Goal: Information Seeking & Learning: Learn about a topic

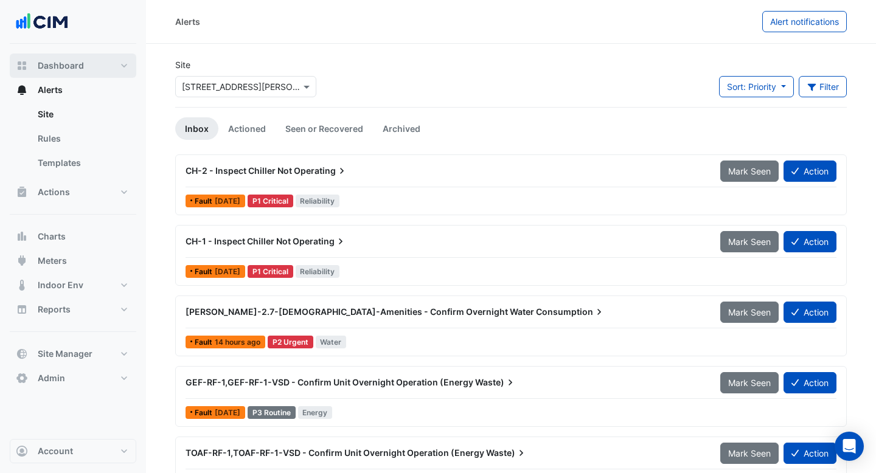
click at [71, 72] on button "Dashboard" at bounding box center [73, 66] width 127 height 24
select select "***"
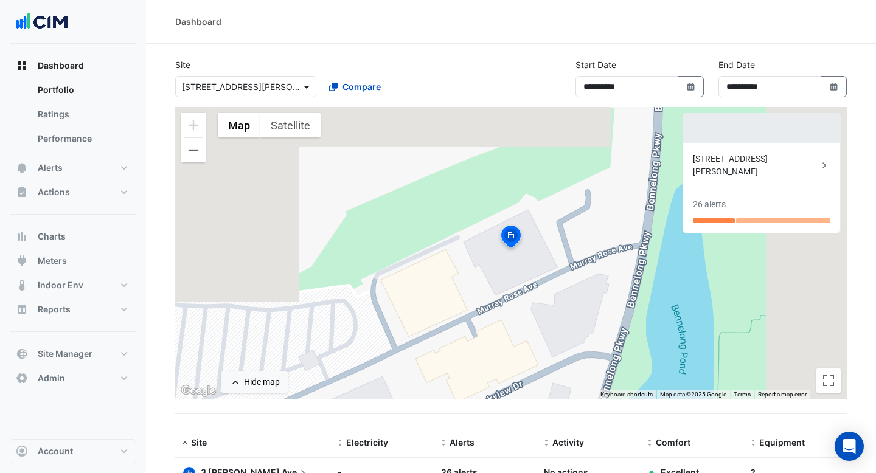
click at [307, 86] on span at bounding box center [307, 86] width 15 height 13
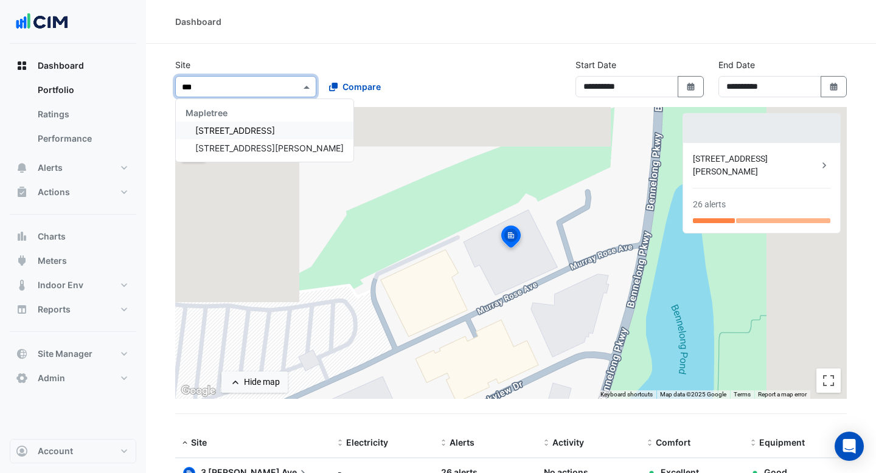
type input "****"
click at [254, 128] on span "[STREET_ADDRESS]" at bounding box center [235, 130] width 80 height 10
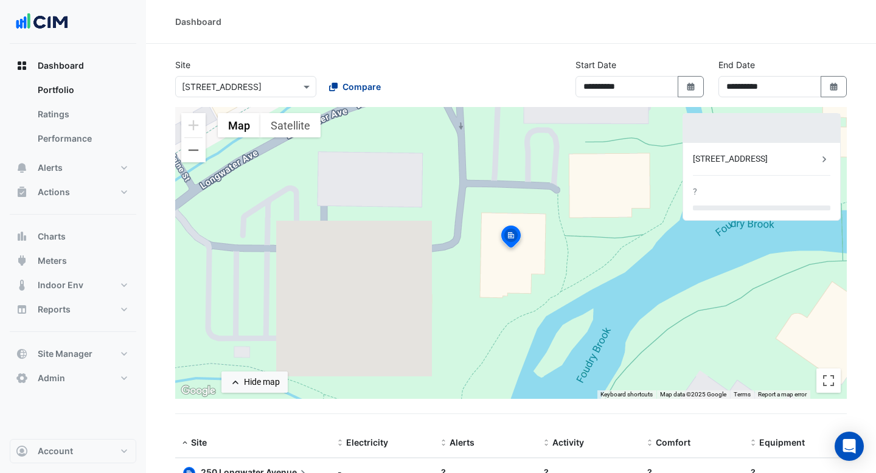
click at [351, 90] on span "Compare" at bounding box center [361, 86] width 38 height 13
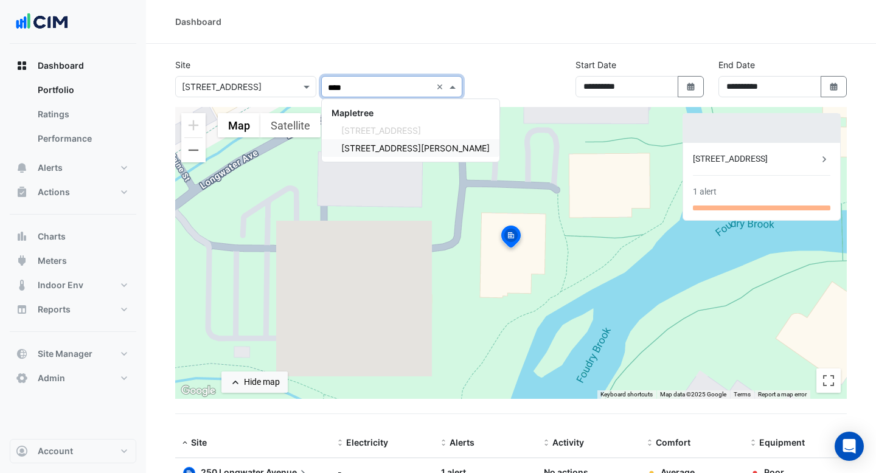
click at [370, 150] on span "3 Hardman Street" at bounding box center [415, 148] width 148 height 10
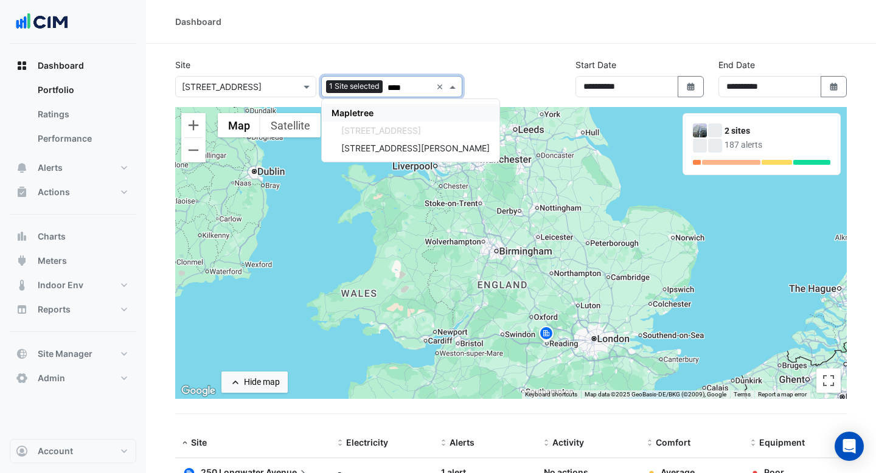
type input "****"
click at [383, 46] on section "**********" at bounding box center [511, 345] width 730 height 603
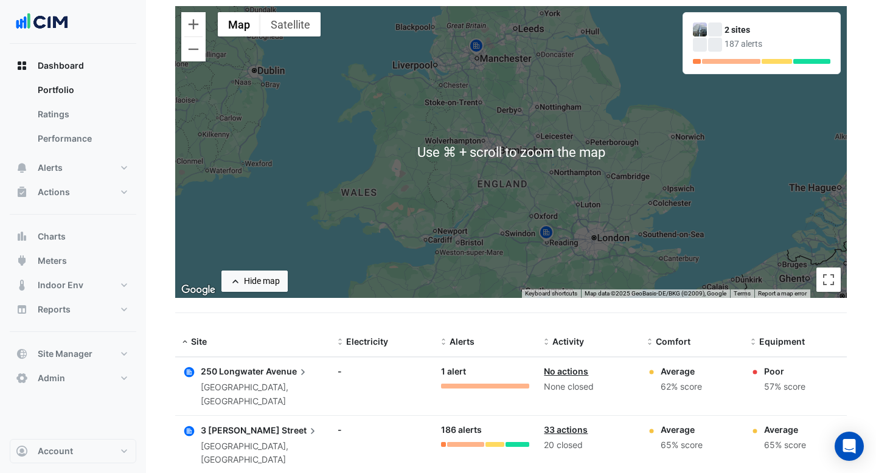
scroll to position [146, 0]
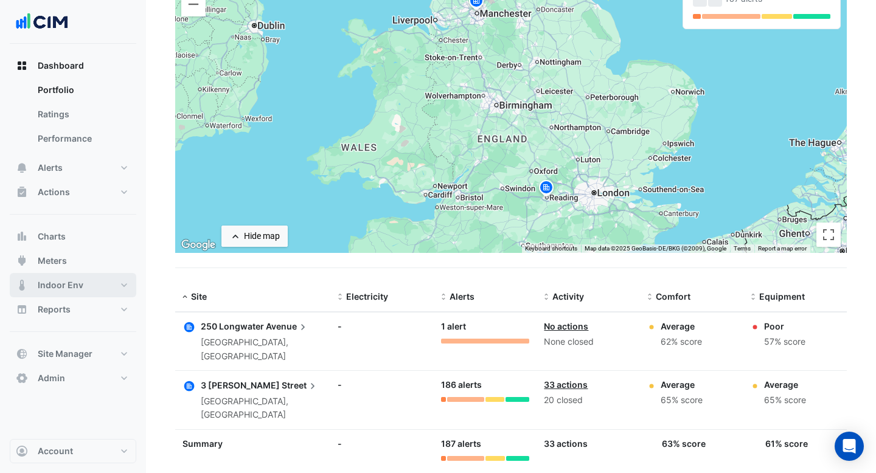
click at [80, 293] on button "Indoor Env" at bounding box center [73, 285] width 127 height 24
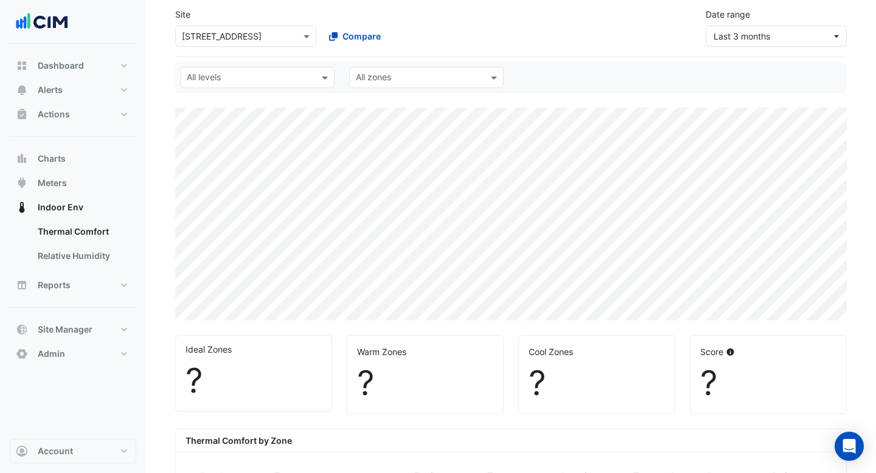
scroll to position [124, 0]
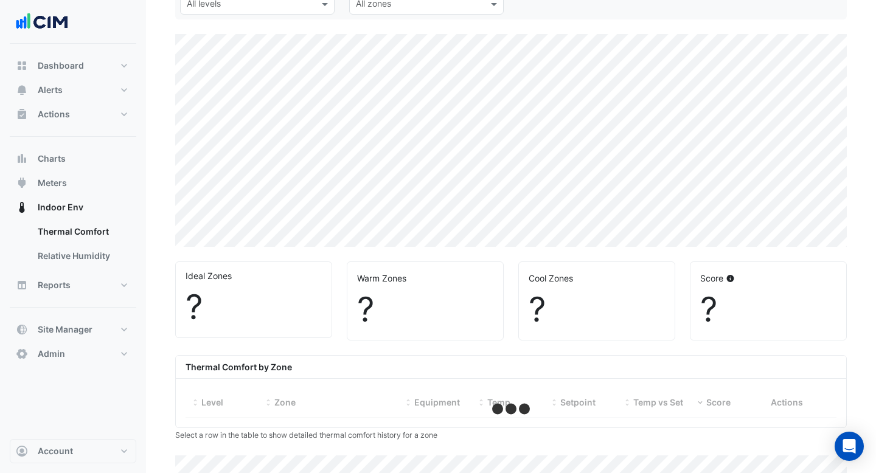
select select "***"
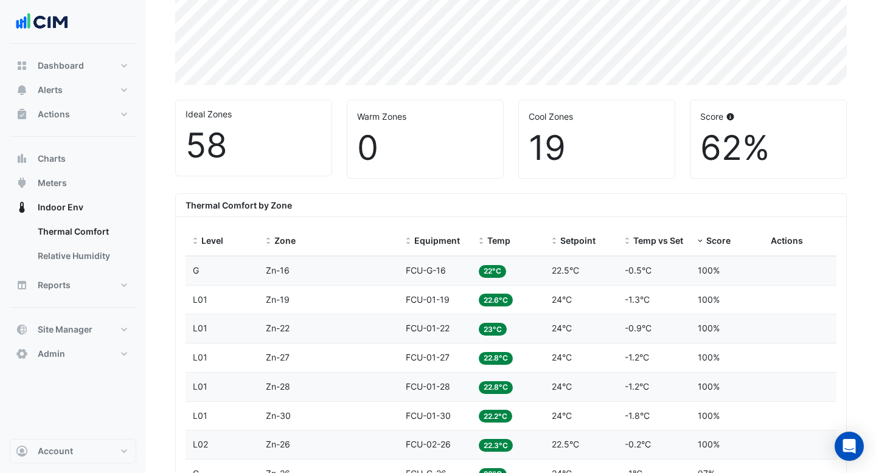
scroll to position [344, 0]
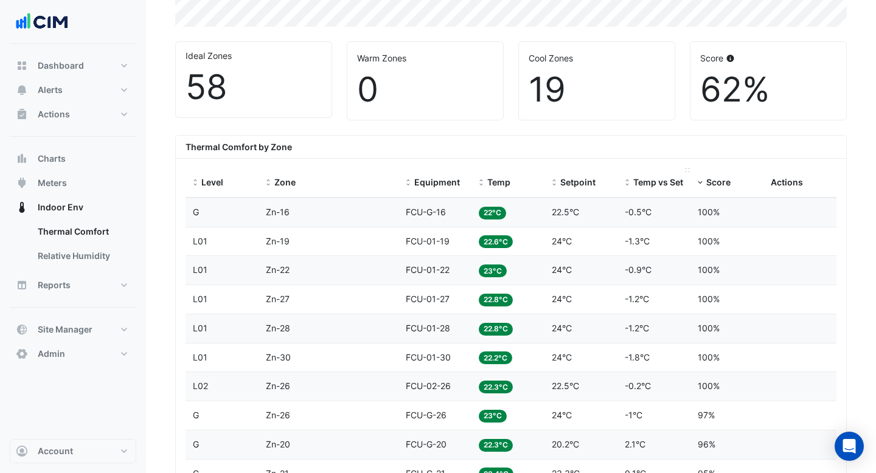
click at [649, 177] on span "Temp vs Setpoint" at bounding box center [669, 182] width 72 height 10
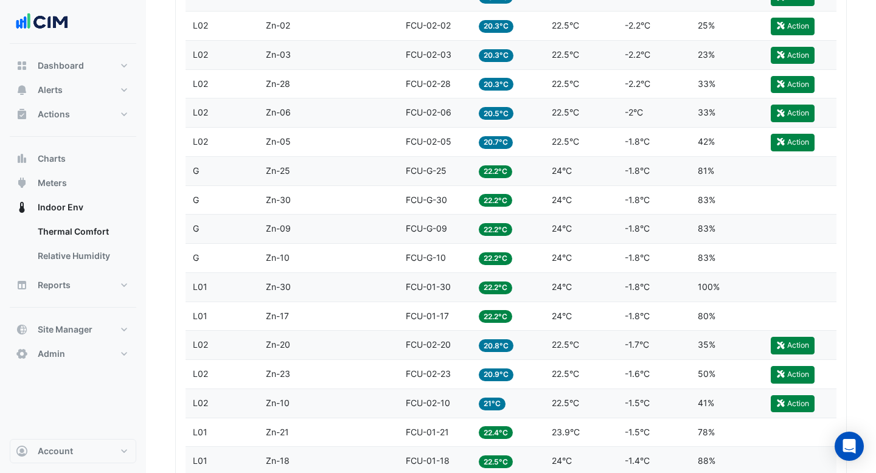
scroll to position [658, 0]
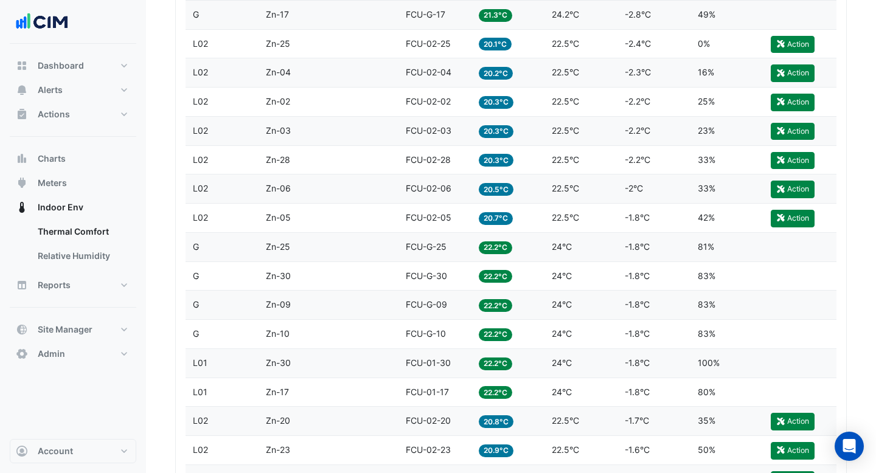
click at [341, 103] on div "Zone Zn-02" at bounding box center [328, 102] width 125 height 14
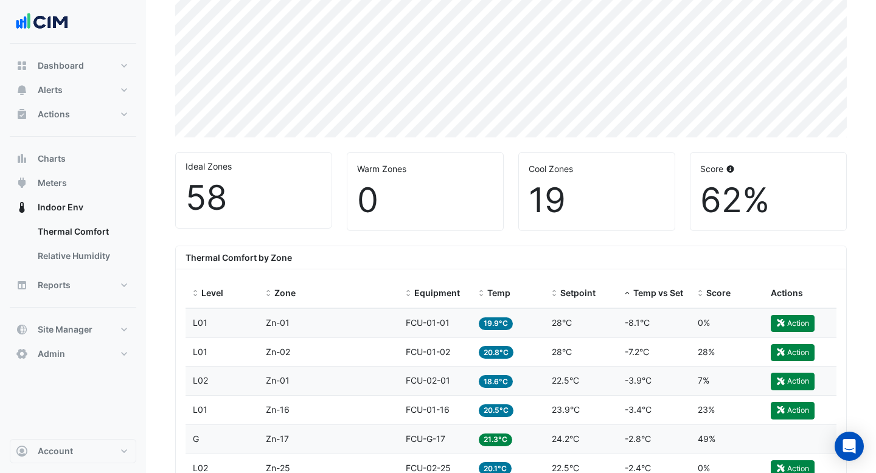
scroll to position [0, 0]
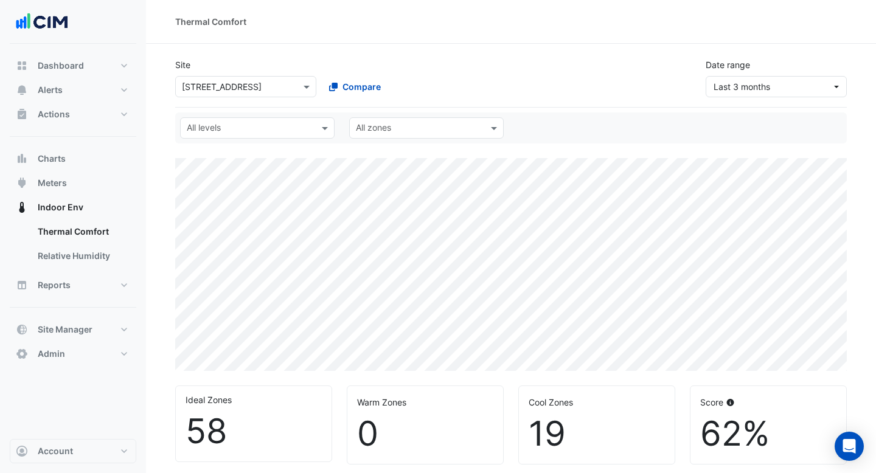
click at [306, 94] on div "× 250 Longwater Avenue" at bounding box center [245, 86] width 141 height 21
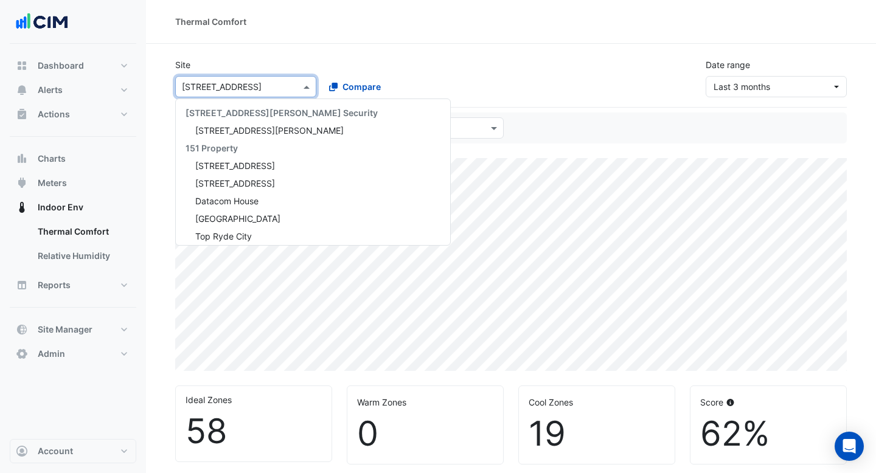
scroll to position [13782, 0]
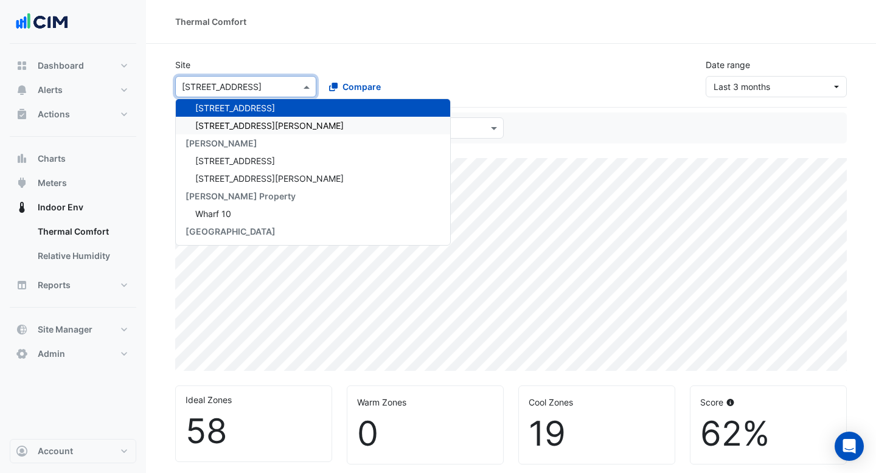
click at [283, 129] on div "[STREET_ADDRESS][PERSON_NAME]" at bounding box center [313, 126] width 274 height 18
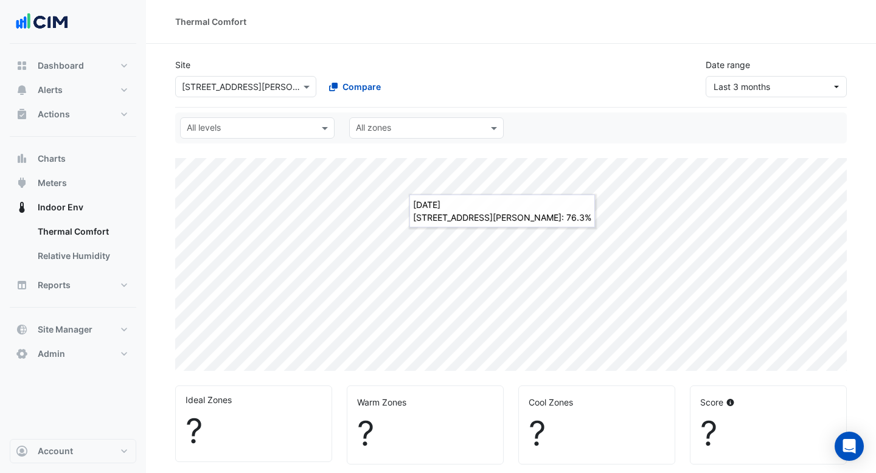
select select "***"
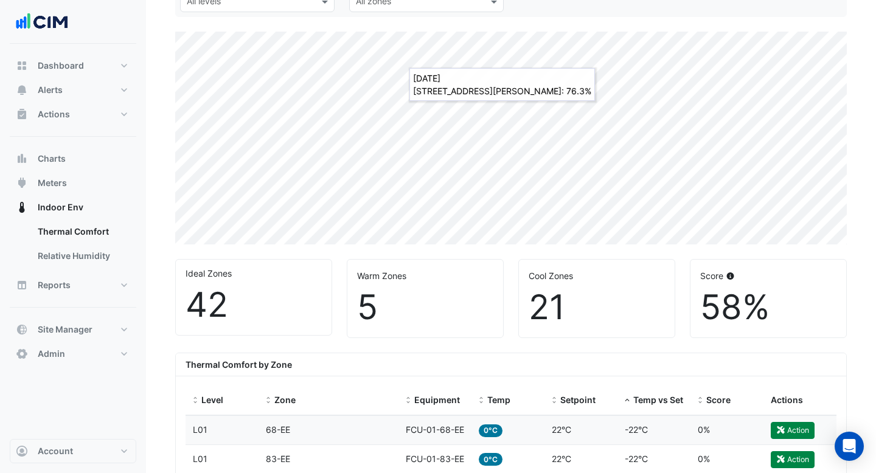
scroll to position [293, 0]
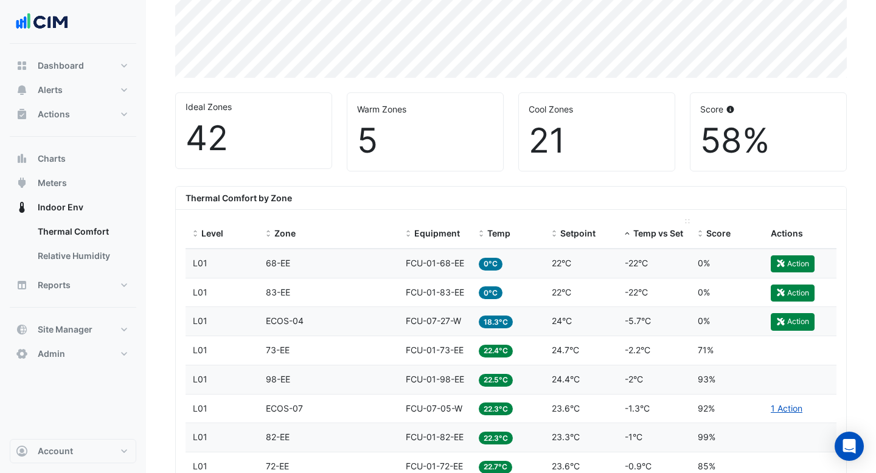
click at [650, 234] on span "Temp vs Setpoint" at bounding box center [669, 233] width 72 height 10
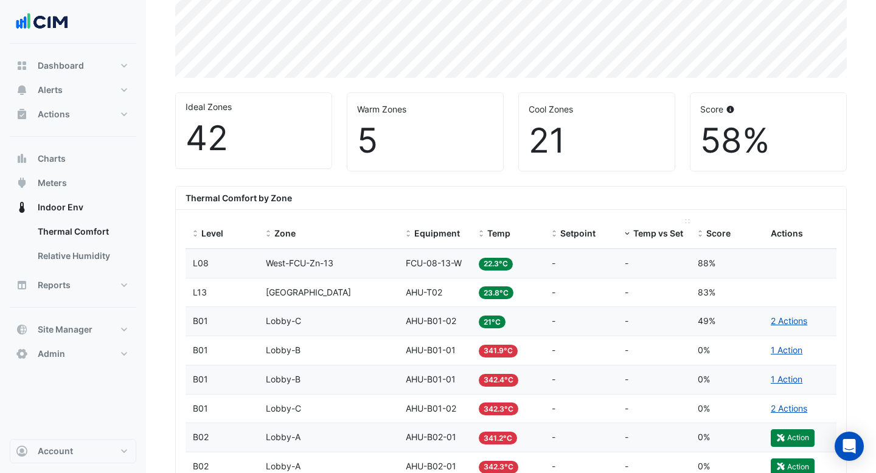
click at [652, 230] on span "Temp vs Setpoint" at bounding box center [669, 233] width 72 height 10
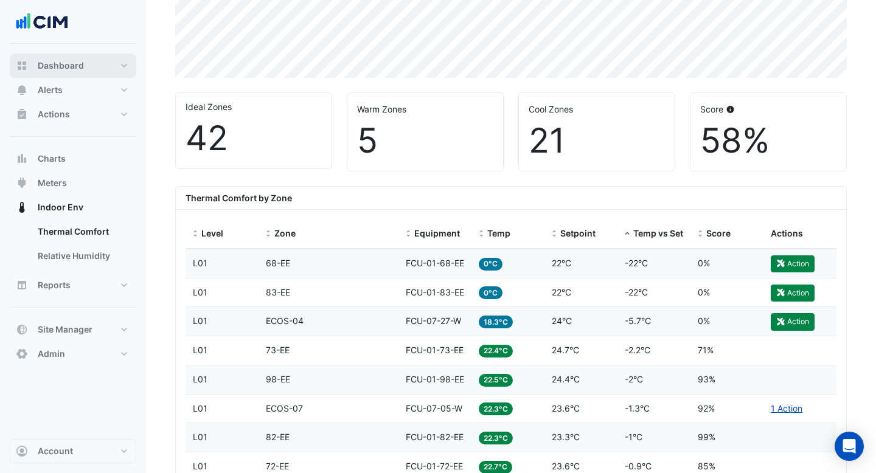
click at [82, 63] on span "Dashboard" at bounding box center [61, 66] width 46 height 12
select select "***"
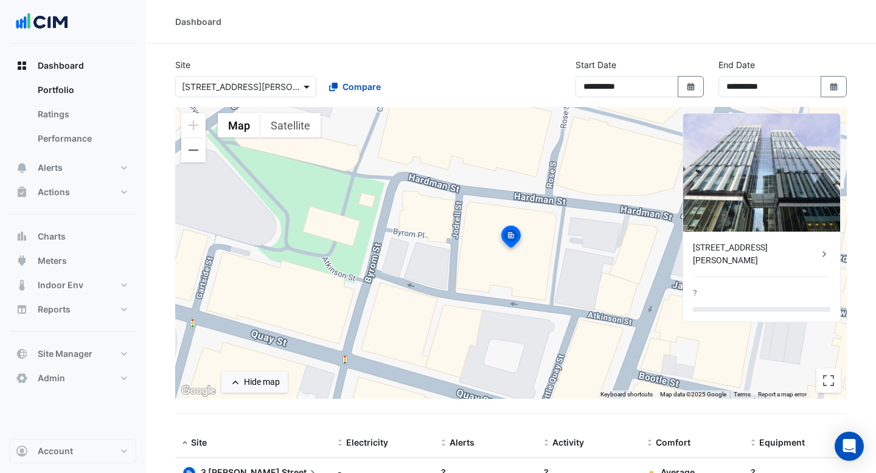
click at [307, 85] on span at bounding box center [307, 86] width 15 height 13
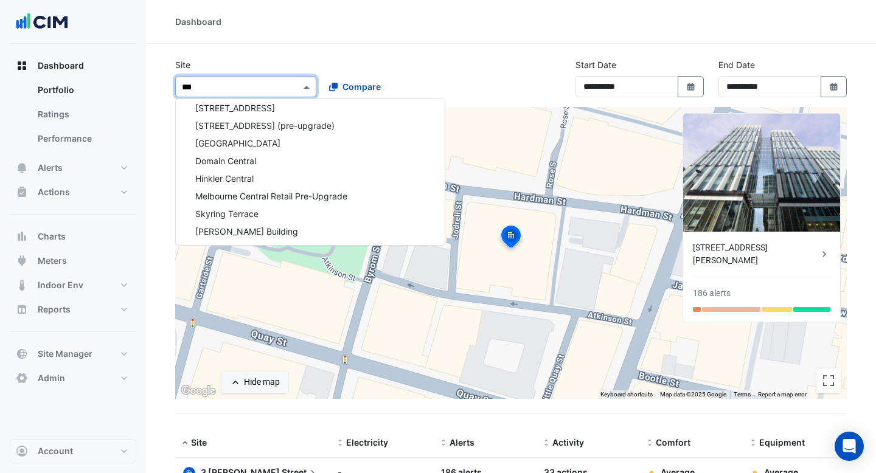
scroll to position [75, 0]
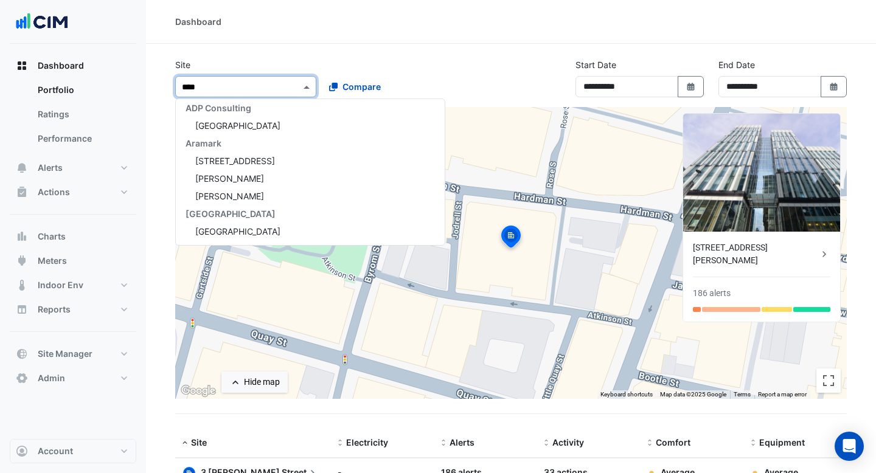
type input "*****"
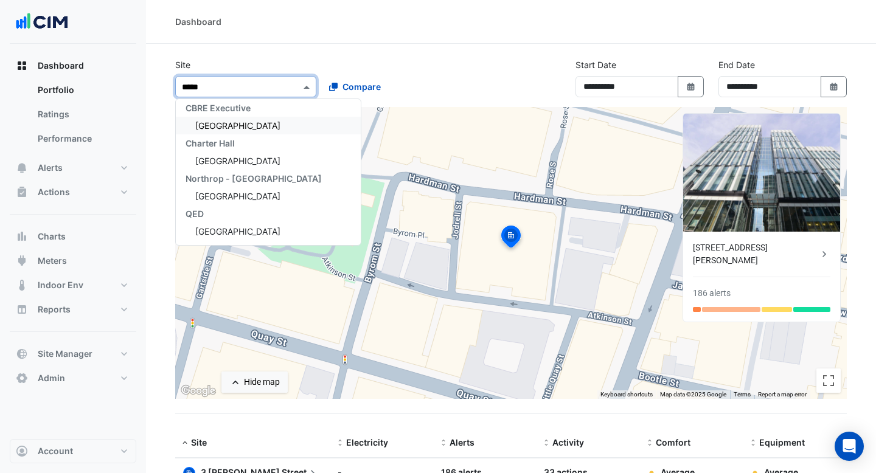
click at [254, 122] on div "[GEOGRAPHIC_DATA]" at bounding box center [268, 126] width 185 height 18
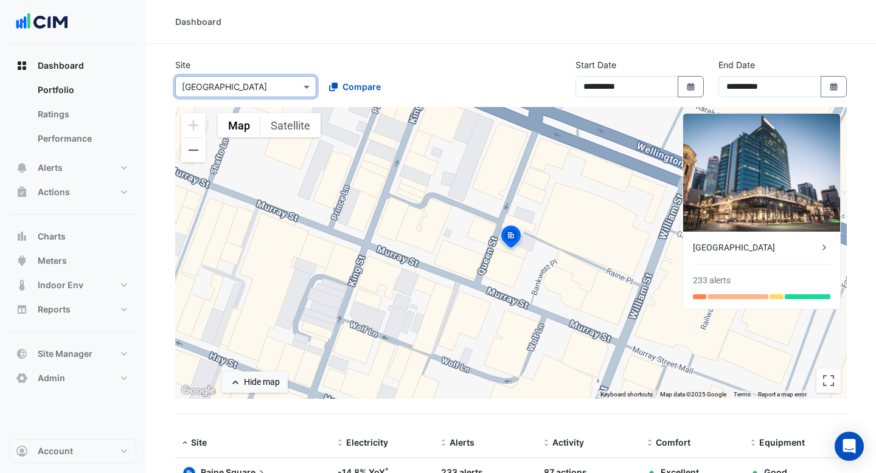
scroll to position [62, 0]
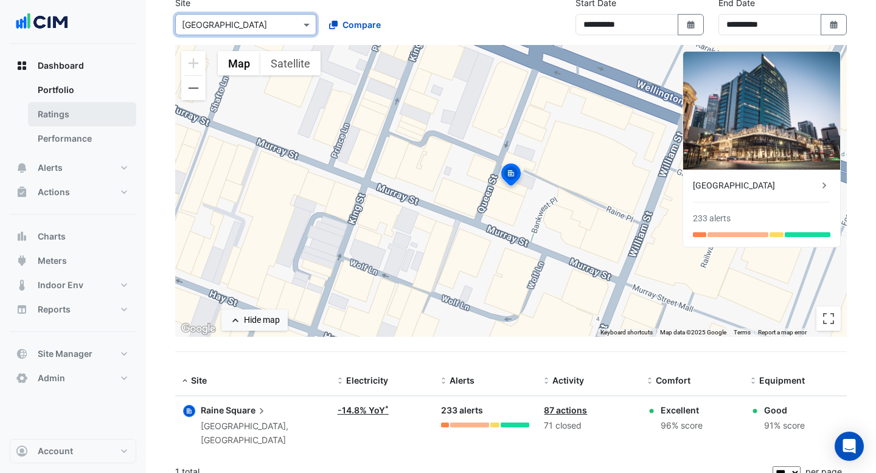
click at [70, 111] on link "Ratings" at bounding box center [82, 114] width 108 height 24
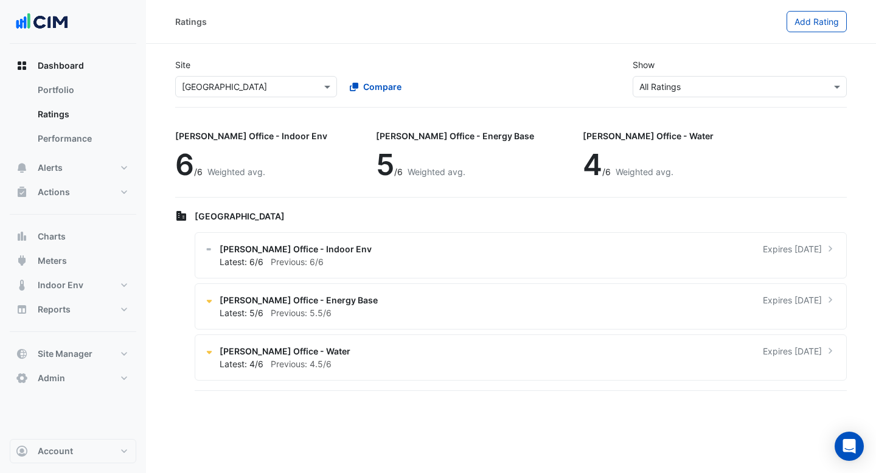
click at [686, 93] on div "× All Ratings" at bounding box center [740, 86] width 214 height 21
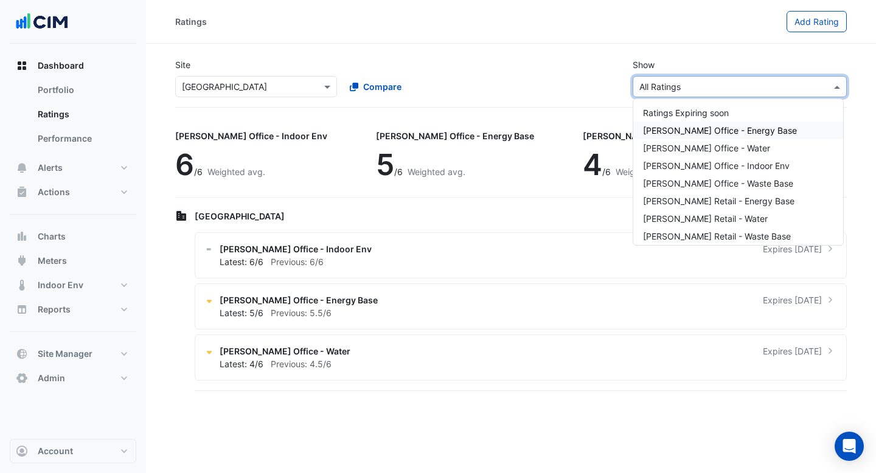
click at [668, 128] on span "NABERS Office - Energy Base" at bounding box center [720, 130] width 154 height 10
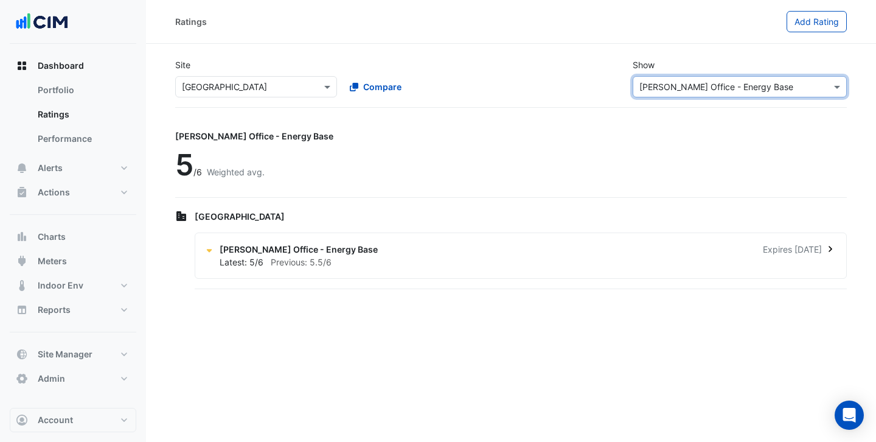
click at [322, 249] on span "NABERS Office - Energy Base" at bounding box center [299, 249] width 158 height 13
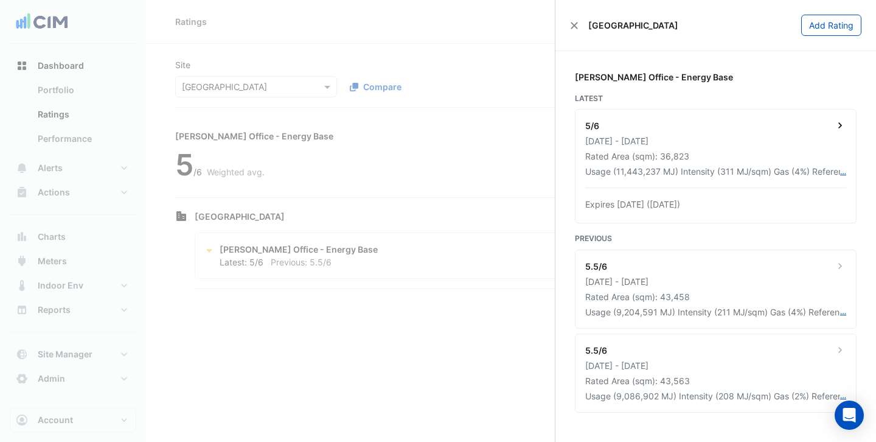
click at [760, 127] on div "5/6" at bounding box center [715, 126] width 261 height 15
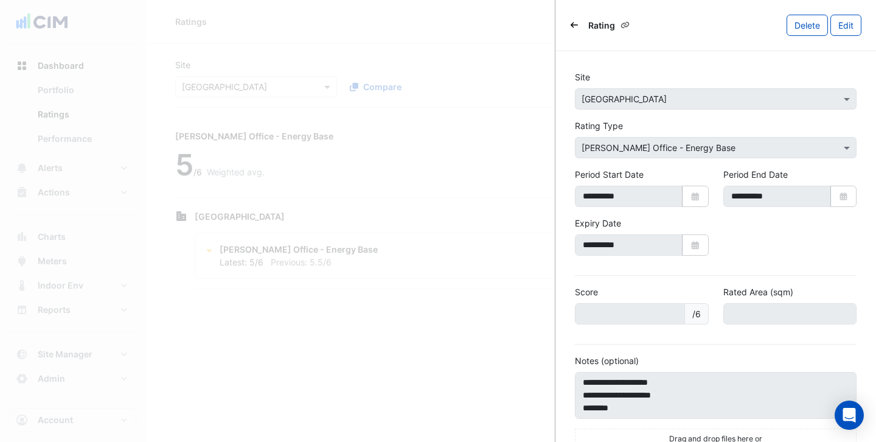
click at [573, 24] on icon "Back" at bounding box center [574, 24] width 7 height 7
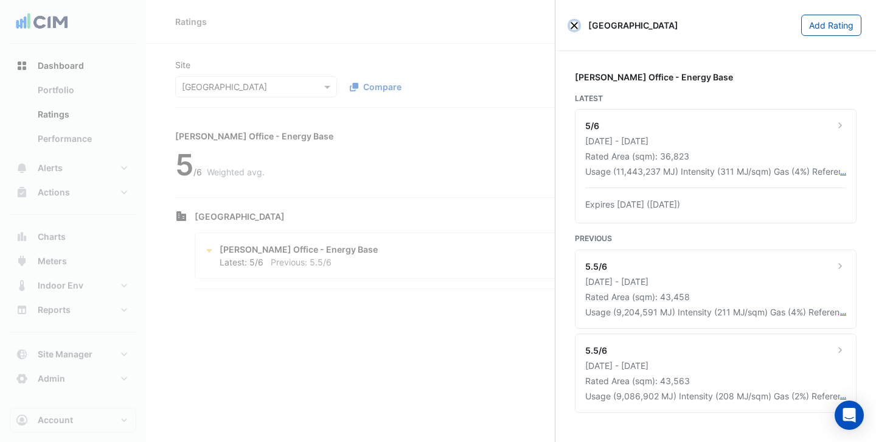
click at [577, 23] on button "Close" at bounding box center [574, 25] width 9 height 9
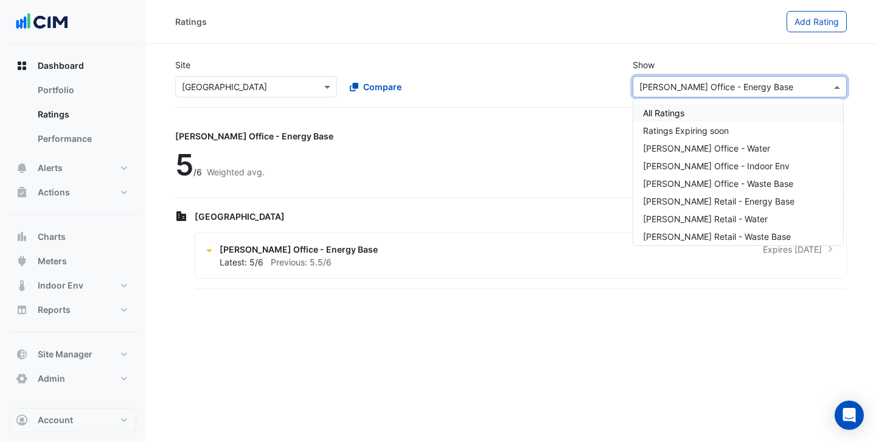
click at [780, 86] on input "text" at bounding box center [727, 87] width 176 height 13
click at [699, 147] on span "NABERS Office - Water" at bounding box center [706, 148] width 127 height 10
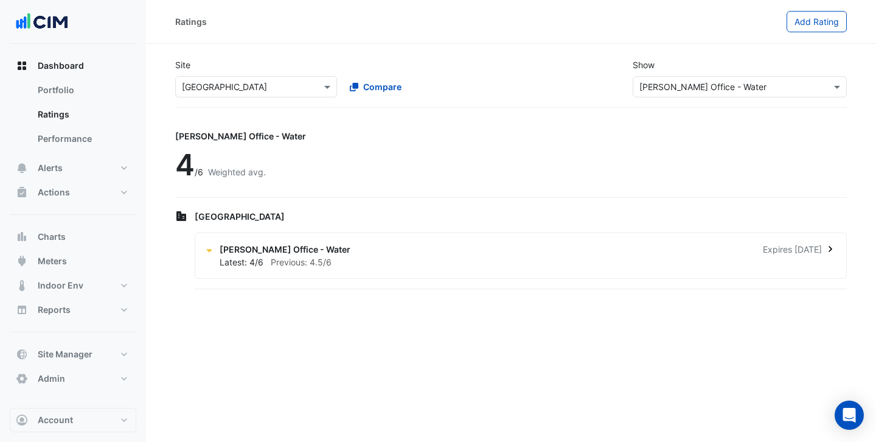
click at [366, 259] on div "Latest: 4/6 Previous: 4.5/6" at bounding box center [528, 261] width 617 height 13
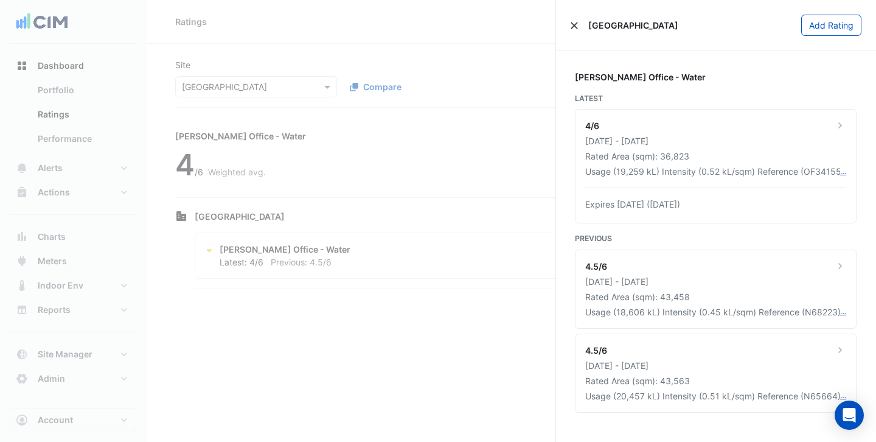
click at [574, 26] on button "Close" at bounding box center [574, 25] width 9 height 9
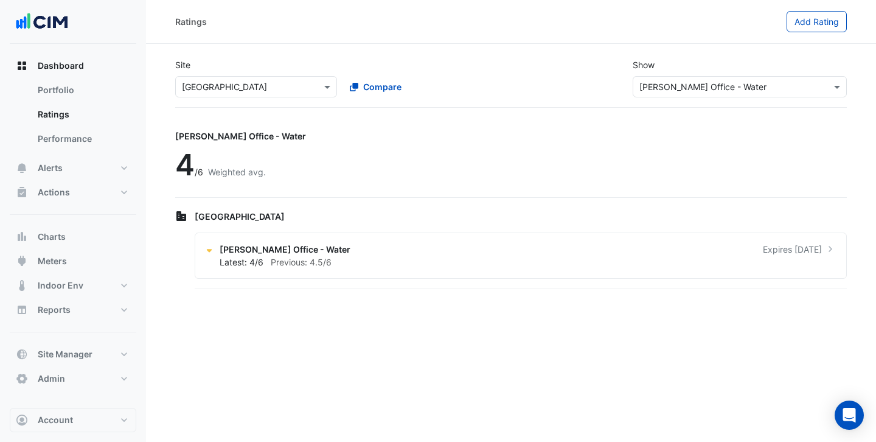
click at [663, 82] on input "text" at bounding box center [727, 87] width 176 height 13
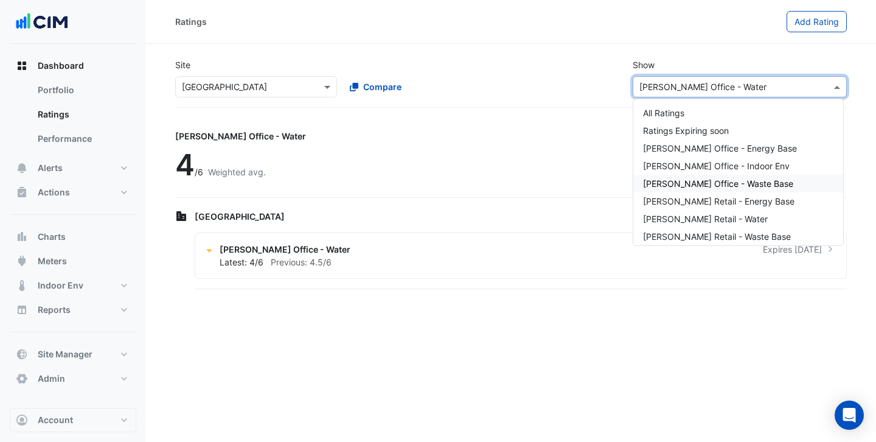
click at [704, 183] on span "NABERS Office - Waste Base" at bounding box center [718, 183] width 150 height 10
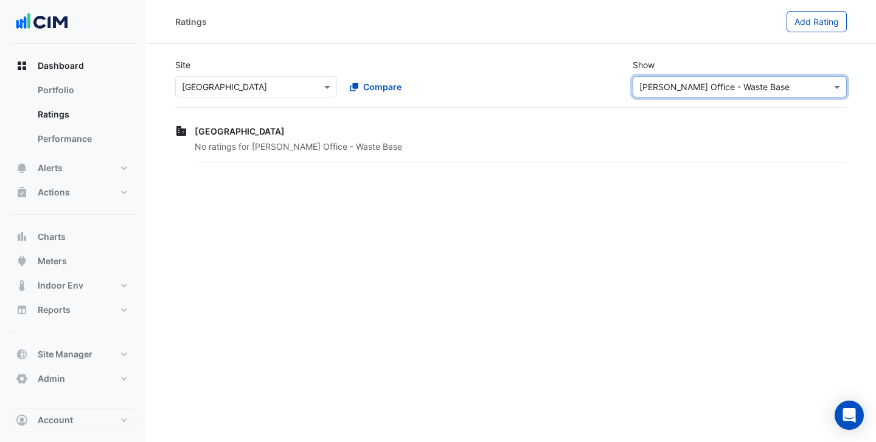
click at [672, 86] on input "text" at bounding box center [727, 87] width 176 height 13
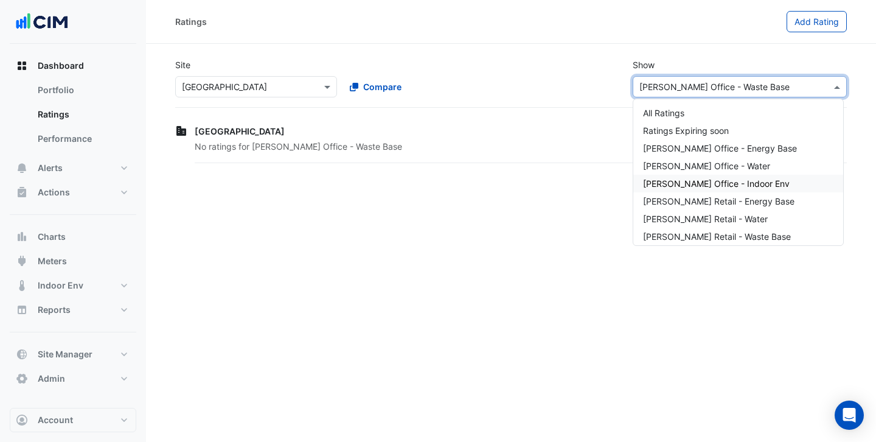
click at [675, 182] on span "NABERS Office - Indoor Env" at bounding box center [716, 183] width 147 height 10
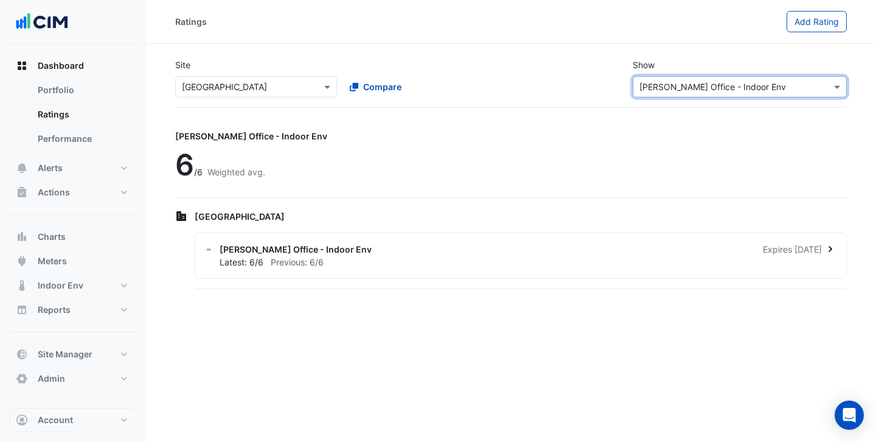
click at [436, 255] on div "Latest: 6/6 Previous: 6/6" at bounding box center [528, 261] width 617 height 13
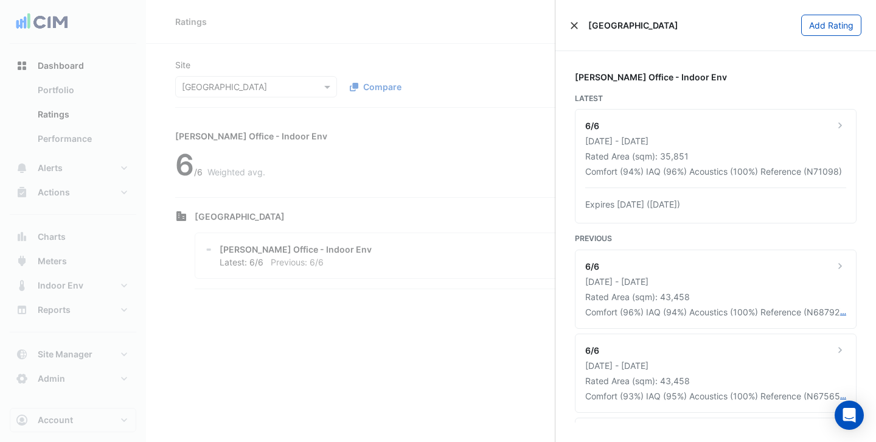
click at [572, 23] on button "Close" at bounding box center [574, 25] width 9 height 9
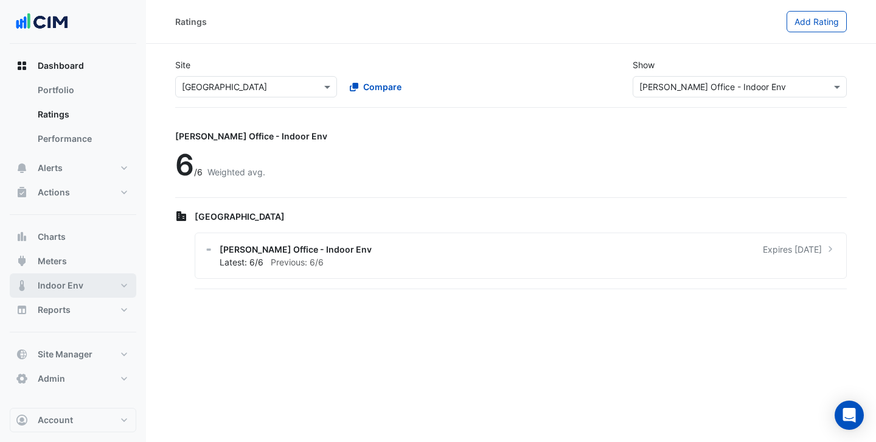
click at [76, 276] on button "Indoor Env" at bounding box center [73, 285] width 127 height 24
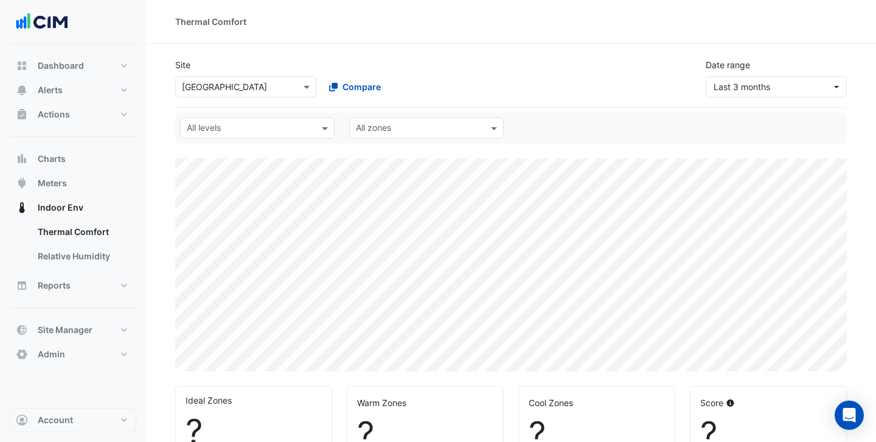
scroll to position [95, 0]
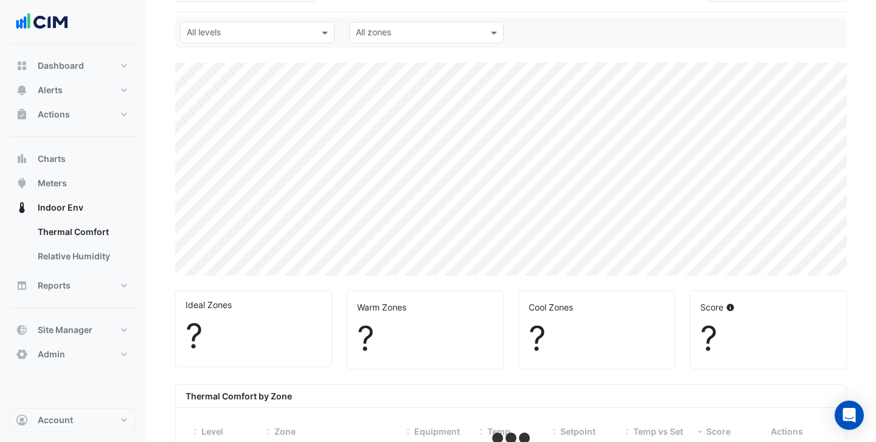
select select "***"
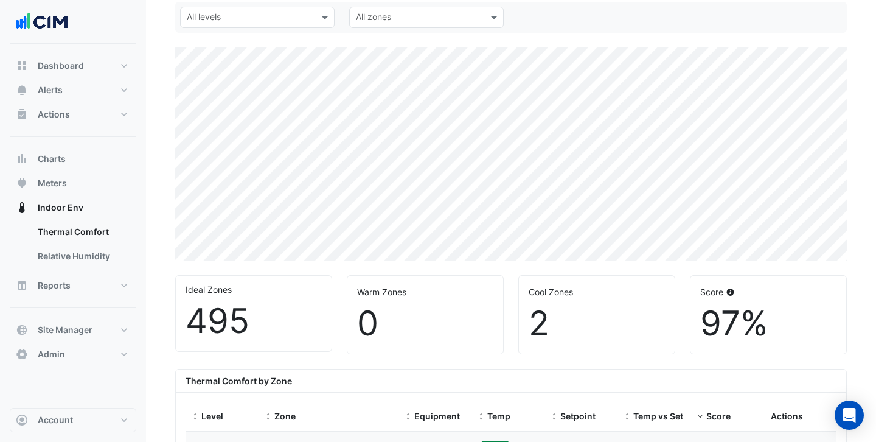
scroll to position [65, 0]
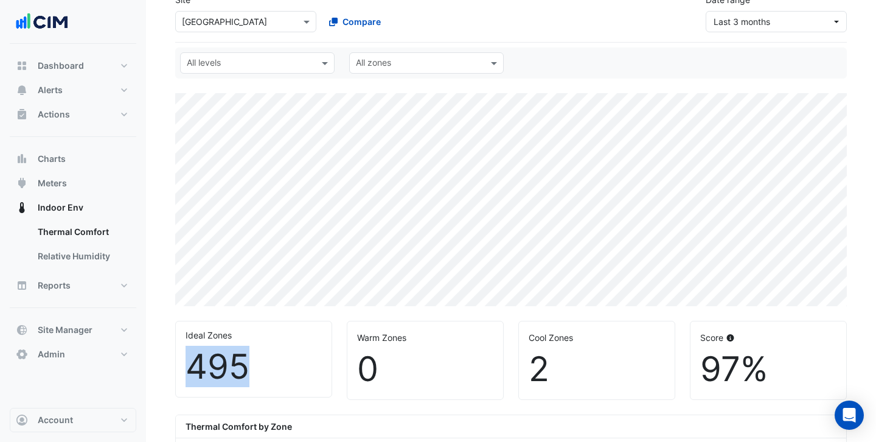
drag, startPoint x: 253, startPoint y: 372, endPoint x: 196, endPoint y: 372, distance: 57.2
click at [196, 372] on div "495" at bounding box center [254, 366] width 136 height 41
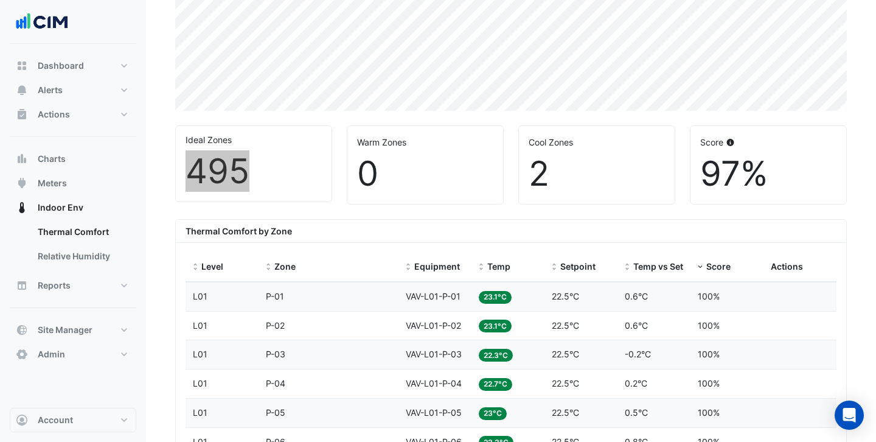
scroll to position [0, 0]
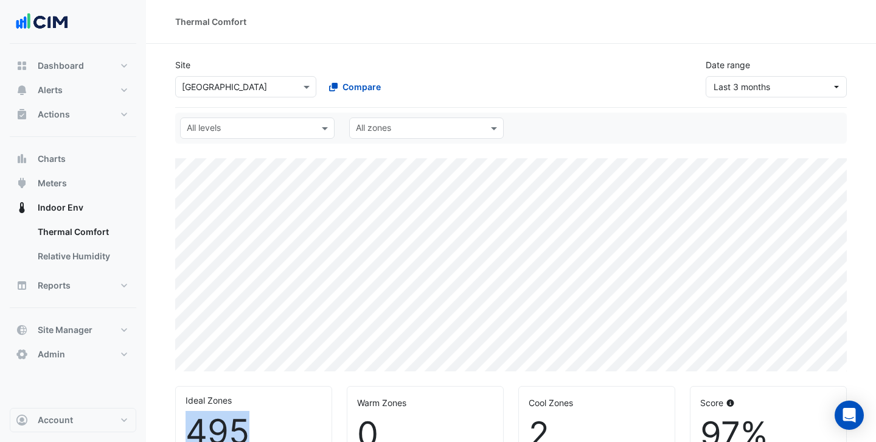
click at [254, 89] on input "text" at bounding box center [233, 87] width 103 height 13
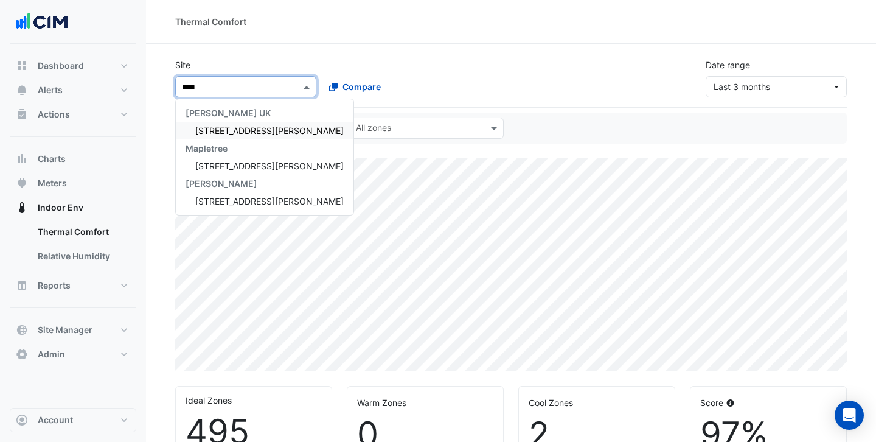
type input "*****"
click at [259, 126] on span "[STREET_ADDRESS][PERSON_NAME]" at bounding box center [269, 130] width 148 height 10
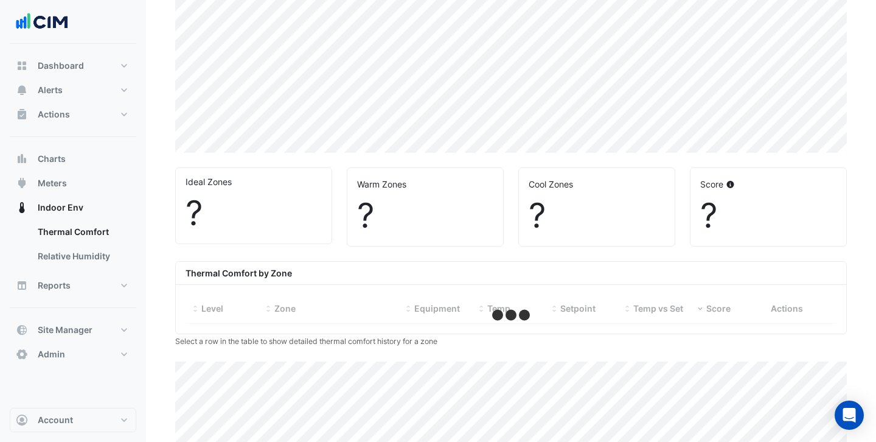
select select "***"
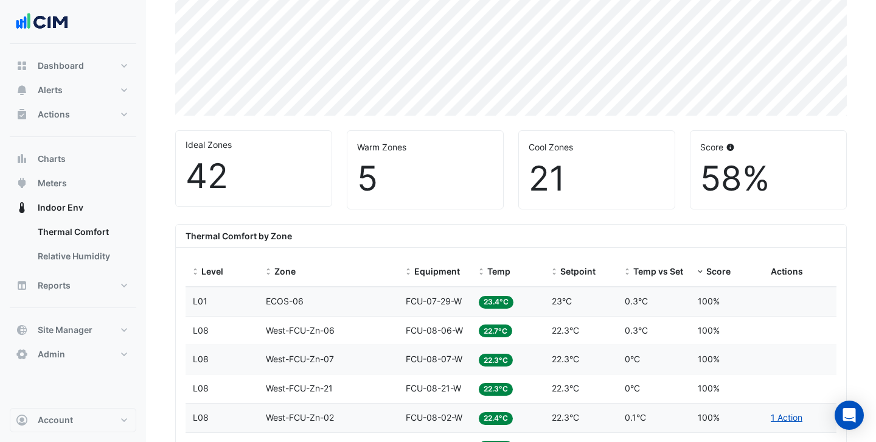
scroll to position [256, 0]
click at [658, 268] on span "Temp vs Setpoint" at bounding box center [669, 270] width 72 height 10
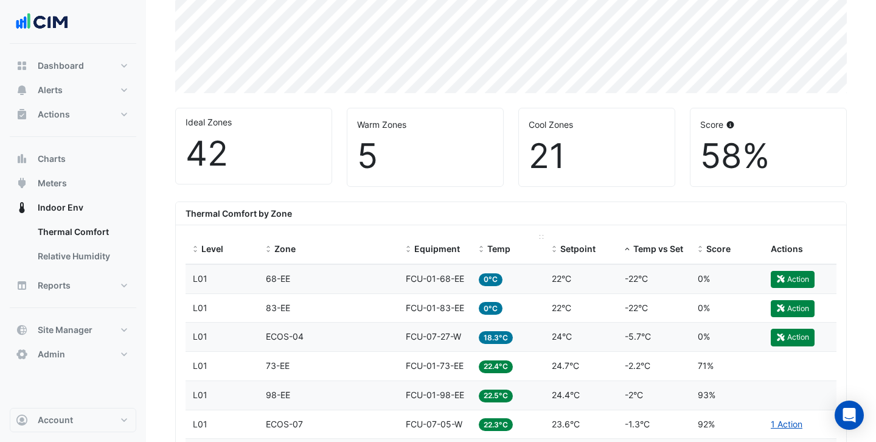
scroll to position [280, 0]
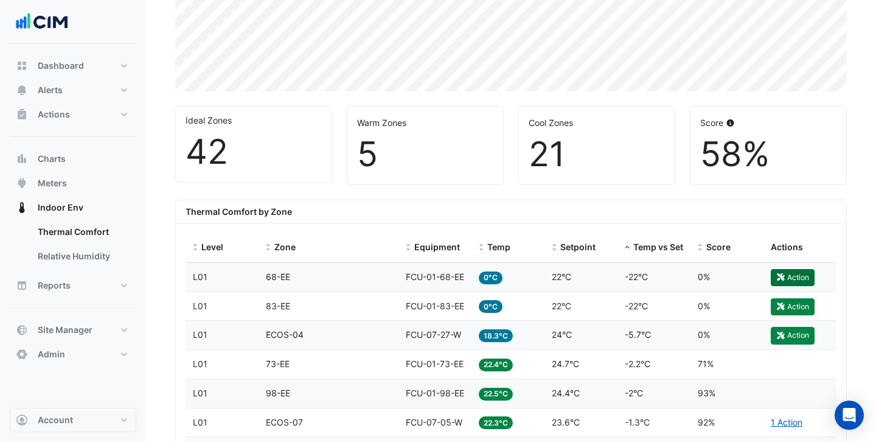
click at [785, 280] on icon "button" at bounding box center [780, 276] width 9 height 7
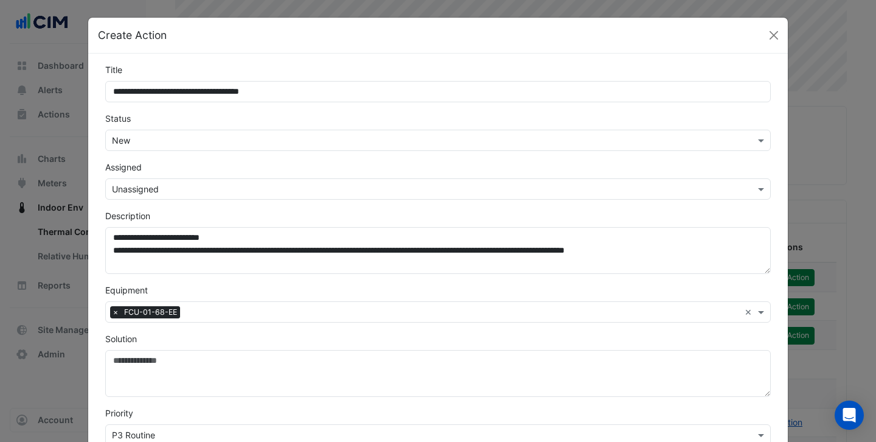
click at [182, 192] on input "text" at bounding box center [426, 189] width 628 height 13
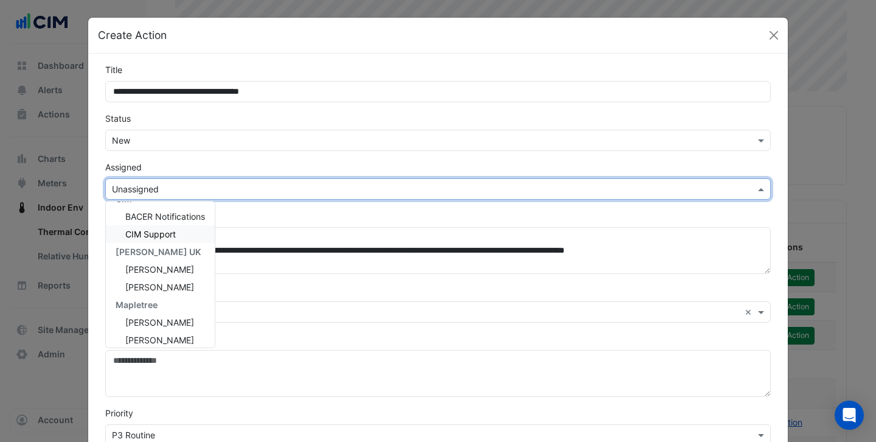
scroll to position [43, 0]
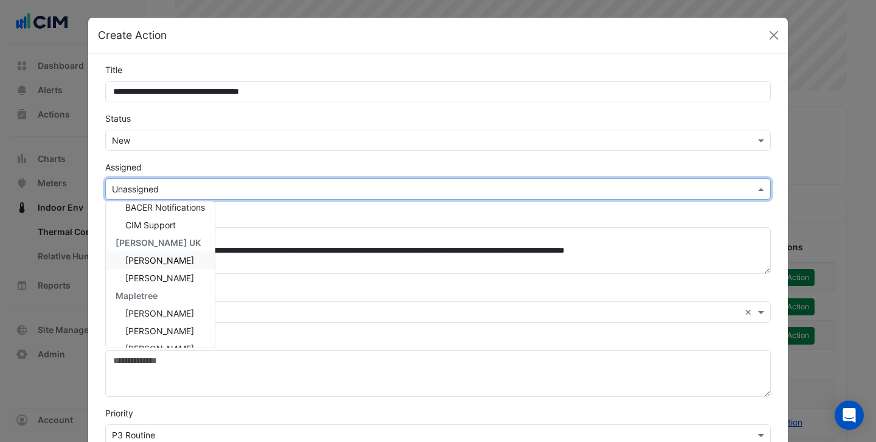
click at [166, 260] on span "[PERSON_NAME]" at bounding box center [159, 260] width 69 height 10
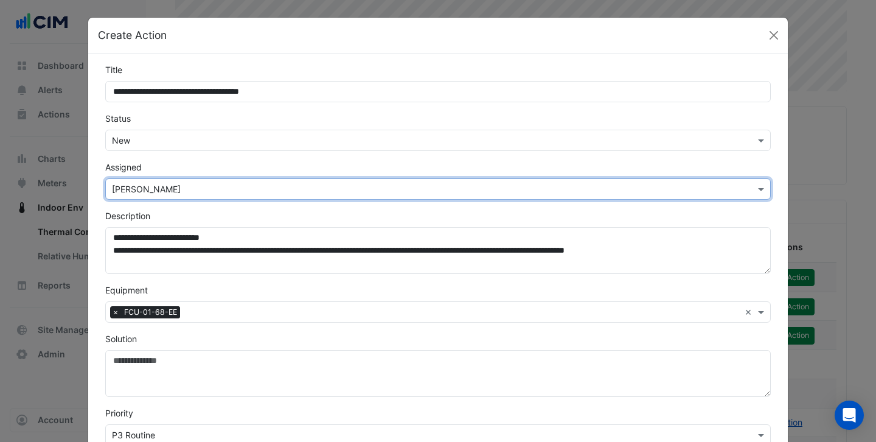
click at [203, 190] on input "text" at bounding box center [426, 189] width 628 height 13
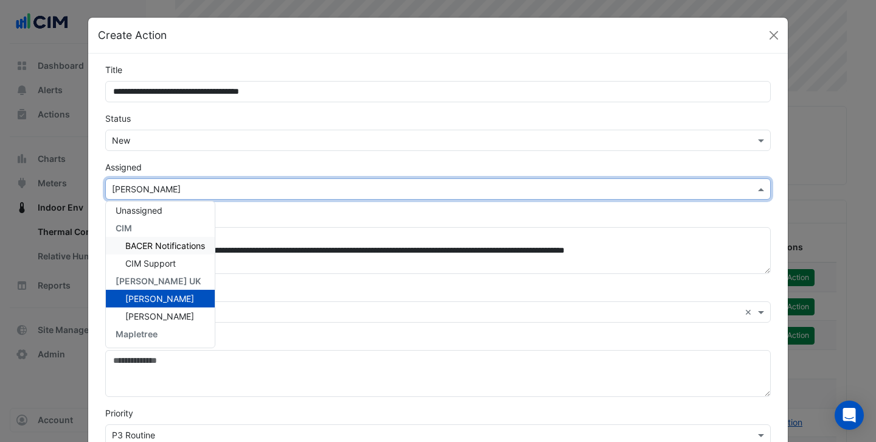
scroll to position [0, 0]
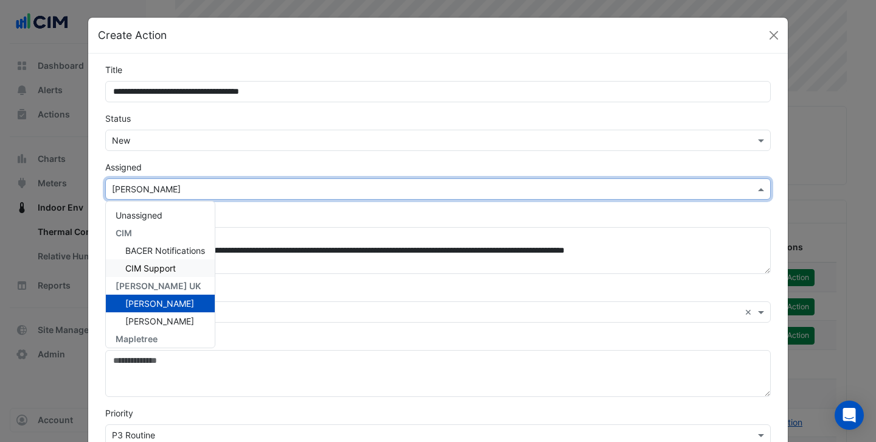
click at [149, 265] on span "CIM Support" at bounding box center [150, 268] width 50 height 10
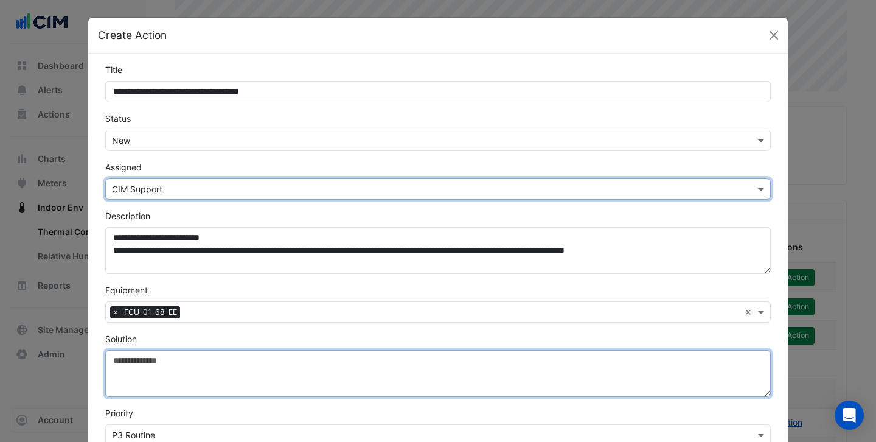
click at [137, 369] on textarea "Solution" at bounding box center [437, 373] width 665 height 47
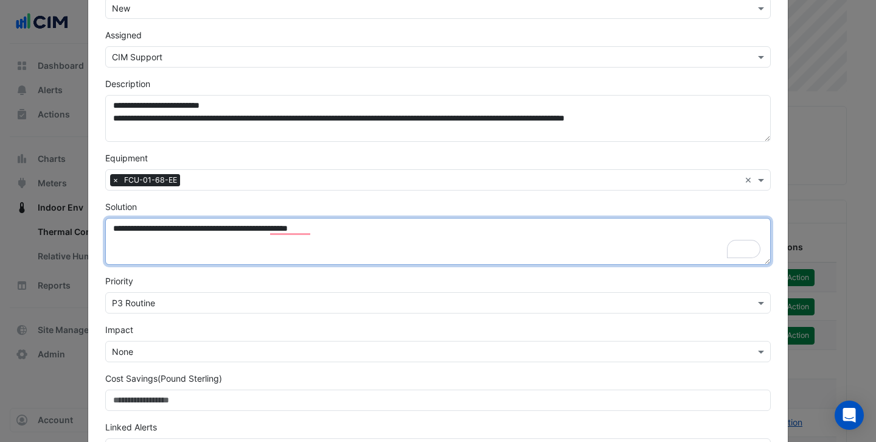
scroll to position [134, 0]
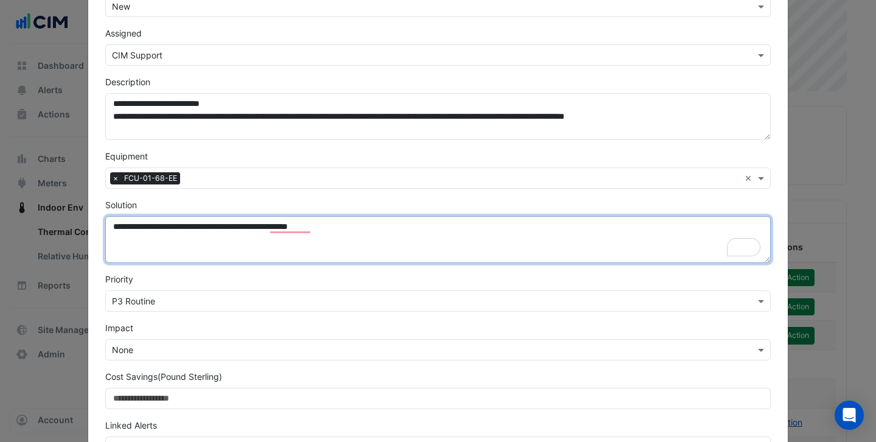
type textarea "**********"
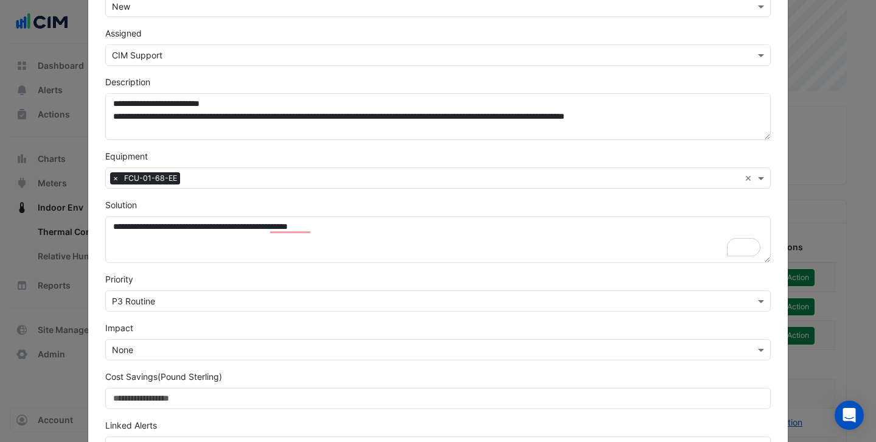
click at [231, 295] on input "text" at bounding box center [426, 301] width 628 height 13
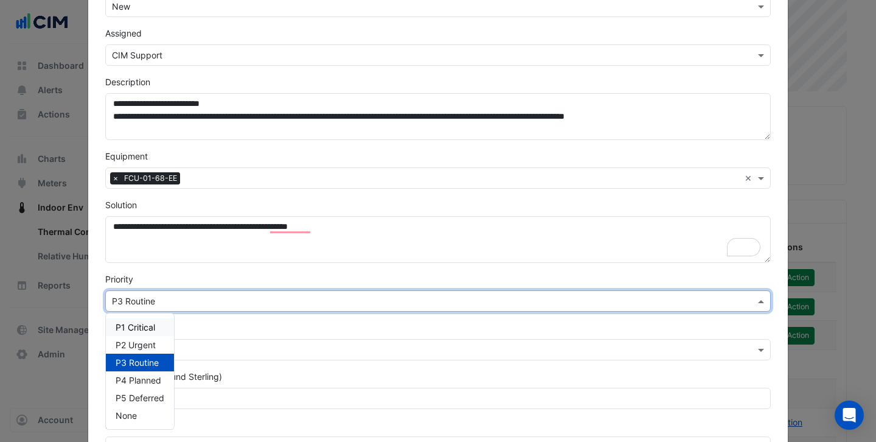
click at [191, 324] on div "Impact × None" at bounding box center [438, 340] width 680 height 39
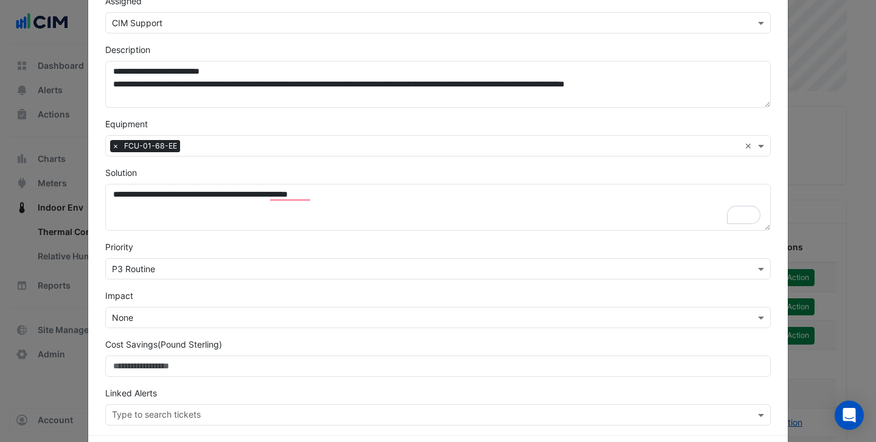
scroll to position [179, 0]
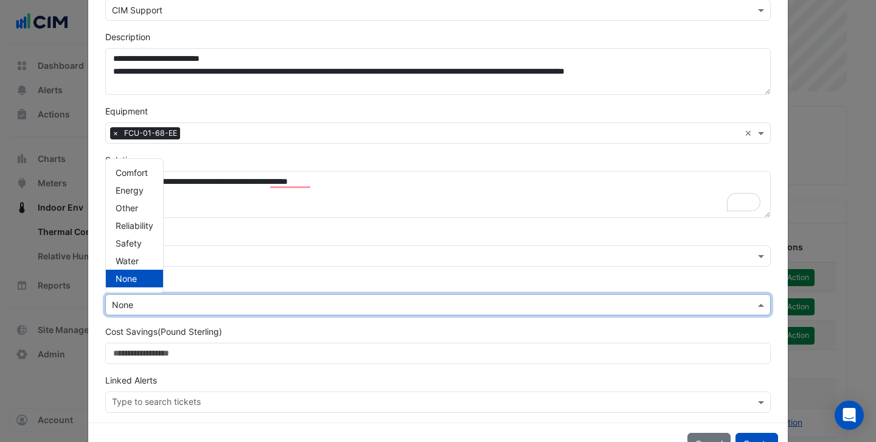
click at [209, 304] on input "text" at bounding box center [426, 305] width 628 height 13
click at [144, 178] on span "Comfort" at bounding box center [132, 172] width 32 height 10
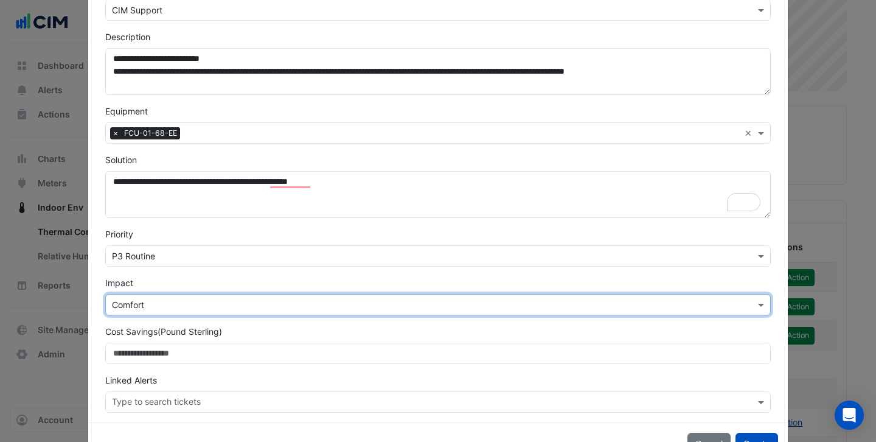
click at [172, 265] on div "× P3 Routine" at bounding box center [437, 255] width 665 height 21
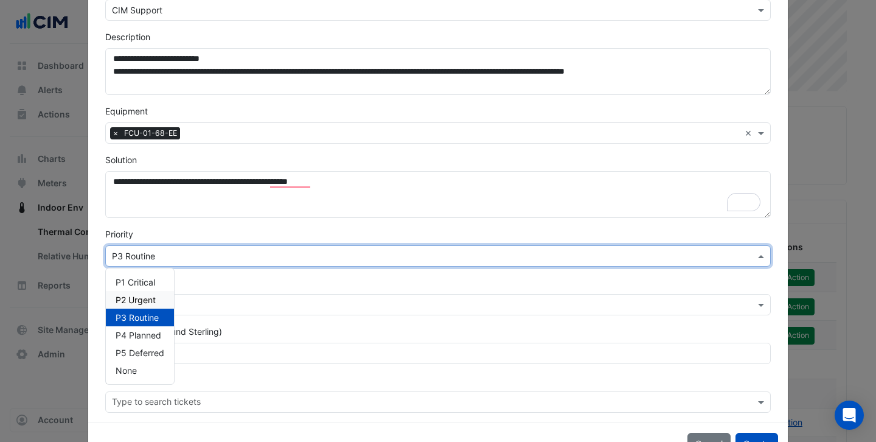
click at [152, 295] on span "P2 Urgent" at bounding box center [136, 299] width 40 height 10
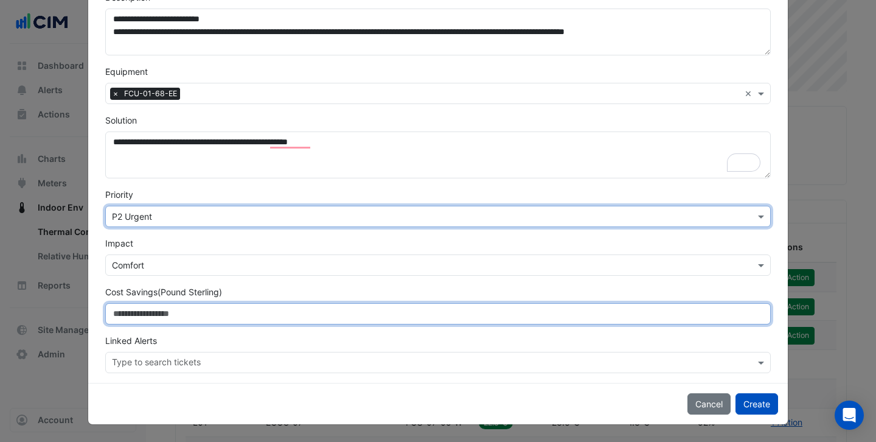
click at [156, 308] on input "Cost Savings (Pound Sterling)" at bounding box center [437, 313] width 665 height 21
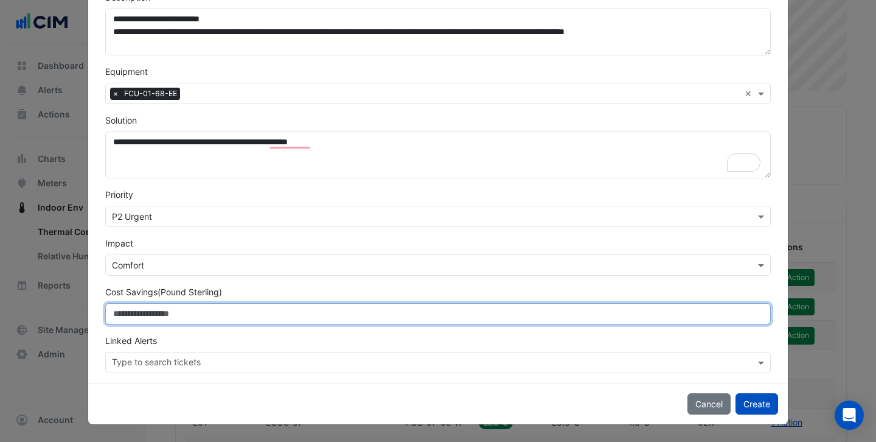
scroll to position [51, 0]
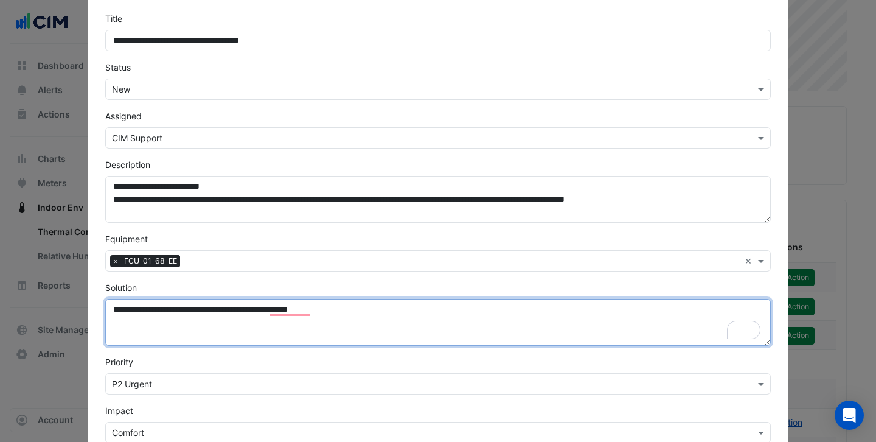
click at [380, 315] on textarea "**********" at bounding box center [437, 322] width 665 height 47
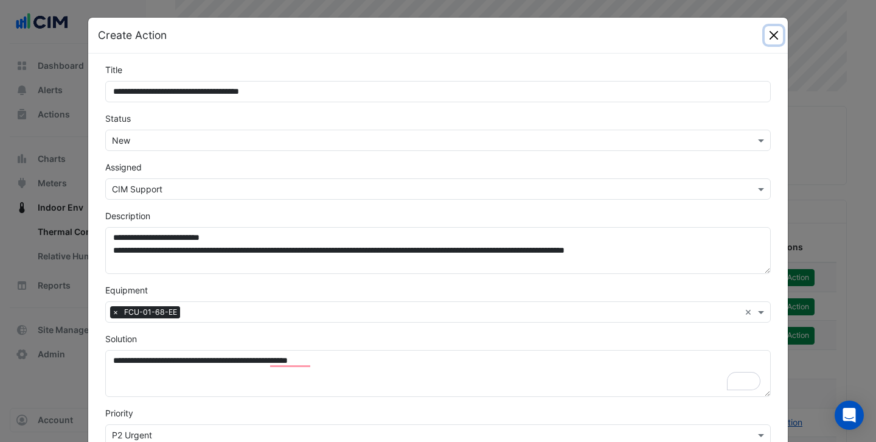
click at [767, 37] on button "Close" at bounding box center [774, 35] width 18 height 18
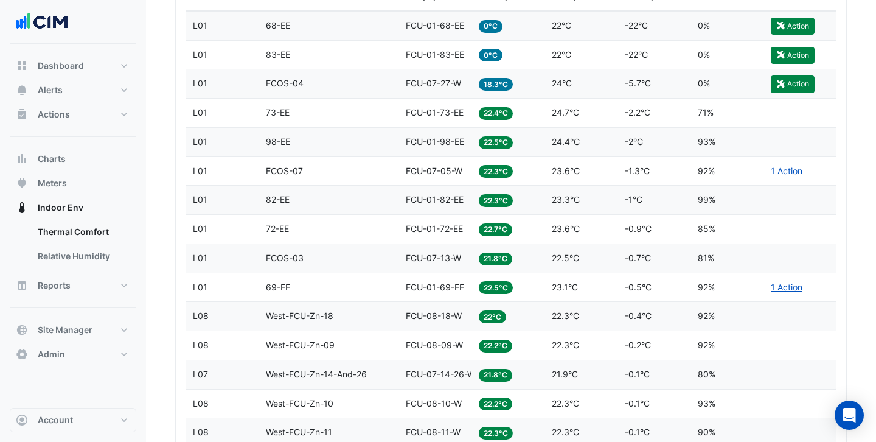
scroll to position [372, 0]
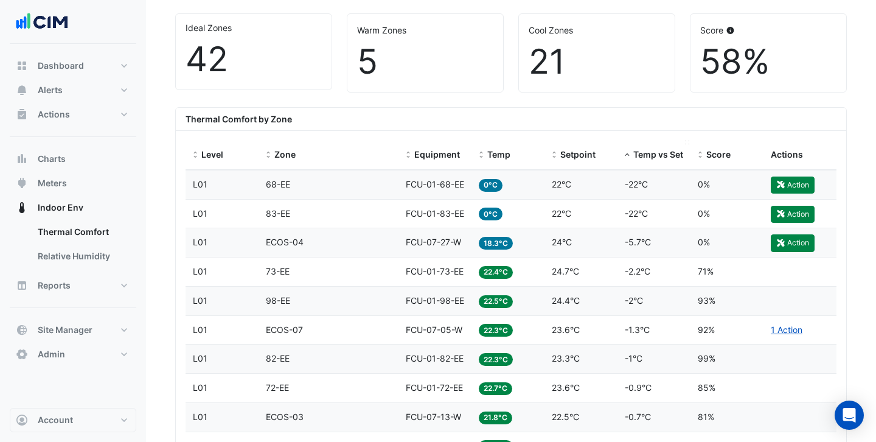
click at [651, 158] on span "Temp vs Setpoint" at bounding box center [669, 154] width 72 height 10
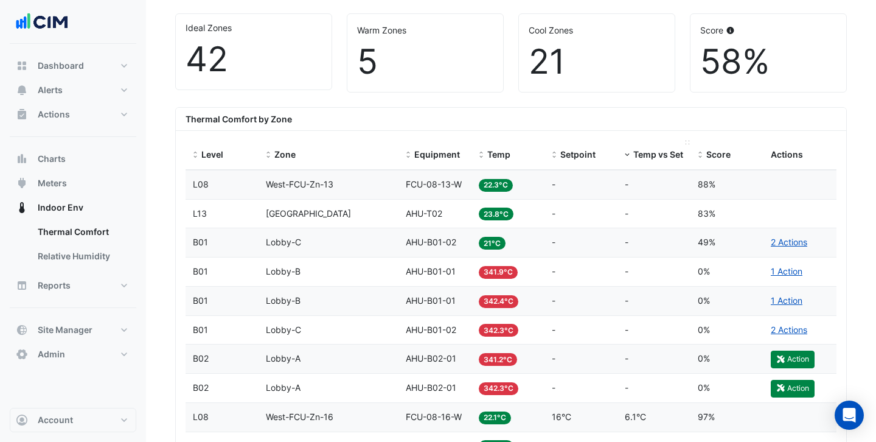
click at [651, 156] on span "Temp vs Setpoint" at bounding box center [669, 154] width 72 height 10
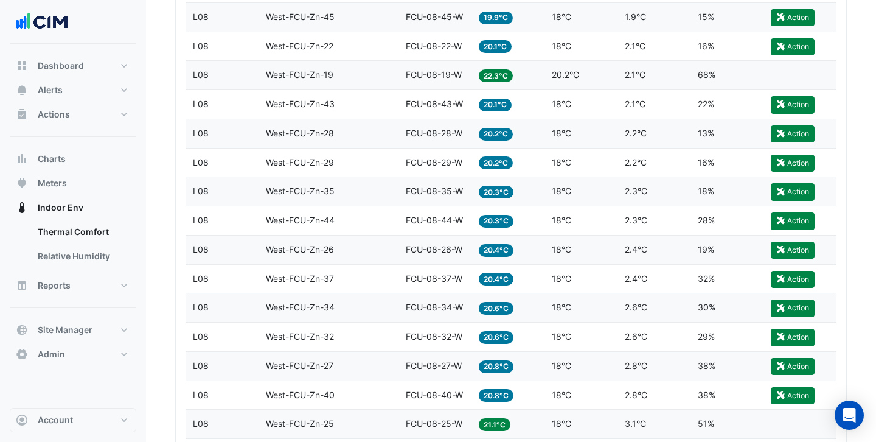
scroll to position [1586, 0]
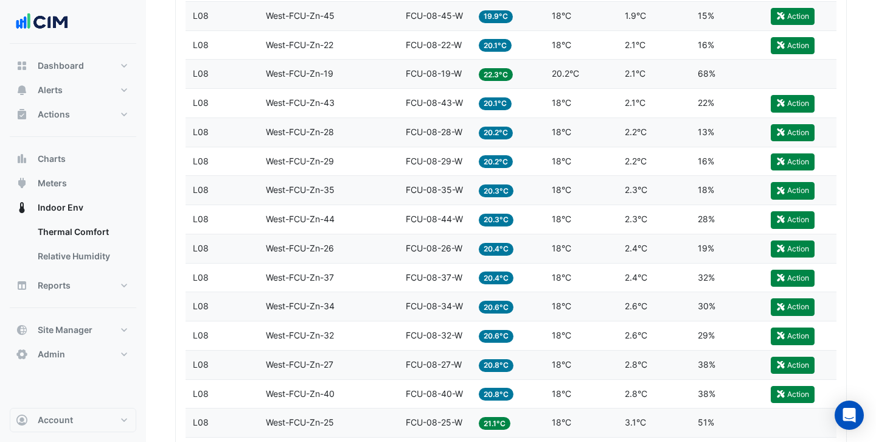
click at [587, 137] on div "Setpoint 18°C" at bounding box center [581, 132] width 58 height 14
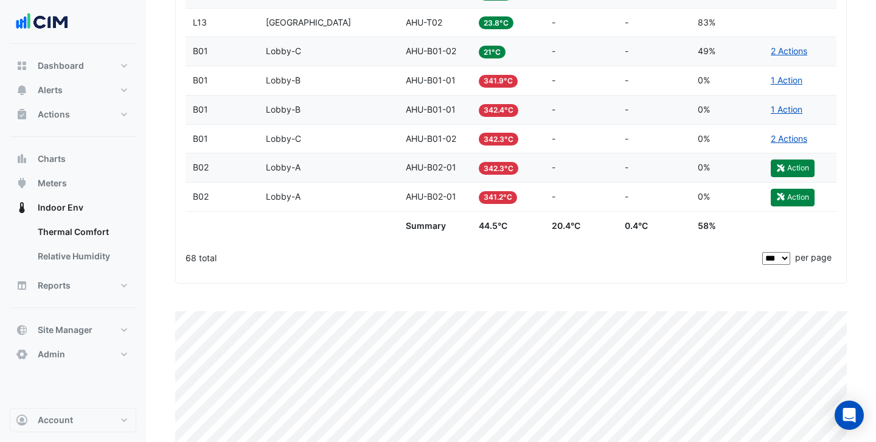
scroll to position [2281, 0]
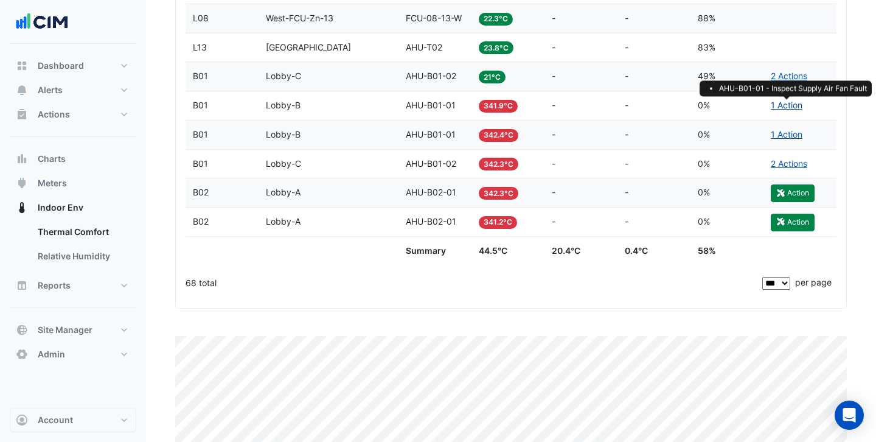
click at [783, 108] on link "1 Action" at bounding box center [787, 105] width 32 height 10
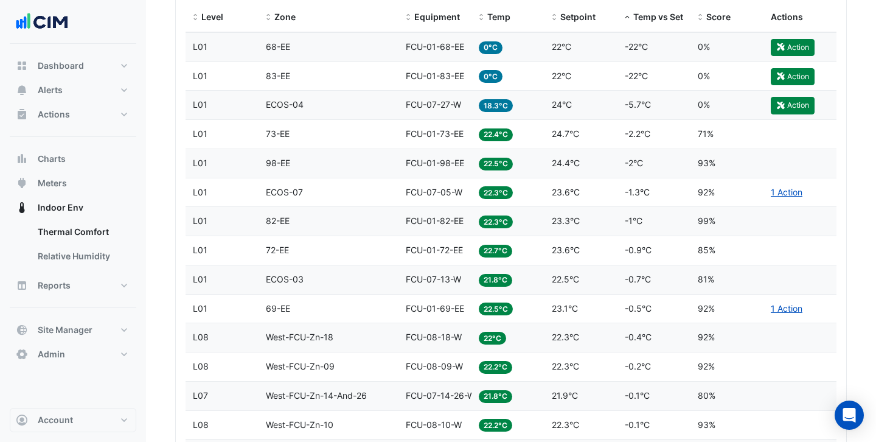
scroll to position [378, 0]
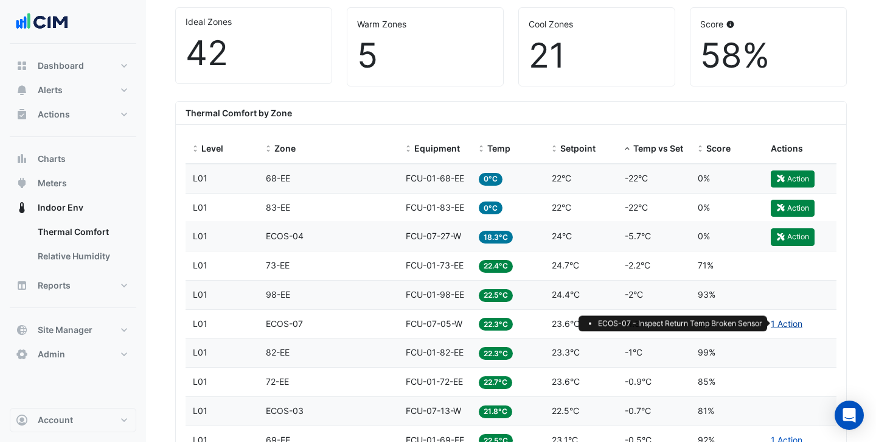
click at [777, 324] on link "1 Action" at bounding box center [787, 323] width 32 height 10
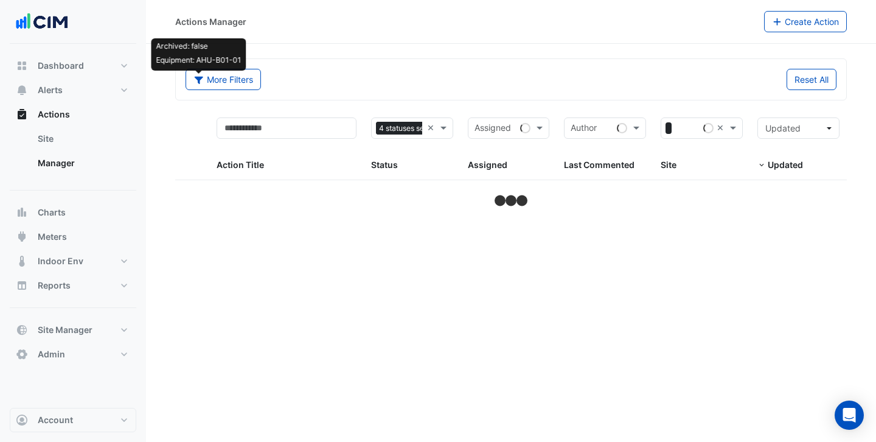
select select "***"
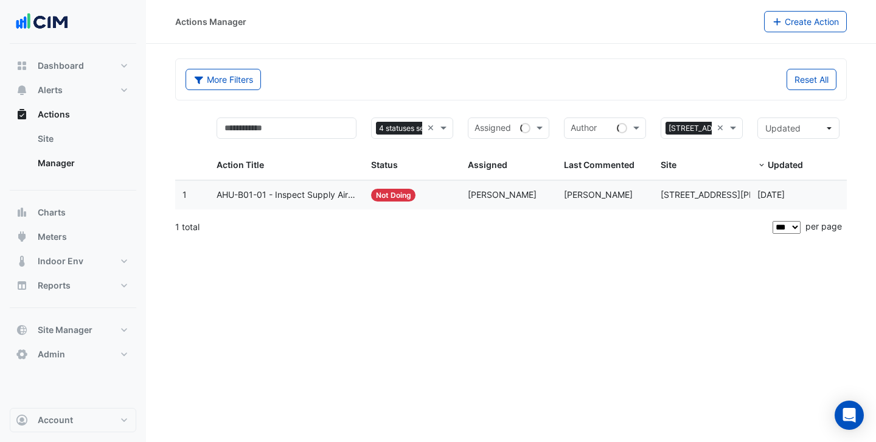
click at [282, 188] on span "AHU-B01-01 - Inspect Supply Air Fan Fault" at bounding box center [287, 195] width 140 height 14
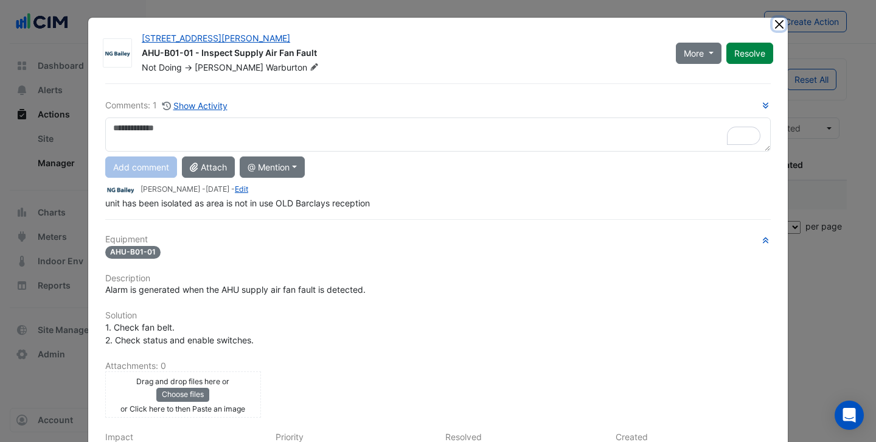
click at [778, 25] on button "Close" at bounding box center [778, 24] width 13 height 13
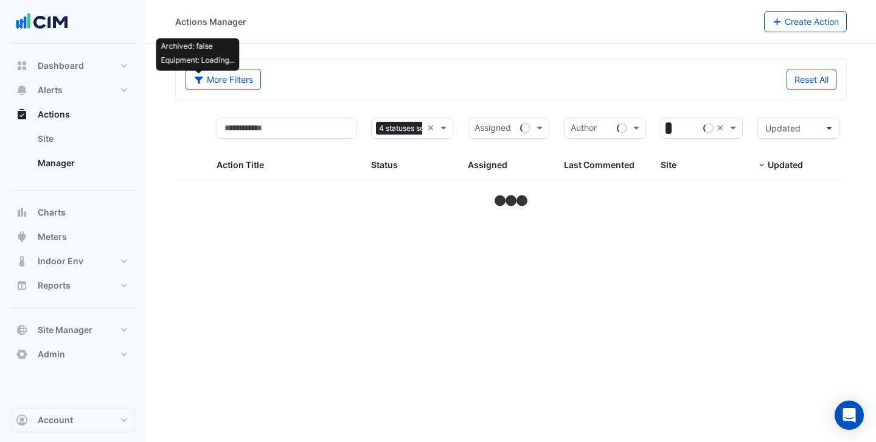
select select "***"
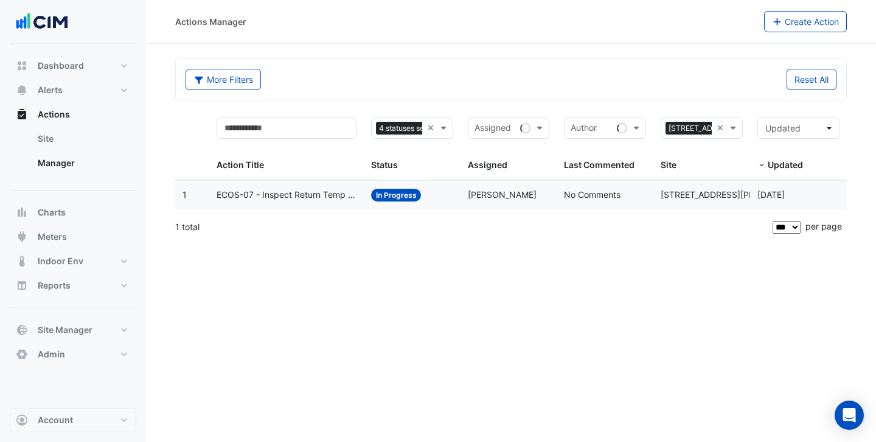
click at [296, 200] on span "ECOS-07 - Inspect Return Temp Broken Sensor" at bounding box center [287, 195] width 140 height 14
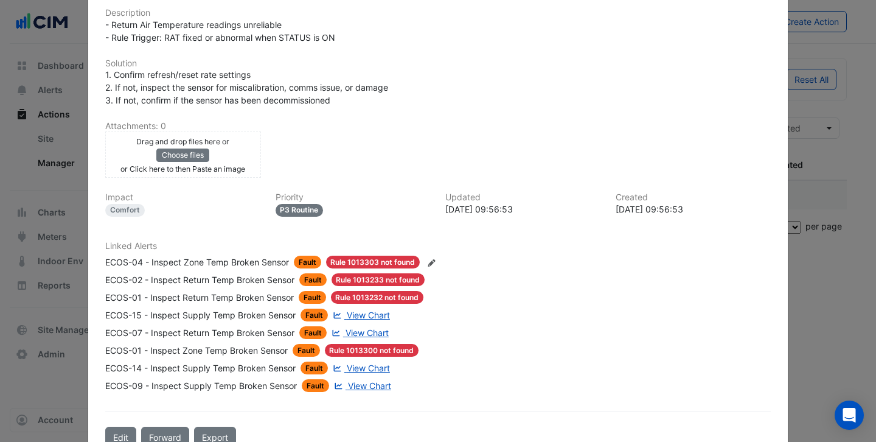
scroll to position [372, 0]
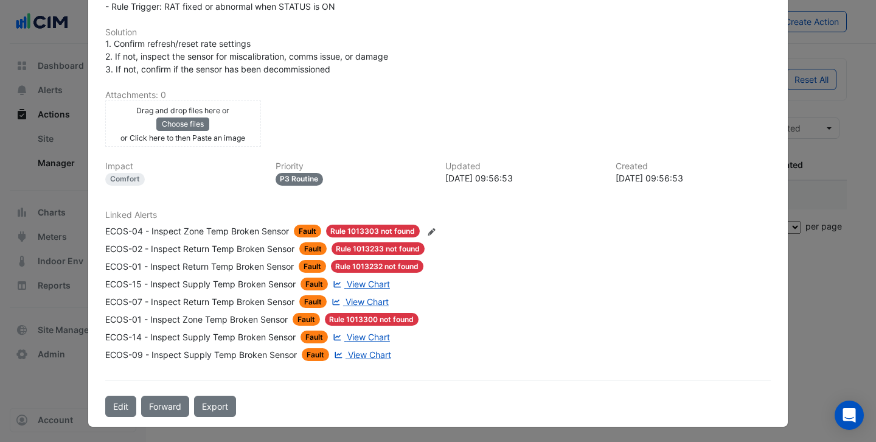
click at [372, 280] on span "View Chart" at bounding box center [368, 284] width 43 height 10
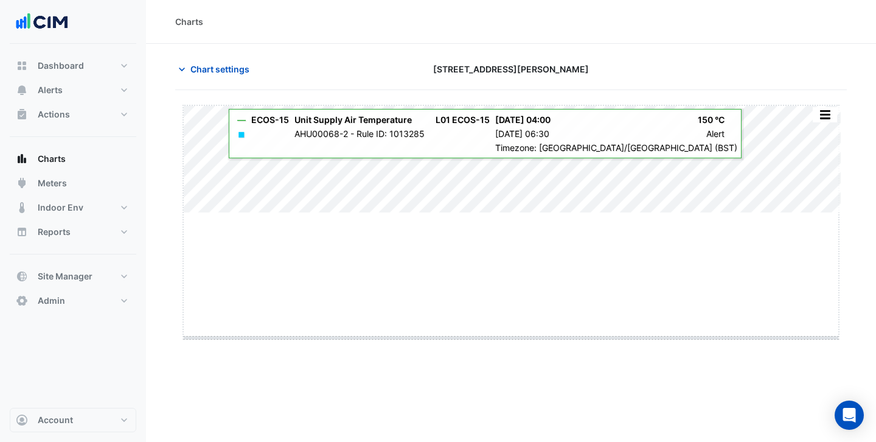
drag, startPoint x: 515, startPoint y: 213, endPoint x: 486, endPoint y: 341, distance: 131.6
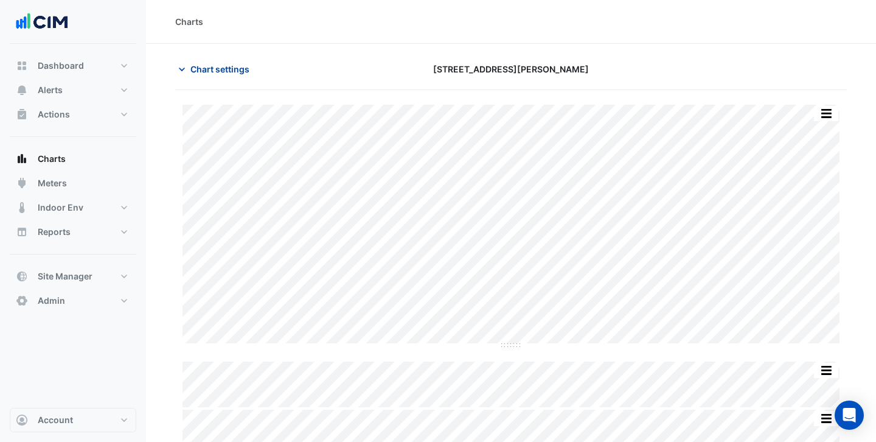
scroll to position [16, 0]
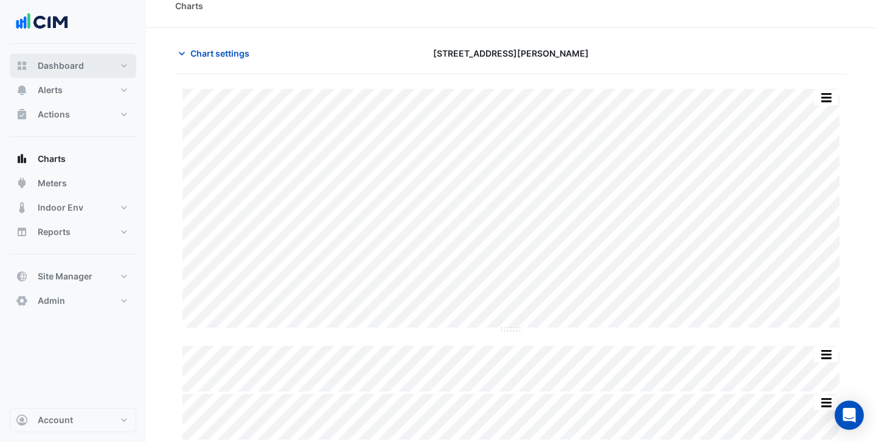
click at [90, 66] on button "Dashboard" at bounding box center [73, 66] width 127 height 24
select select "***"
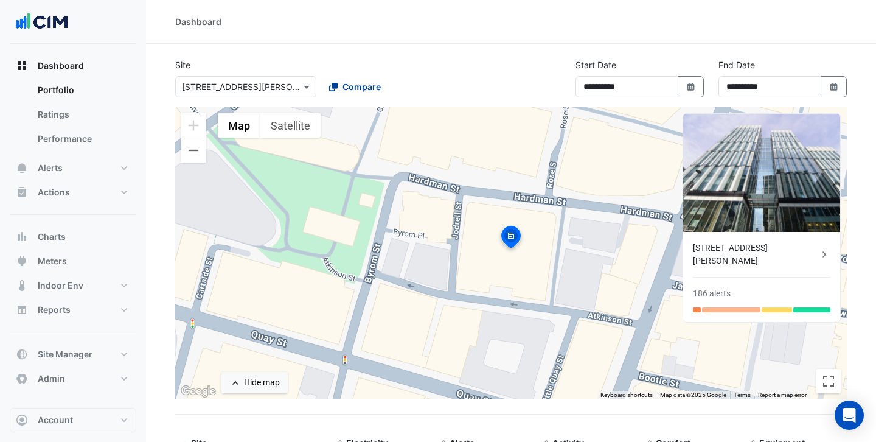
click at [344, 88] on span "Compare" at bounding box center [361, 86] width 38 height 13
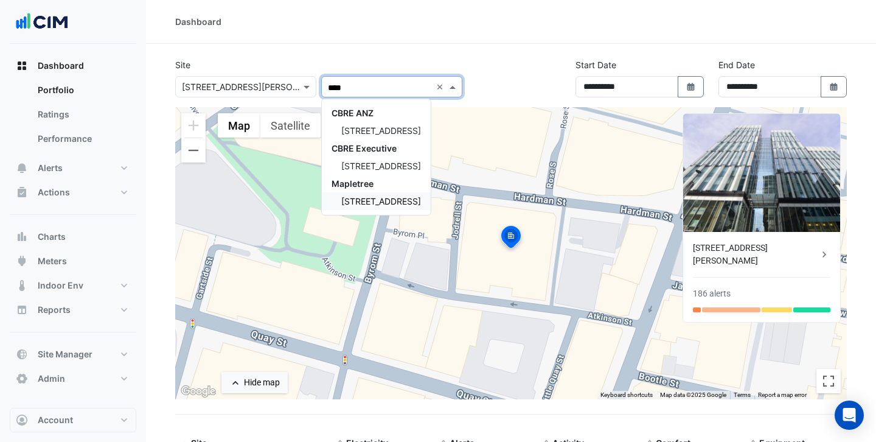
click at [380, 199] on span "[STREET_ADDRESS]" at bounding box center [381, 201] width 80 height 10
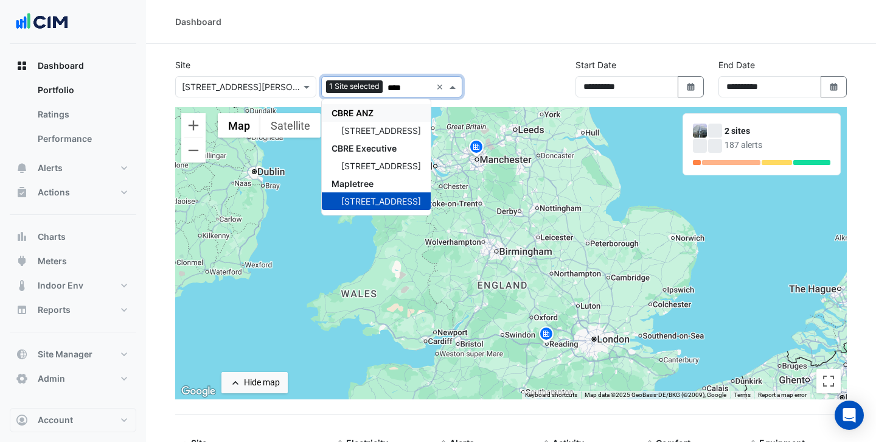
type input "***"
click at [427, 62] on div "Site × 3 Hardman Street 1 Site selected *** × CBRE ANZ 250 Victoria Square CBRE…" at bounding box center [319, 77] width 302 height 39
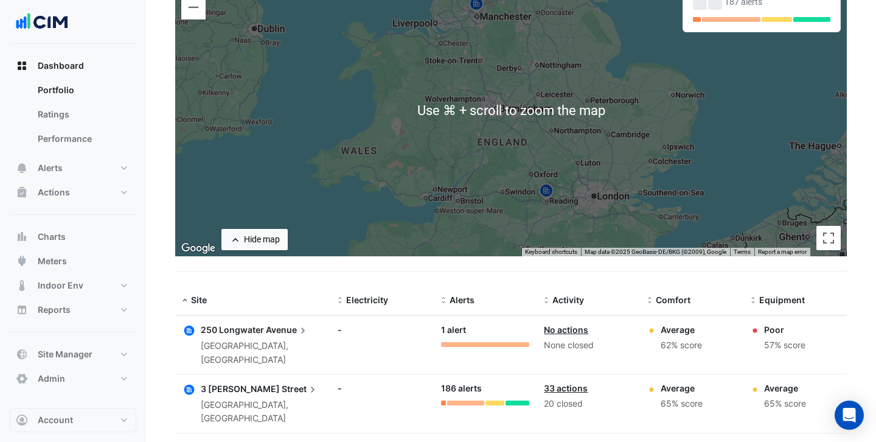
scroll to position [178, 0]
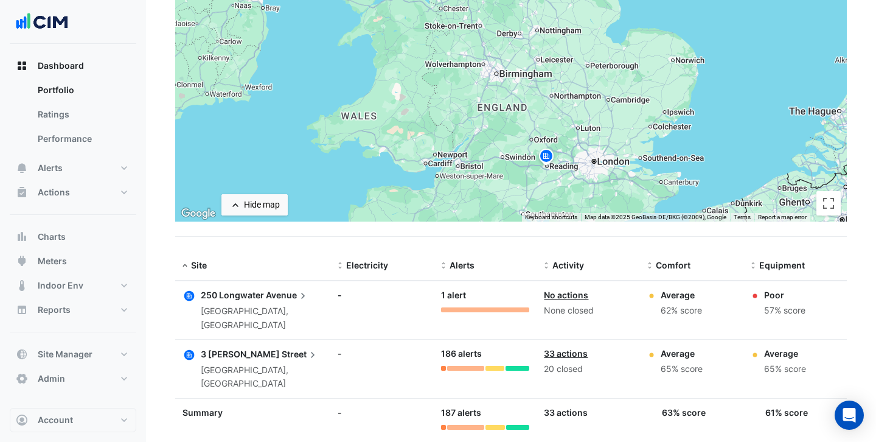
click at [278, 296] on span "Avenue" at bounding box center [287, 294] width 43 height 13
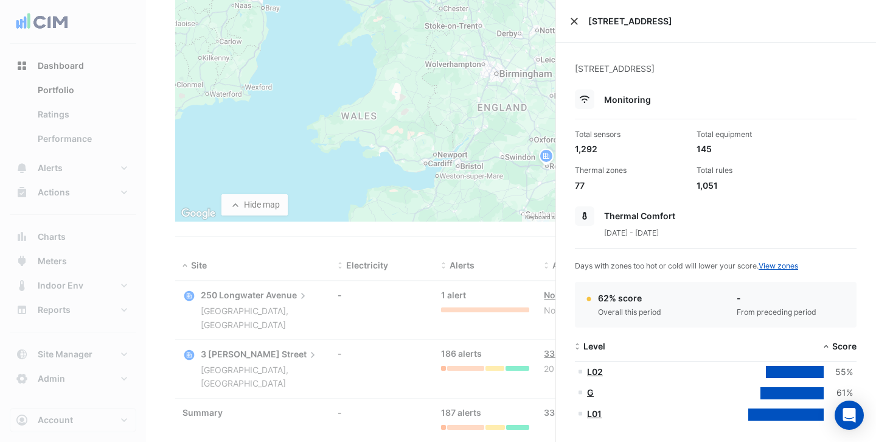
click at [575, 21] on button "Close" at bounding box center [574, 21] width 9 height 9
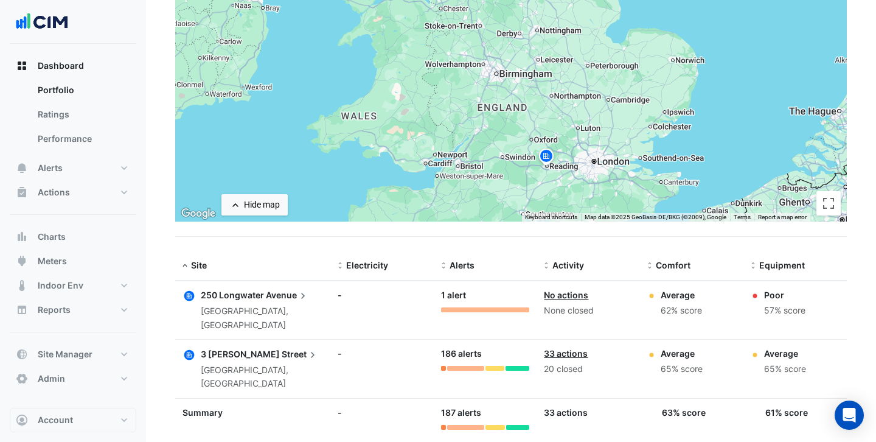
click at [233, 349] on span "3 [PERSON_NAME]" at bounding box center [240, 354] width 79 height 10
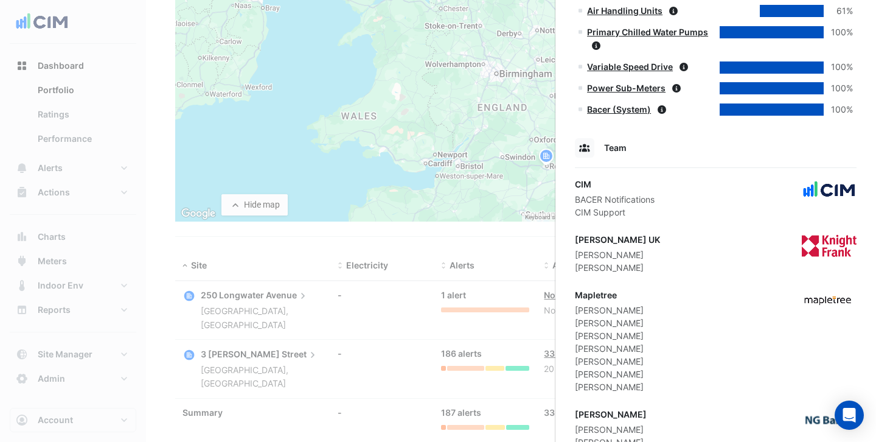
scroll to position [777, 0]
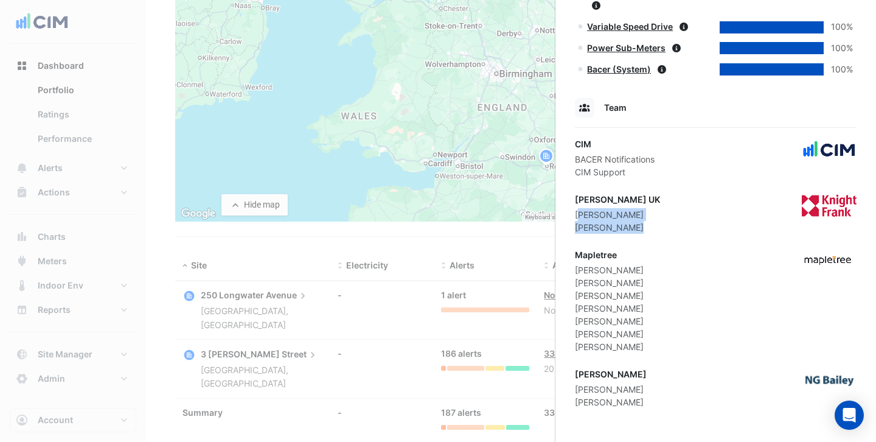
drag, startPoint x: 637, startPoint y: 226, endPoint x: 578, endPoint y: 215, distance: 60.1
click at [578, 215] on div "Knight Frank UK John Hughes Mehrban Yasin" at bounding box center [617, 213] width 85 height 41
click at [606, 219] on div "[PERSON_NAME]" at bounding box center [617, 214] width 85 height 13
drag, startPoint x: 637, startPoint y: 407, endPoint x: 578, endPoint y: 392, distance: 60.3
click at [578, 392] on div "NG Bailey Jeff Martin Roy Warburton" at bounding box center [716, 387] width 282 height 41
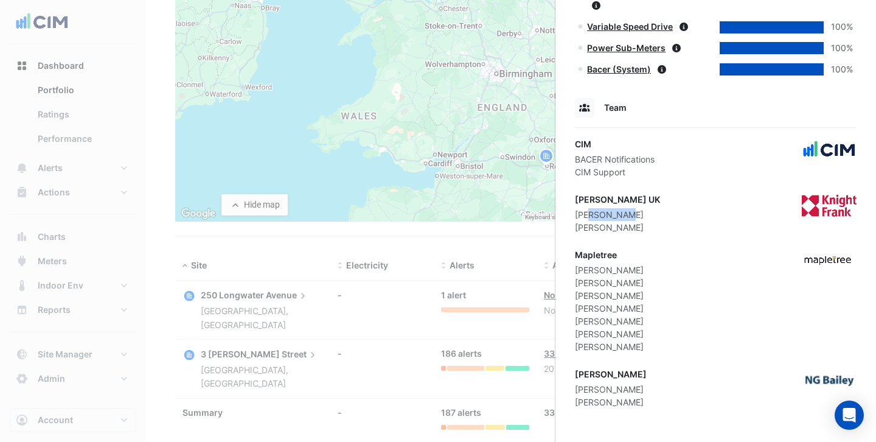
drag, startPoint x: 629, startPoint y: 218, endPoint x: 588, endPoint y: 218, distance: 41.4
click at [588, 218] on div "[PERSON_NAME]" at bounding box center [617, 214] width 85 height 13
click at [499, 235] on ngb-offcanvas-backdrop at bounding box center [438, 221] width 876 height 442
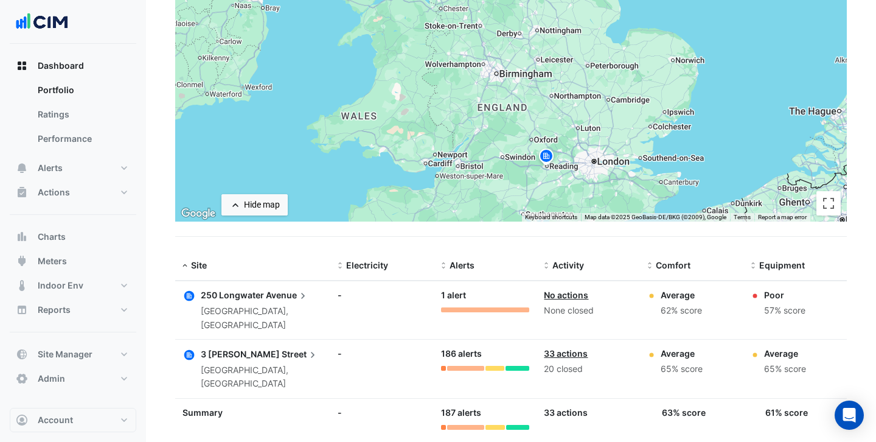
click at [286, 297] on span "Avenue" at bounding box center [287, 294] width 43 height 13
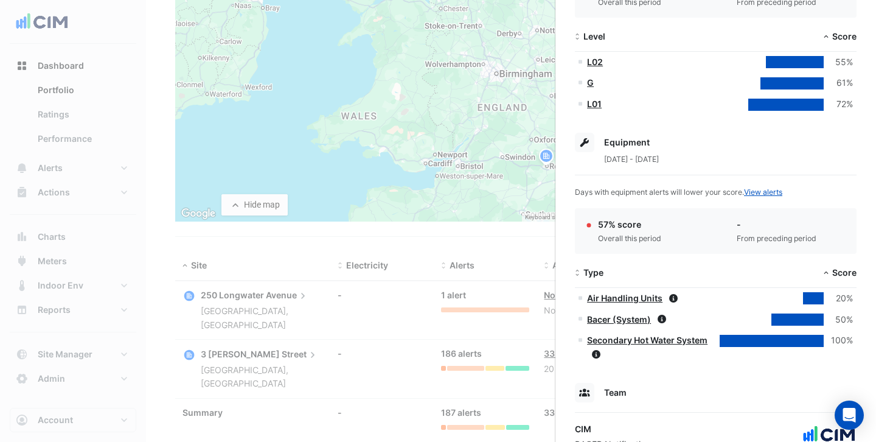
scroll to position [364, 0]
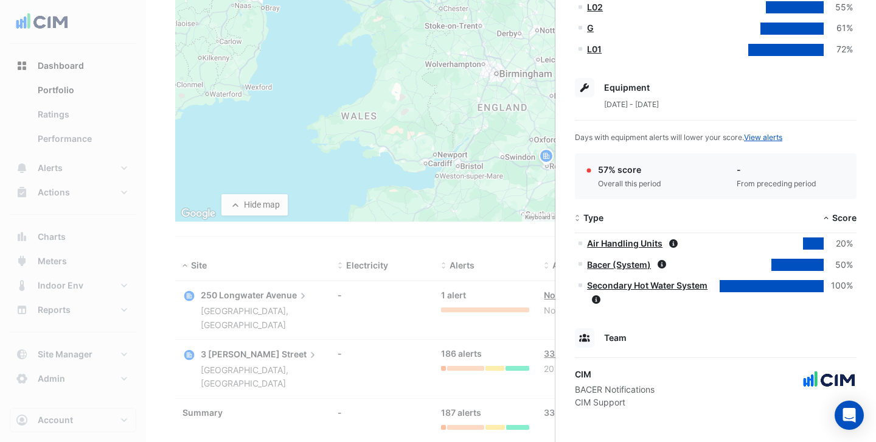
click at [631, 245] on link "Air Handling Units" at bounding box center [624, 243] width 75 height 10
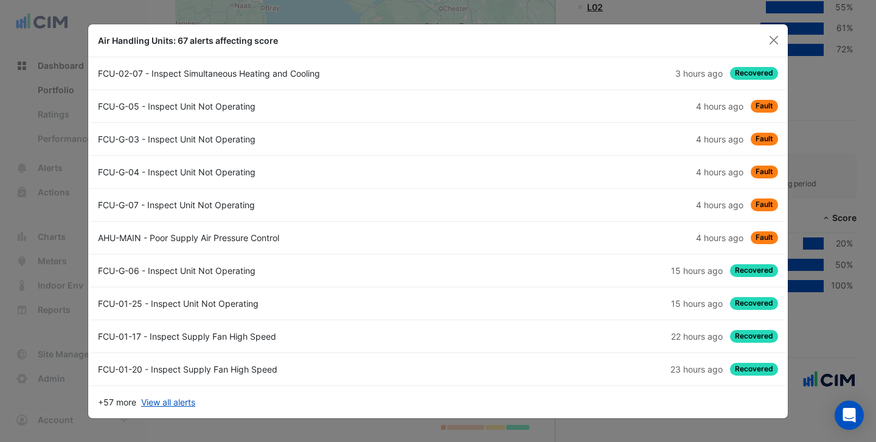
click at [311, 72] on div "FCU-02-07 - Inspect Simultaneous Heating and Cooling" at bounding box center [264, 73] width 347 height 13
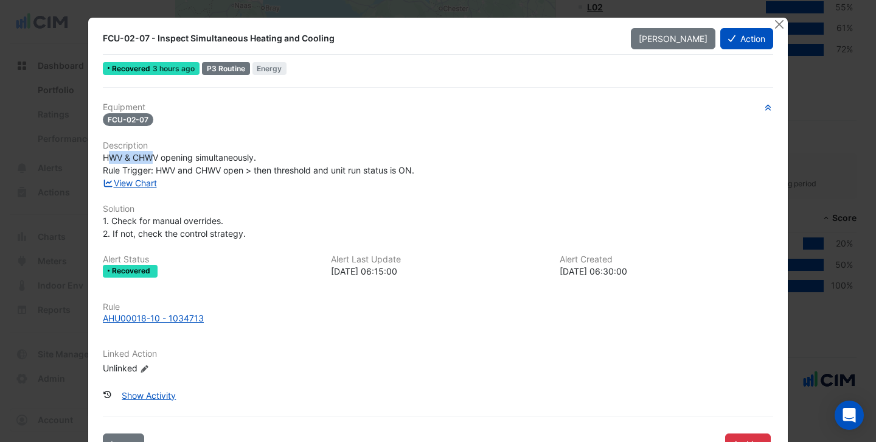
drag, startPoint x: 106, startPoint y: 156, endPoint x: 150, endPoint y: 157, distance: 43.2
click at [150, 157] on span "HWV & CHWV opening simultaneously. Rule Trigger: HWV and CHWV open > then thres…" at bounding box center [258, 163] width 311 height 23
click at [178, 156] on span "HWV & CHWV opening simultaneously. Rule Trigger: HWV and CHWV open > then thres…" at bounding box center [258, 163] width 311 height 23
click at [147, 182] on link "View Chart" at bounding box center [130, 183] width 54 height 10
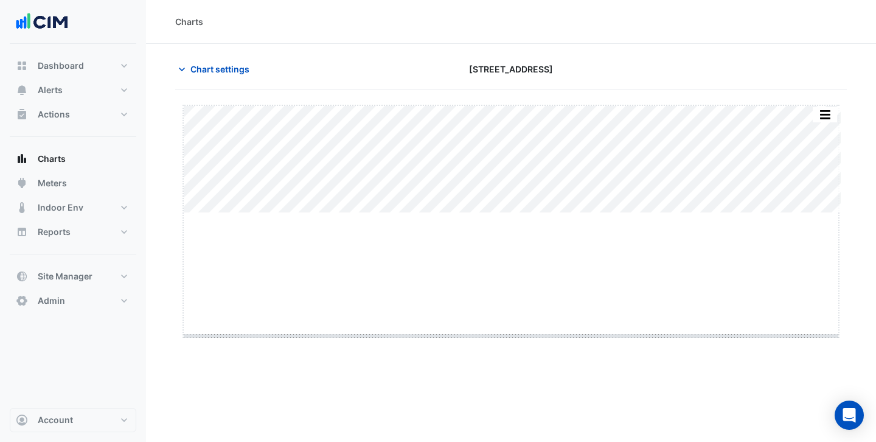
drag, startPoint x: 509, startPoint y: 212, endPoint x: 487, endPoint y: 337, distance: 126.6
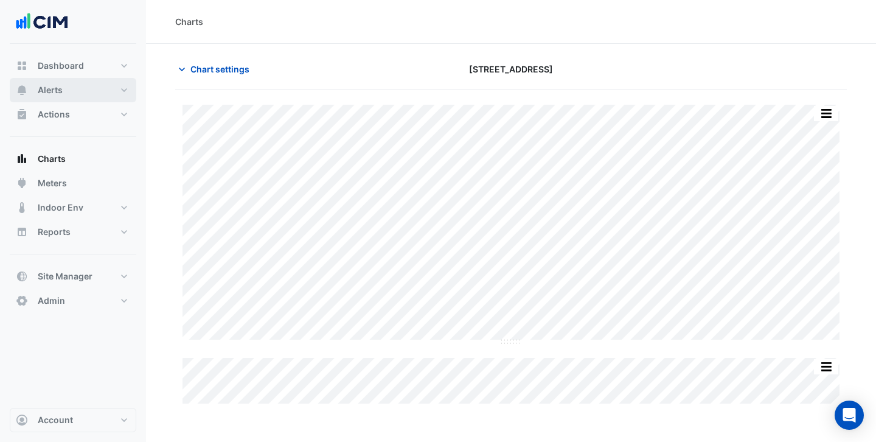
click at [71, 91] on button "Alerts" at bounding box center [73, 90] width 127 height 24
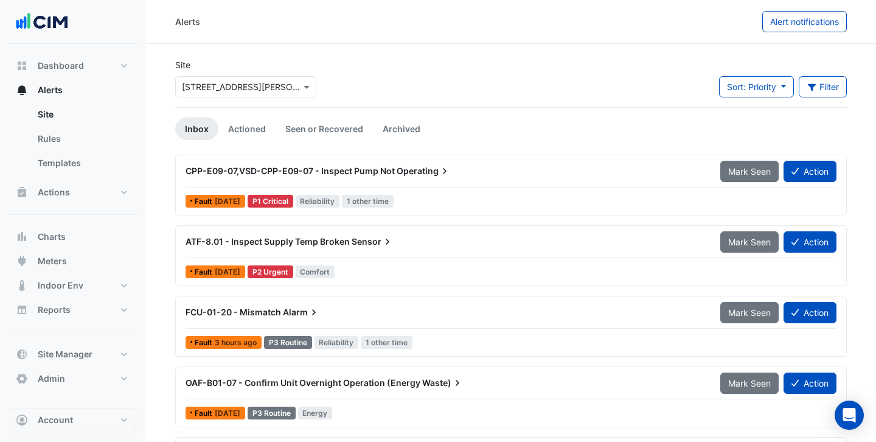
click at [495, 179] on div "CPP-E09-07,VSD-CPP-E09-07 - Inspect Pump Not Operating" at bounding box center [445, 171] width 535 height 22
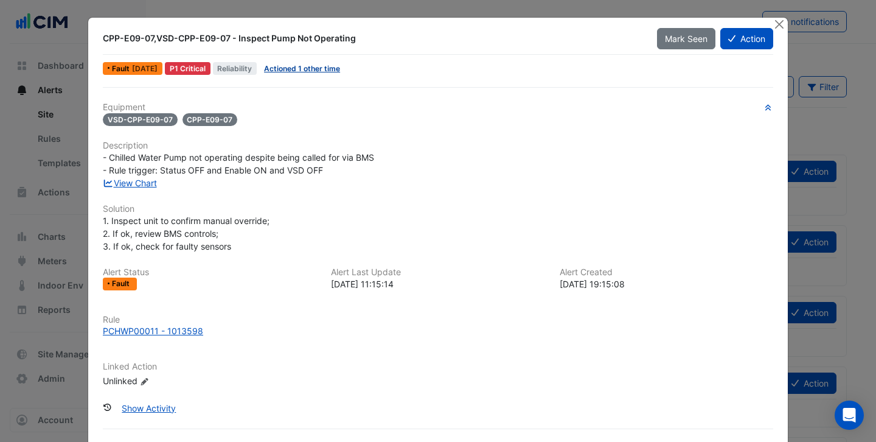
click at [328, 68] on link "Actioned 1 other time" at bounding box center [302, 68] width 76 height 9
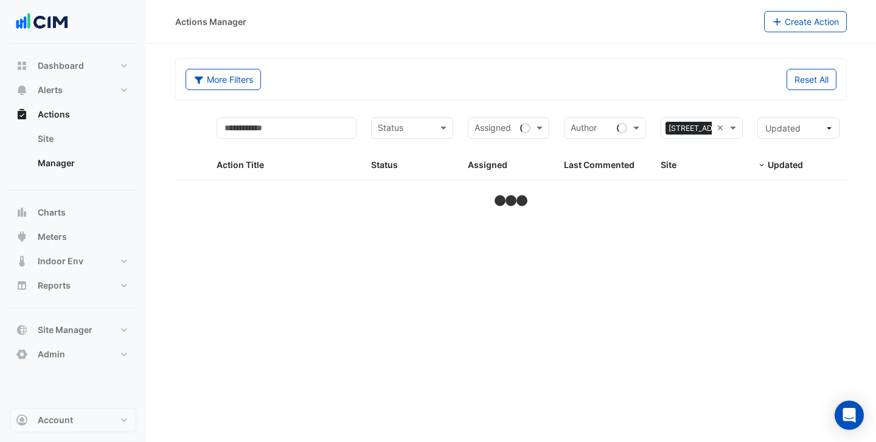
select select "***"
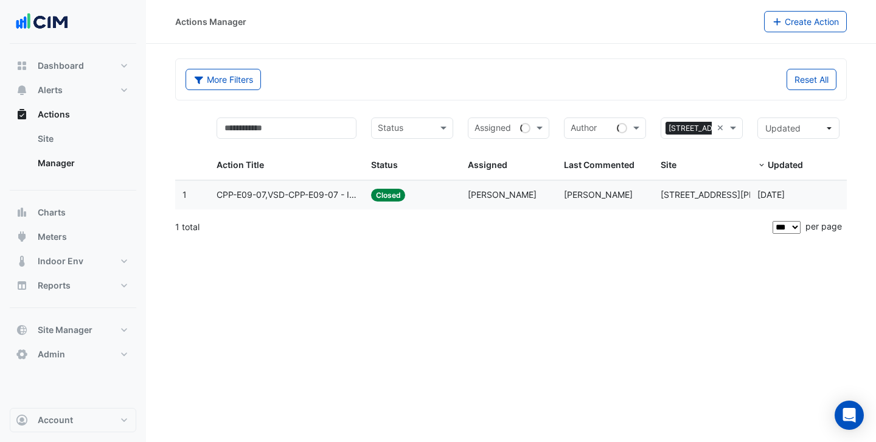
click at [324, 200] on span "CPP-E09-07,VSD-CPP-E09-07 - Inspect Pump Not Operating" at bounding box center [287, 195] width 140 height 14
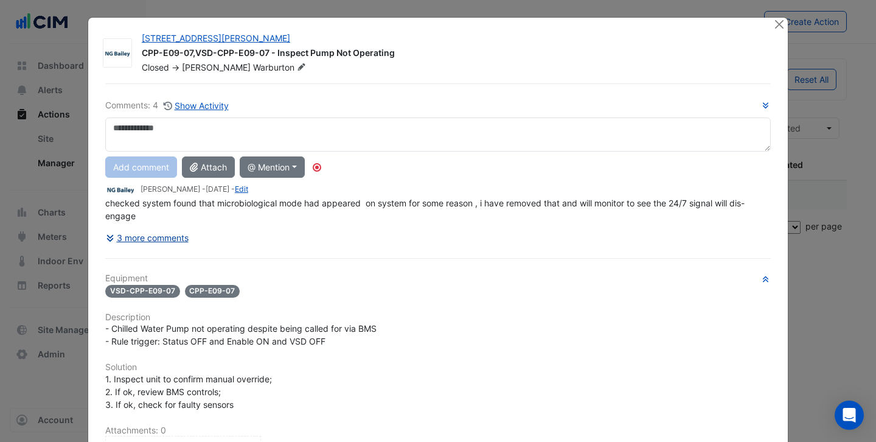
click at [187, 238] on button "3 more comments" at bounding box center [147, 237] width 84 height 21
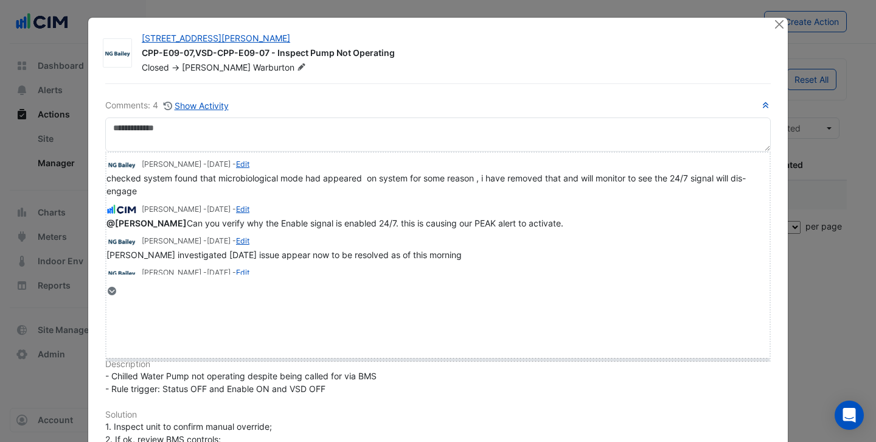
drag, startPoint x: 130, startPoint y: 289, endPoint x: 131, endPoint y: 355, distance: 65.7
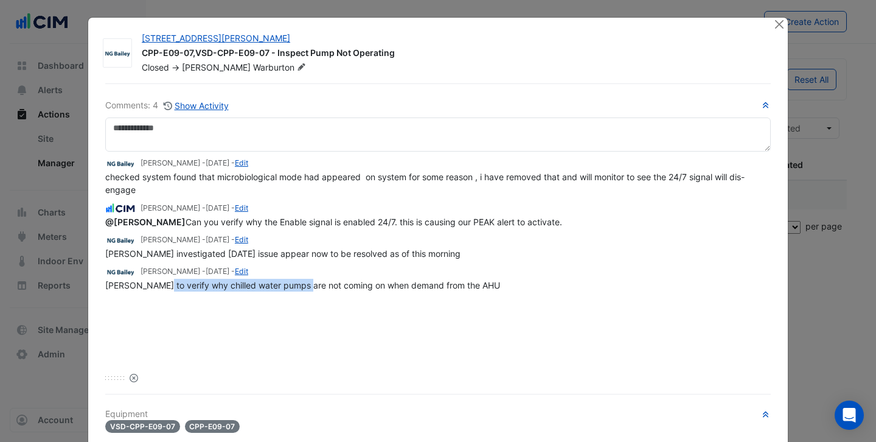
drag, startPoint x: 157, startPoint y: 287, endPoint x: 300, endPoint y: 286, distance: 143.6
click at [300, 286] on span "Sauter to verify why chilled water pumps are not coming on when demand from the…" at bounding box center [302, 285] width 395 height 10
click at [360, 283] on span "Sauter to verify why chilled water pumps are not coming on when demand from the…" at bounding box center [302, 285] width 395 height 10
drag, startPoint x: 132, startPoint y: 251, endPoint x: 198, endPoint y: 251, distance: 65.7
click at [198, 251] on span "Sauter investigated yesterday issue appear now to be resolved as of this morning" at bounding box center [282, 253] width 355 height 10
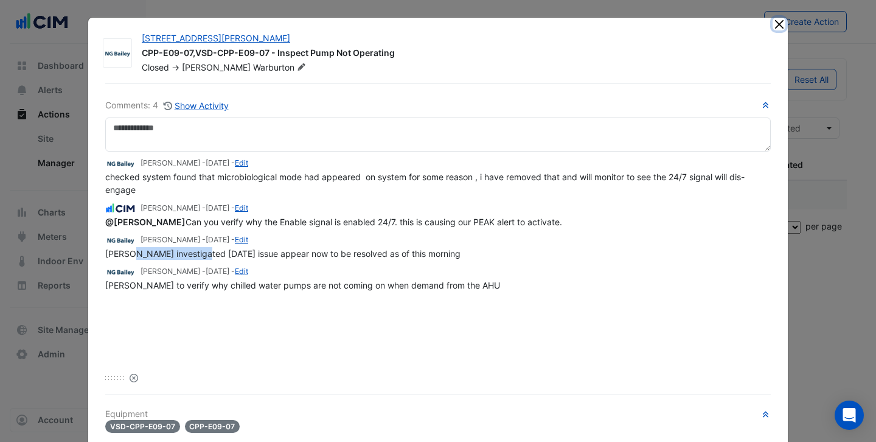
click at [776, 27] on button "Close" at bounding box center [778, 24] width 13 height 13
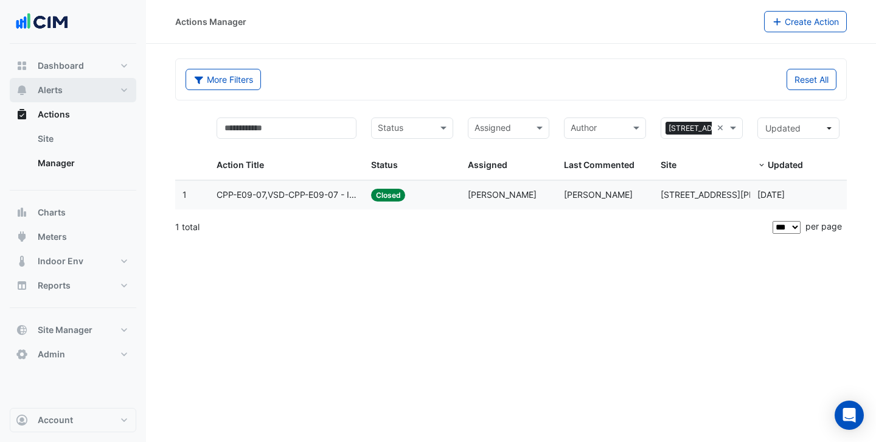
click at [54, 91] on span "Alerts" at bounding box center [50, 90] width 25 height 12
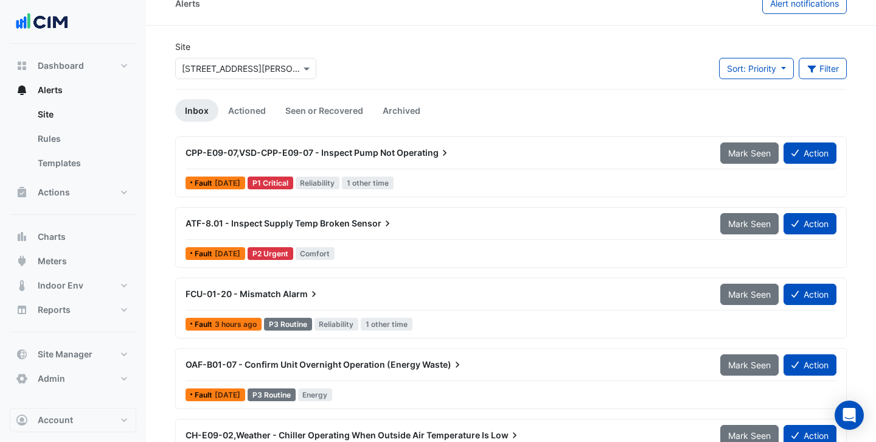
scroll to position [21, 0]
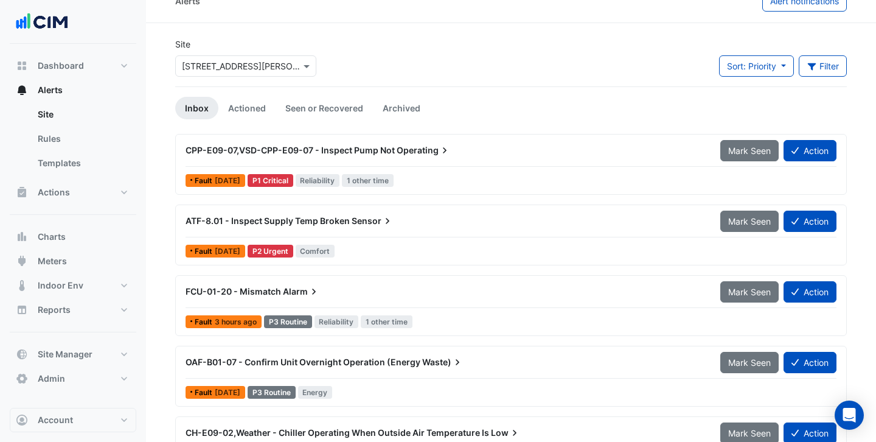
click at [405, 232] on div "ATF-8.01 - Inspect Supply Temp Broken Sensor Mark Seen Action" at bounding box center [511, 223] width 651 height 27
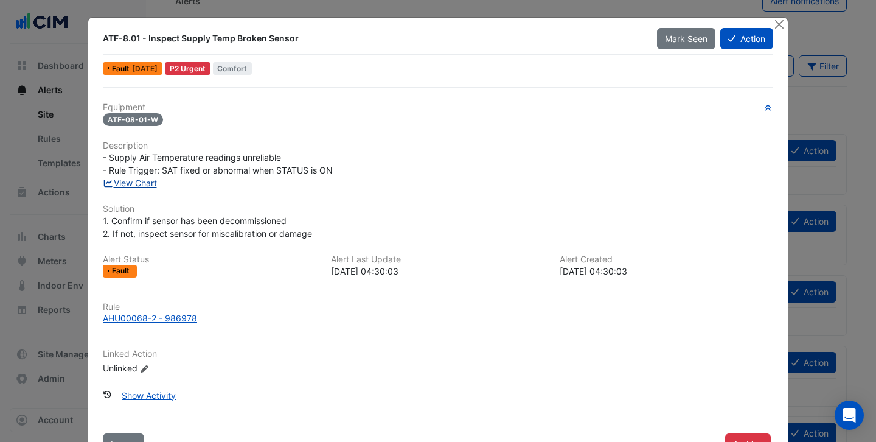
click at [139, 185] on link "View Chart" at bounding box center [130, 183] width 54 height 10
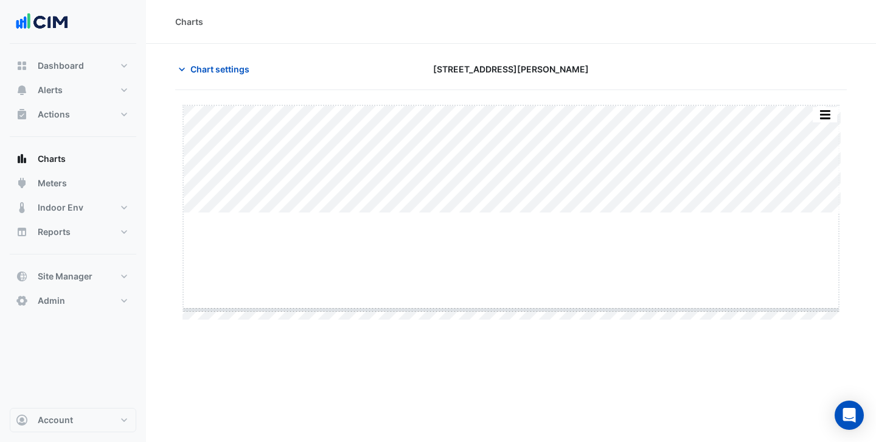
drag, startPoint x: 518, startPoint y: 212, endPoint x: 515, endPoint y: 331, distance: 118.7
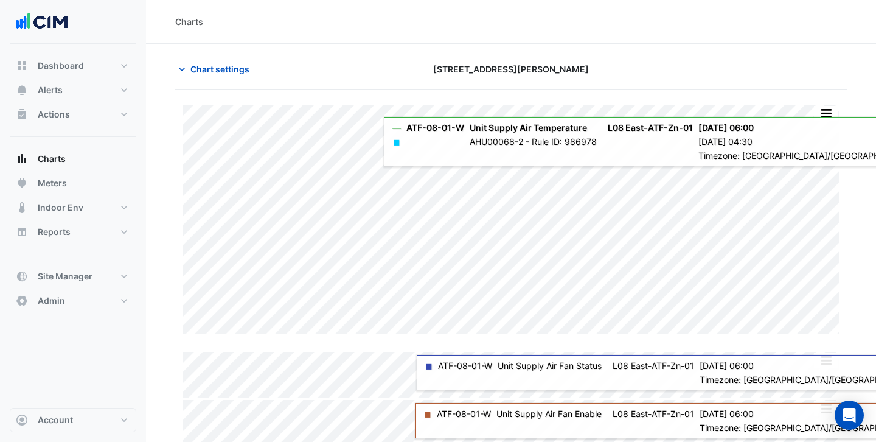
scroll to position [6, 0]
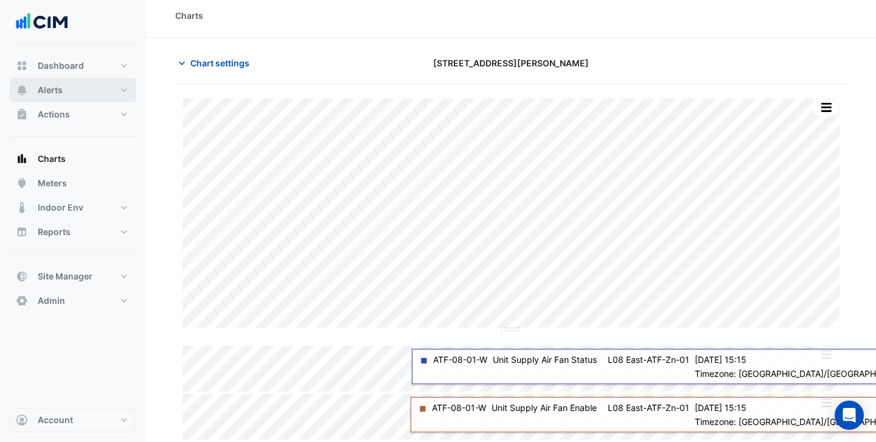
click at [61, 90] on span "Alerts" at bounding box center [50, 90] width 25 height 12
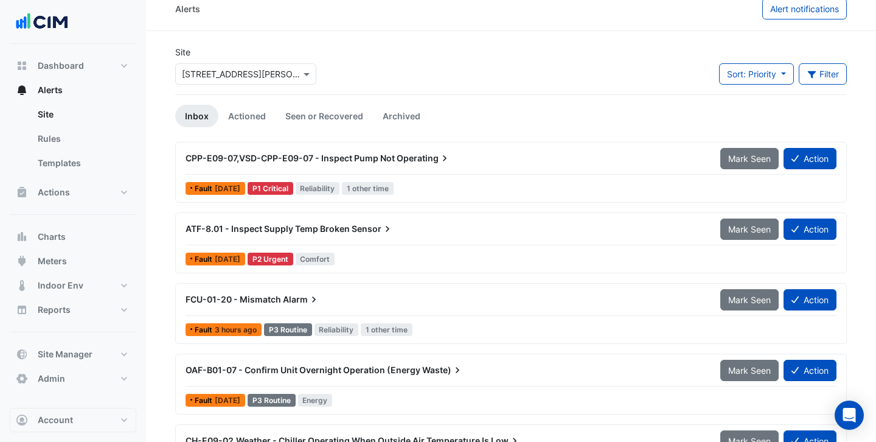
scroll to position [17, 0]
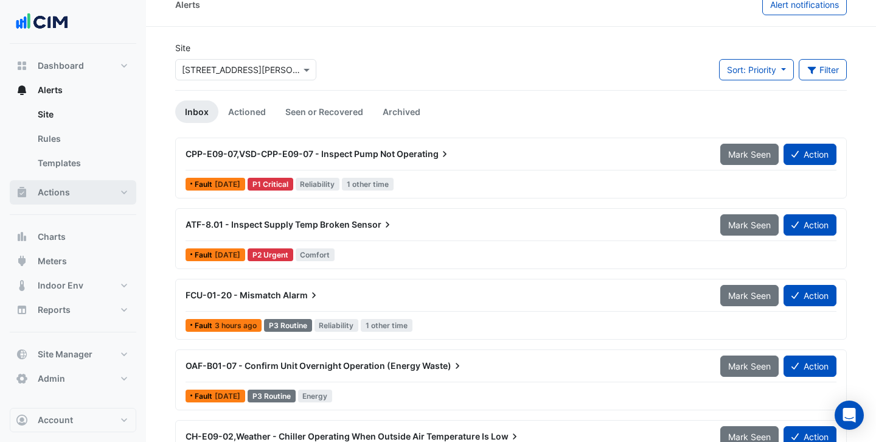
click at [52, 189] on span "Actions" at bounding box center [54, 192] width 32 height 12
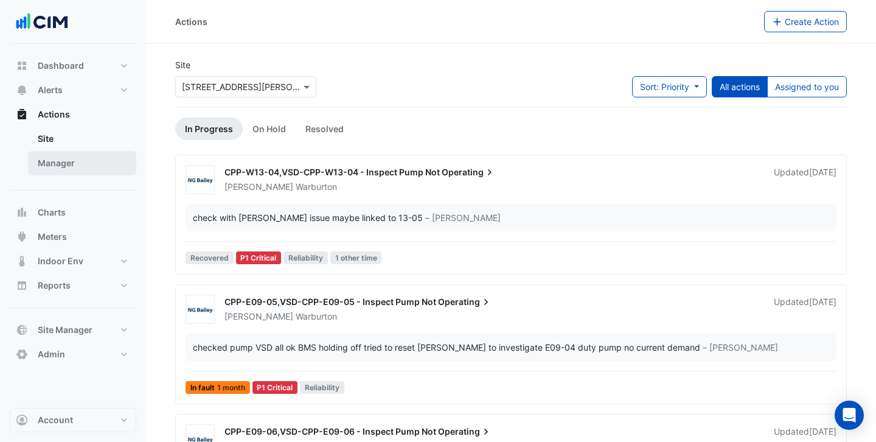
click at [67, 162] on link "Manager" at bounding box center [82, 163] width 108 height 24
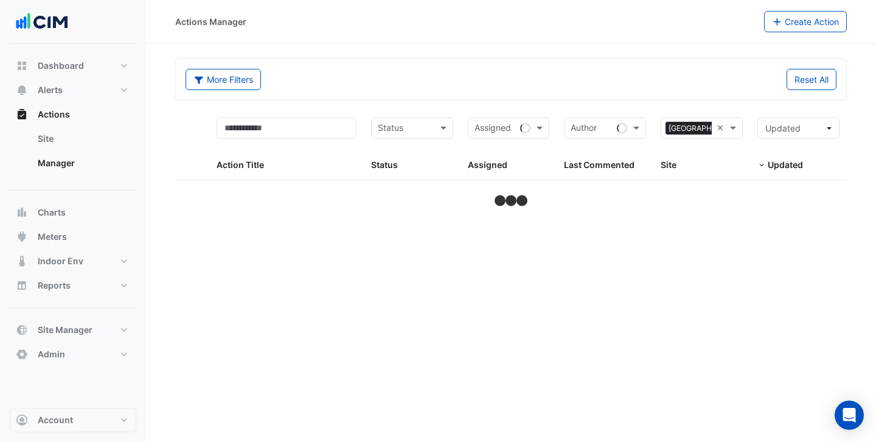
select select "***"
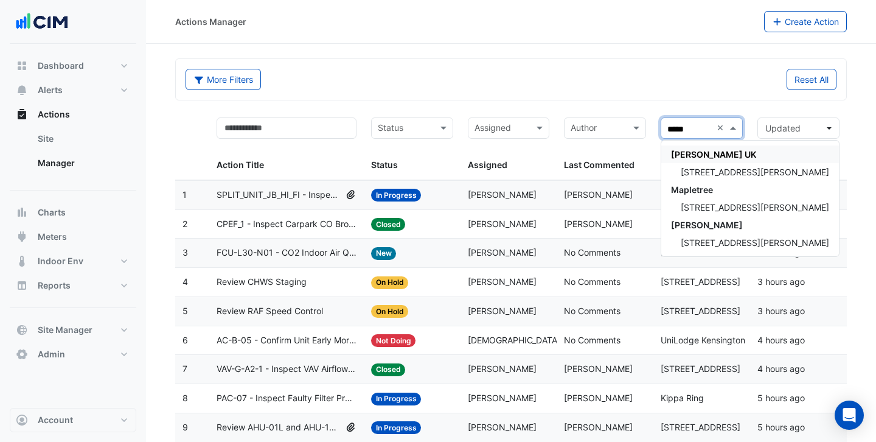
type input "******"
click at [703, 175] on span "[STREET_ADDRESS][PERSON_NAME]" at bounding box center [755, 172] width 148 height 10
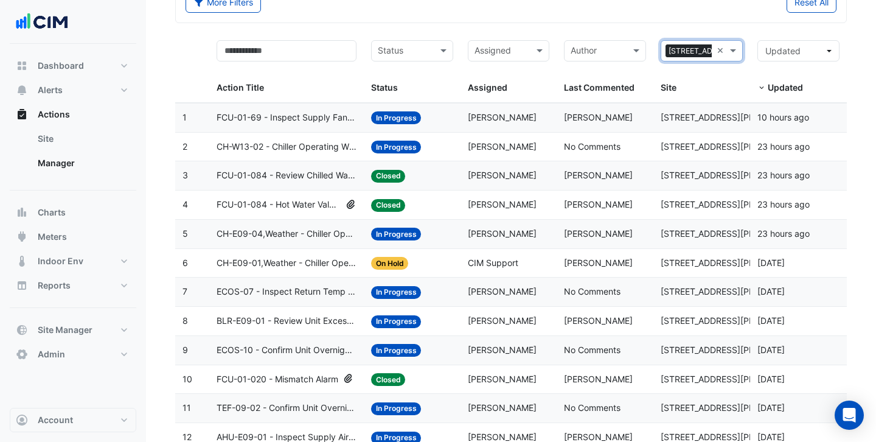
scroll to position [83, 0]
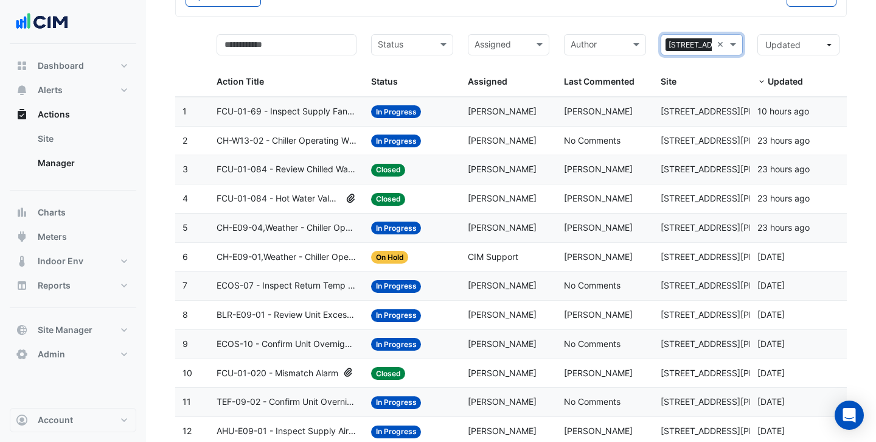
click at [321, 204] on span "FCU-01-084 - Hot Water Valve Hunting" at bounding box center [279, 199] width 125 height 14
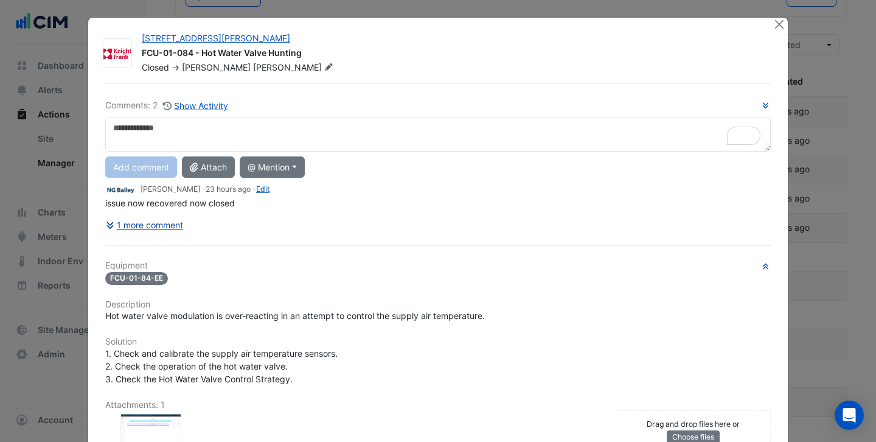
click at [155, 224] on button "1 more comment" at bounding box center [144, 224] width 78 height 21
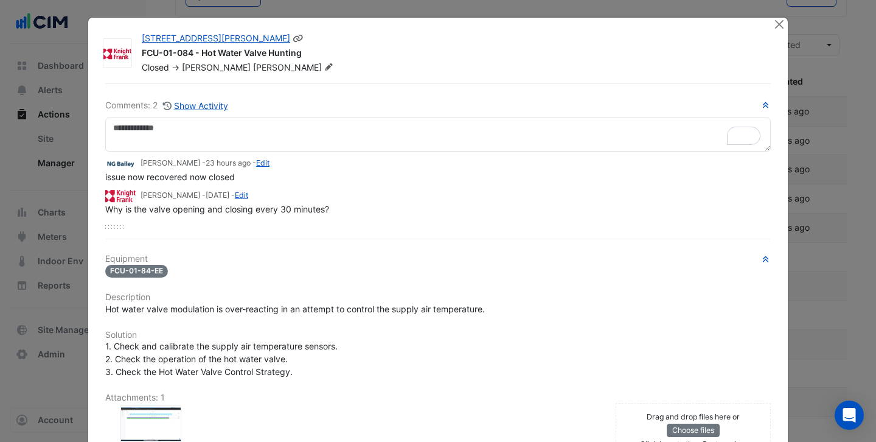
drag, startPoint x: 305, startPoint y: 55, endPoint x: 216, endPoint y: 56, distance: 89.4
click at [216, 56] on div "FCU-01-084 - Hot Water Valve Hunting" at bounding box center [450, 54] width 617 height 15
click at [779, 26] on button "Close" at bounding box center [778, 24] width 13 height 13
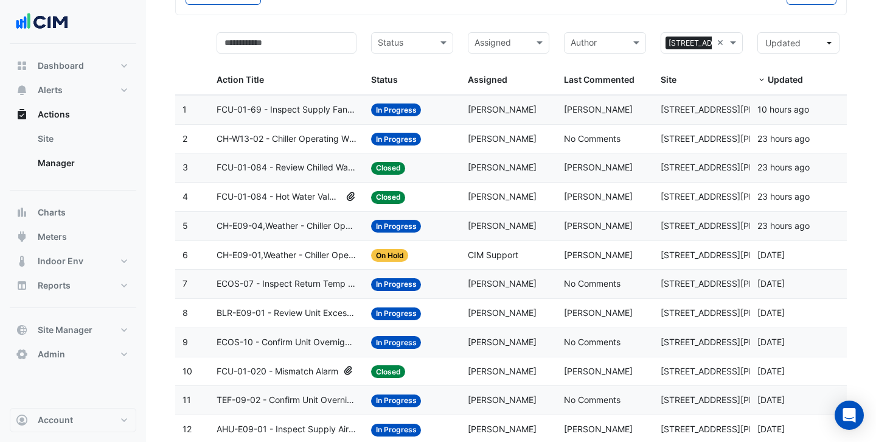
scroll to position [0, 0]
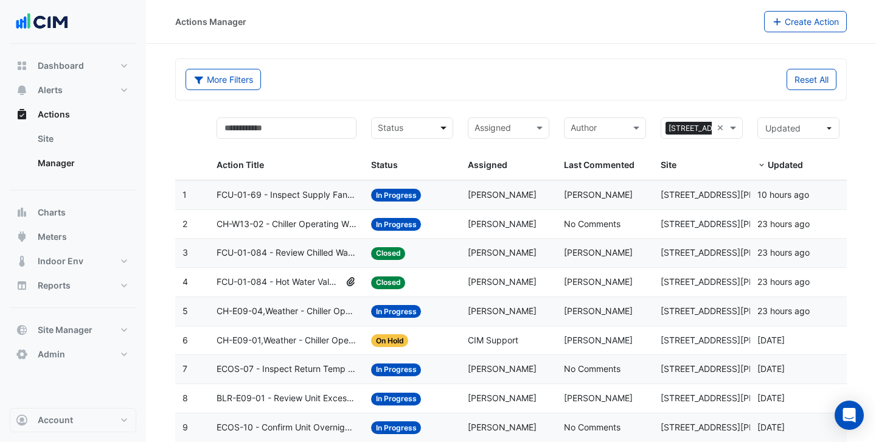
click at [442, 127] on span at bounding box center [444, 128] width 15 height 14
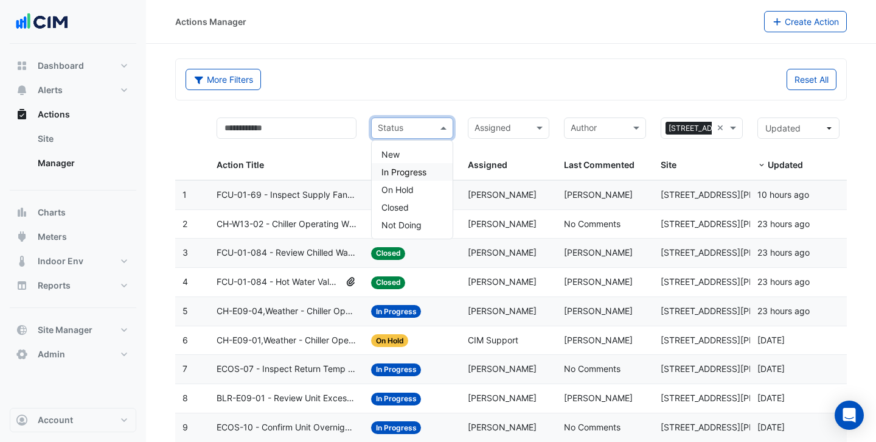
click at [412, 176] on span "In Progress" at bounding box center [403, 172] width 45 height 10
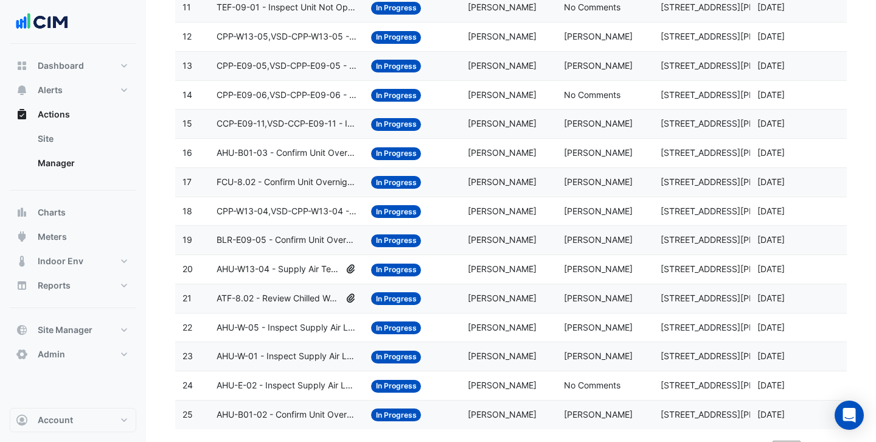
scroll to position [498, 0]
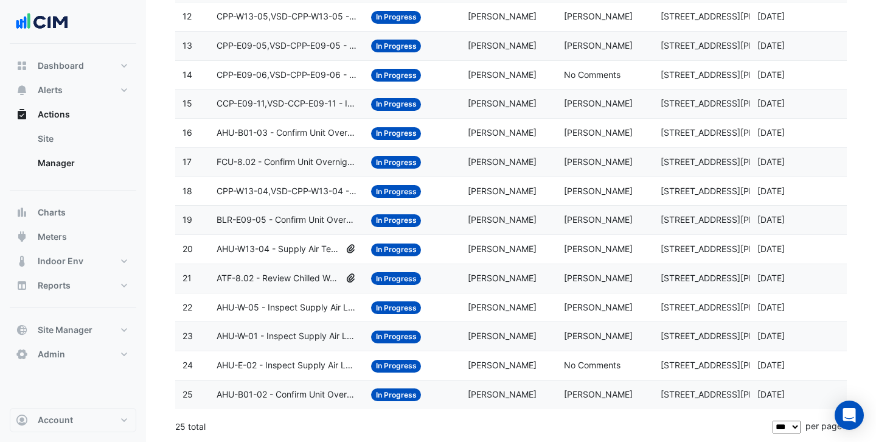
click at [308, 276] on span "ATF-8.02 - Review Chilled Water Valve Hunting" at bounding box center [279, 278] width 125 height 14
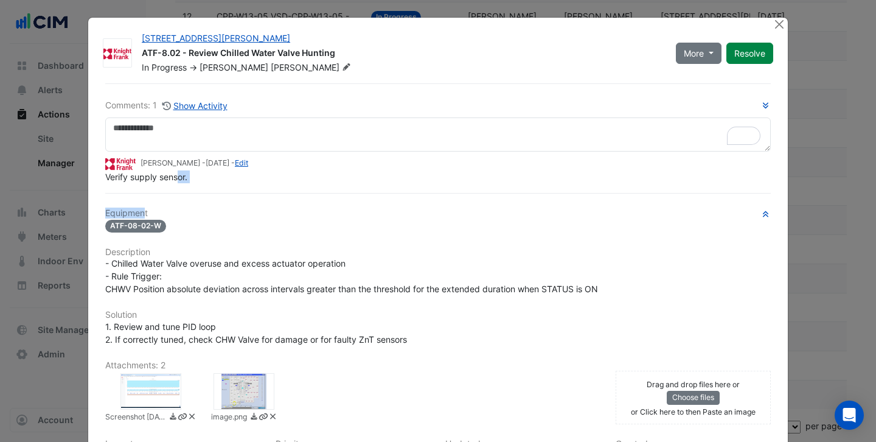
drag, startPoint x: 180, startPoint y: 207, endPoint x: 144, endPoint y: 207, distance: 35.9
click at [144, 207] on div "Comments: 1 Show Activity [PERSON_NAME] - [DATE] - Edit Verify supply sensor. E…" at bounding box center [438, 344] width 680 height 523
click at [234, 197] on div "Comments: 1 Show Activity [PERSON_NAME] - [DATE] - Edit Verify supply sensor. E…" at bounding box center [438, 344] width 680 height 523
click at [779, 24] on button "Close" at bounding box center [778, 24] width 13 height 13
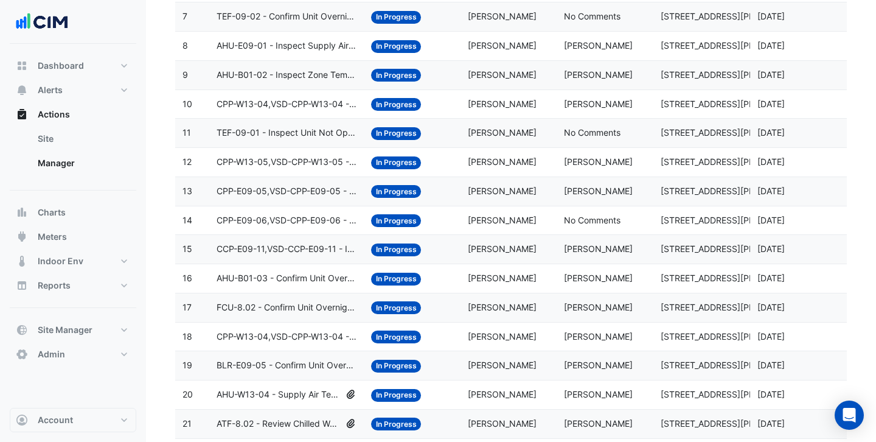
scroll to position [0, 0]
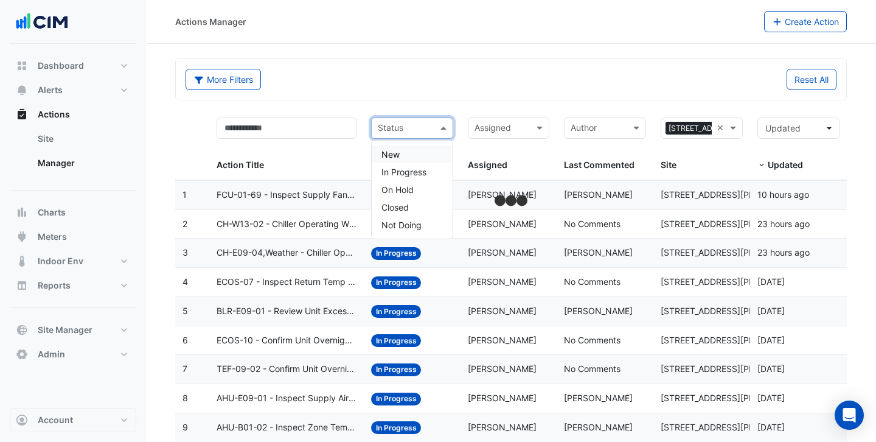
click at [443, 130] on span at bounding box center [444, 128] width 15 height 14
click at [411, 204] on div "Closed" at bounding box center [412, 207] width 81 height 18
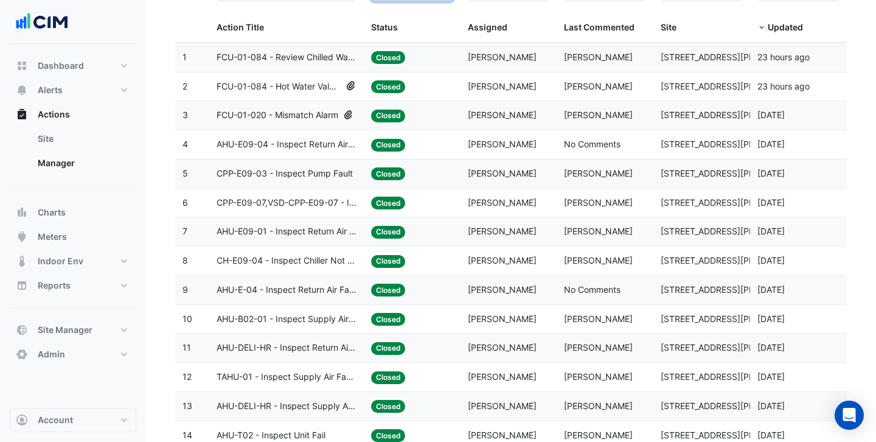
scroll to position [137, 0]
click at [296, 91] on span "FCU-01-084 - Hot Water Valve Hunting" at bounding box center [279, 87] width 125 height 14
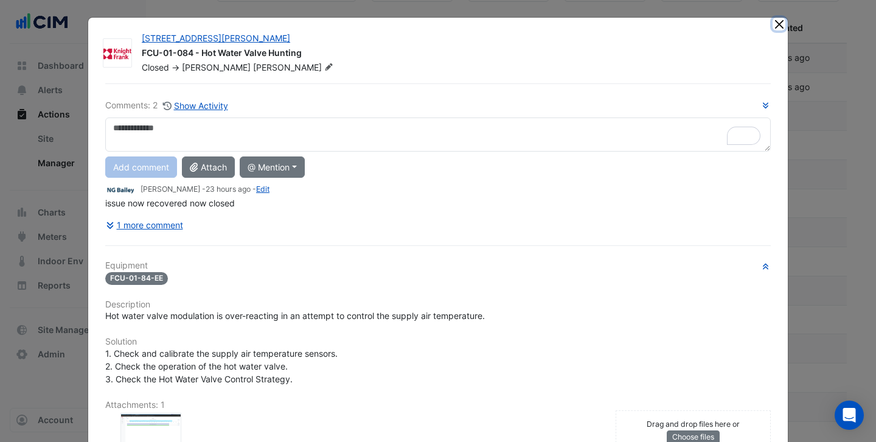
click at [777, 24] on button "Close" at bounding box center [778, 24] width 13 height 13
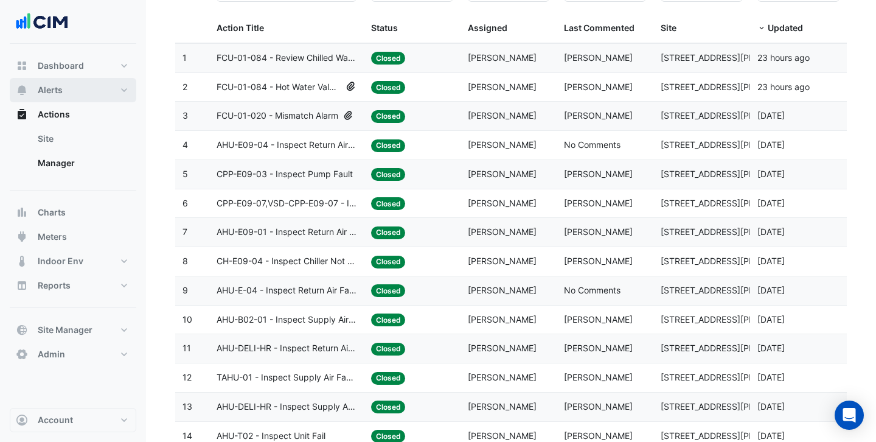
click at [54, 94] on span "Alerts" at bounding box center [50, 90] width 25 height 12
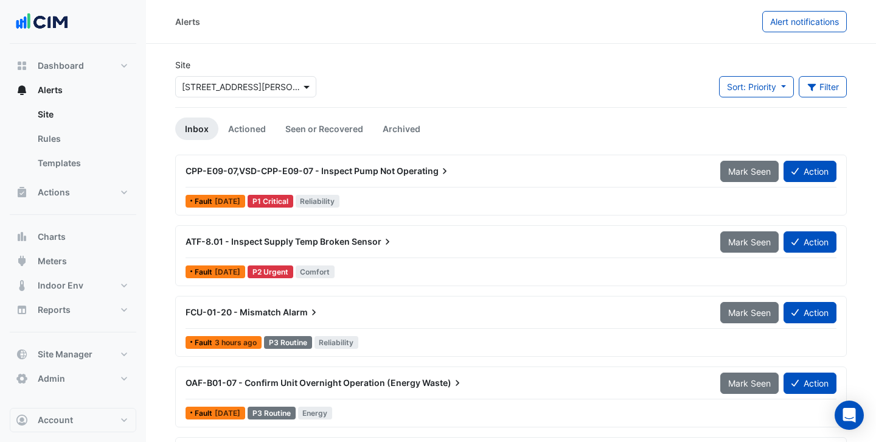
click at [304, 86] on span at bounding box center [307, 86] width 15 height 13
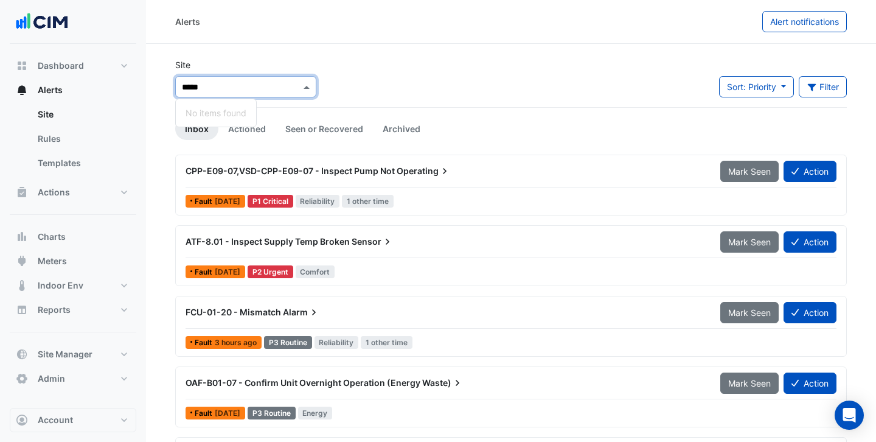
type input "***"
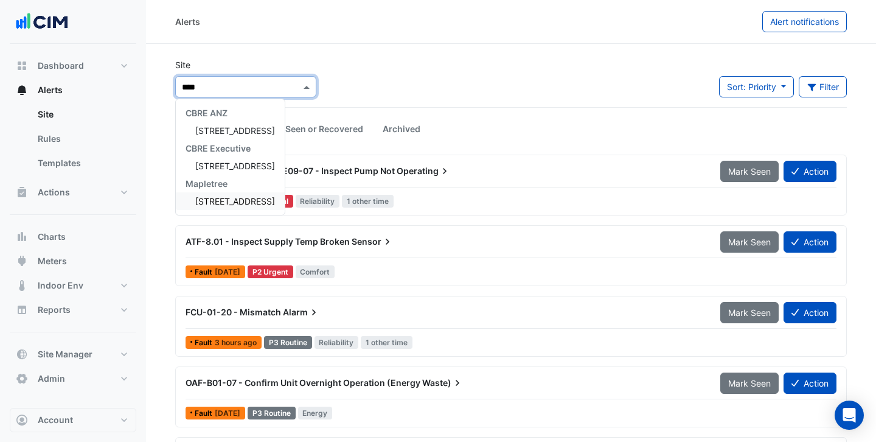
click at [274, 197] on span "[STREET_ADDRESS]" at bounding box center [235, 201] width 80 height 10
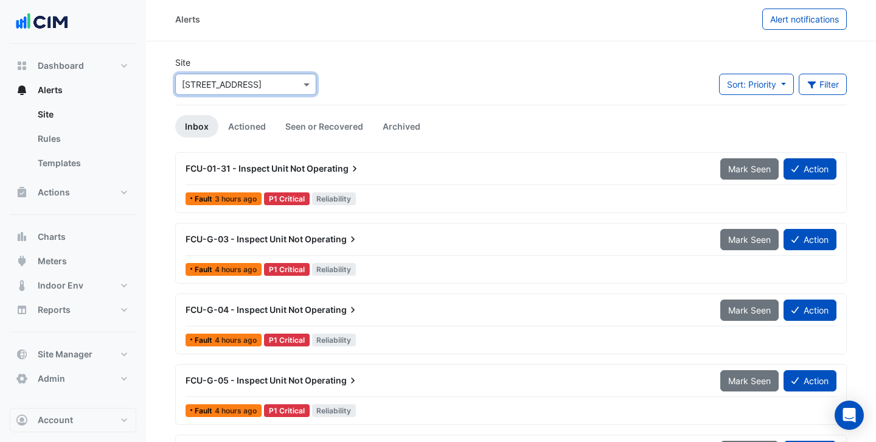
scroll to position [1, 0]
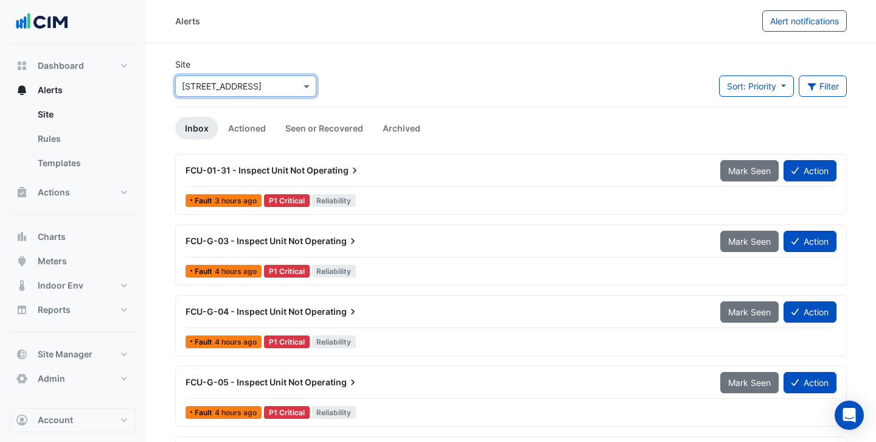
click at [430, 170] on div "FCU-01-31 - Inspect Unit Not Operating" at bounding box center [446, 170] width 520 height 12
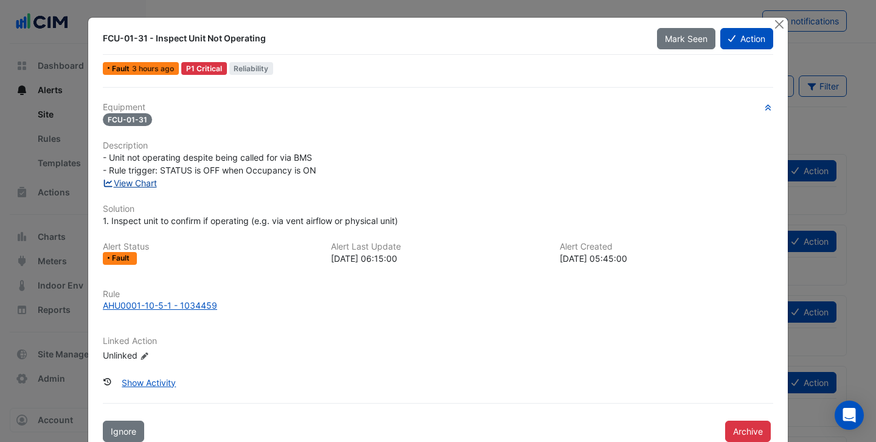
click at [145, 186] on link "View Chart" at bounding box center [130, 183] width 54 height 10
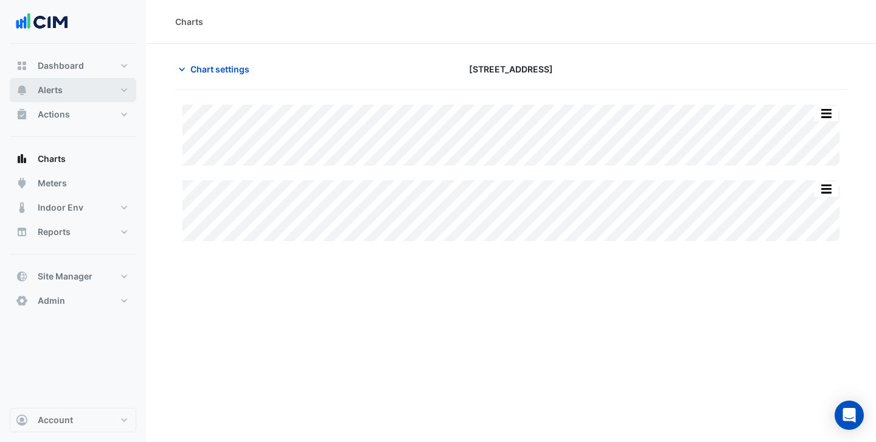
click at [68, 90] on button "Alerts" at bounding box center [73, 90] width 127 height 24
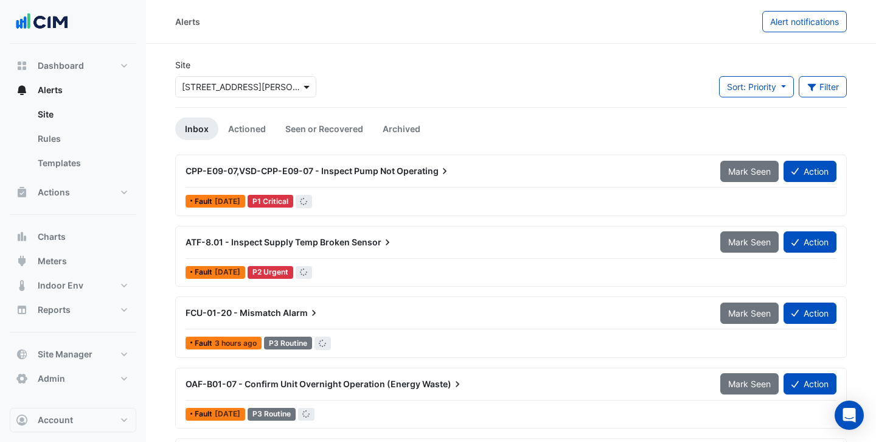
click at [300, 86] on span at bounding box center [307, 86] width 15 height 13
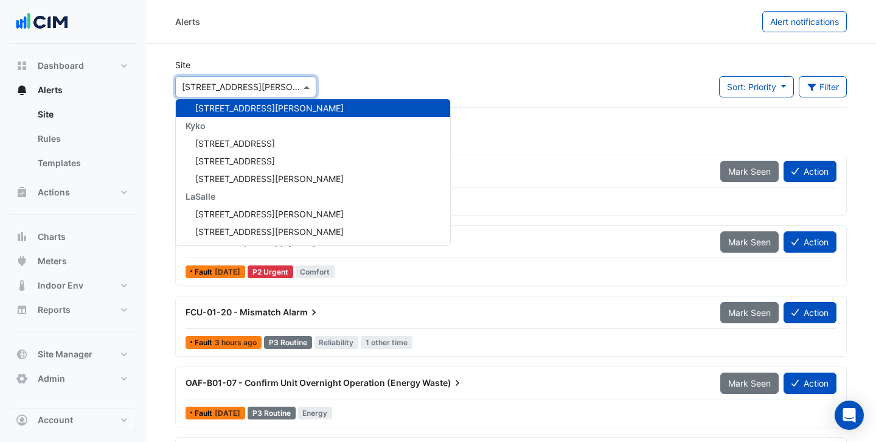
type input "*"
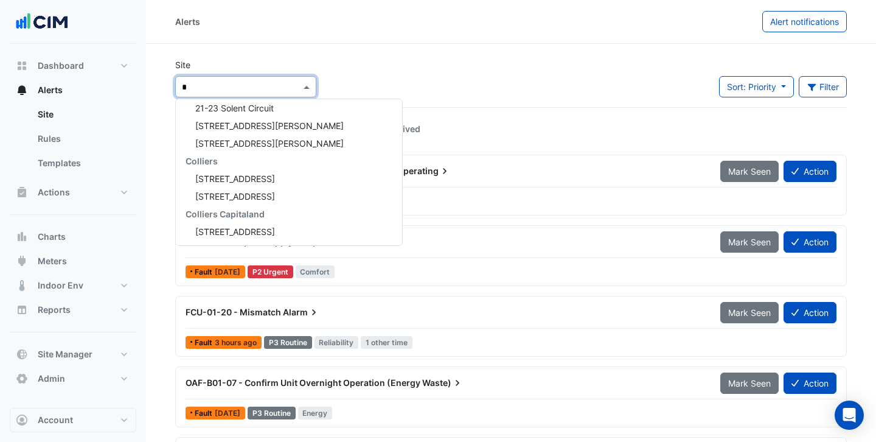
scroll to position [3021, 0]
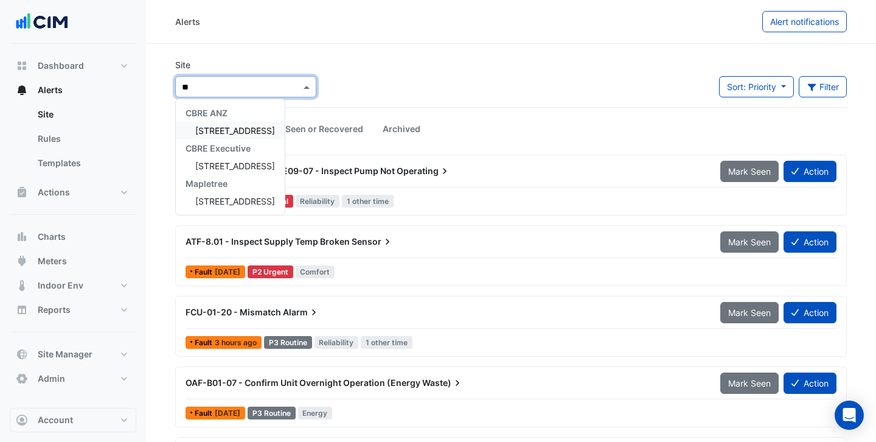
type input "***"
click at [265, 196] on span "[STREET_ADDRESS]" at bounding box center [235, 201] width 80 height 10
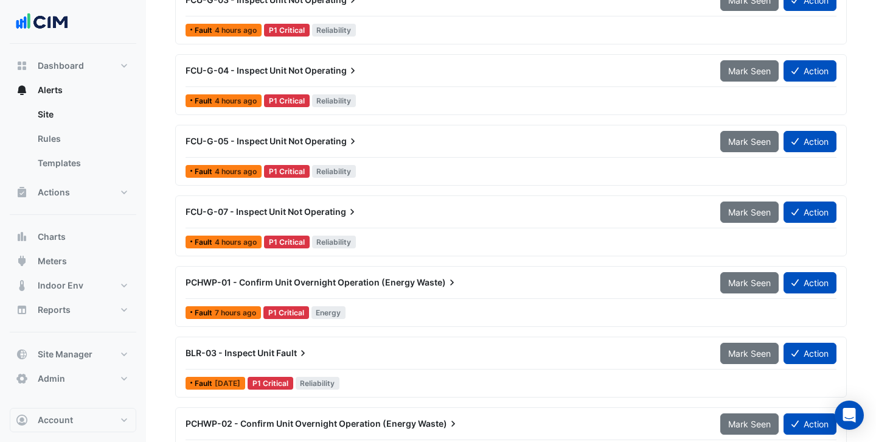
scroll to position [243, 0]
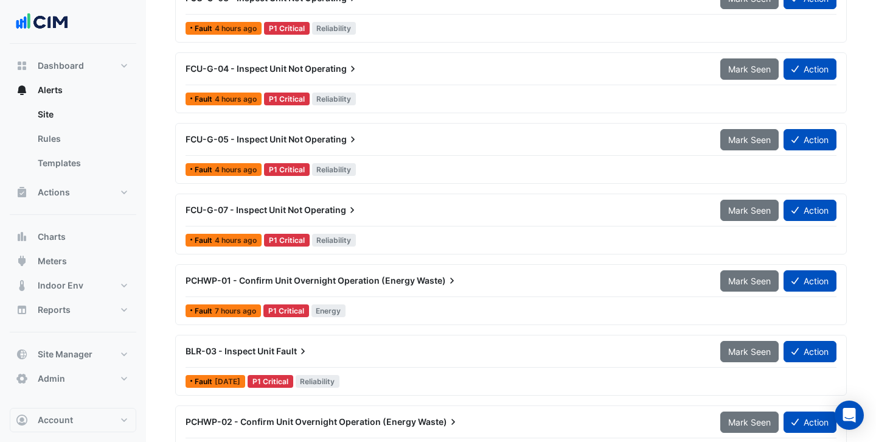
click at [396, 300] on div "PCHWP-01 - Confirm Unit Overnight Operation (Energy Waste) Mark Seen Action Fau…" at bounding box center [511, 294] width 661 height 50
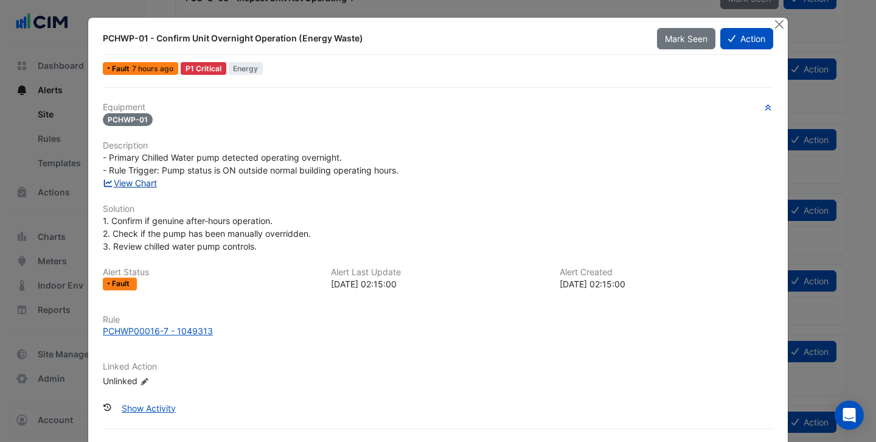
click at [146, 182] on link "View Chart" at bounding box center [130, 183] width 54 height 10
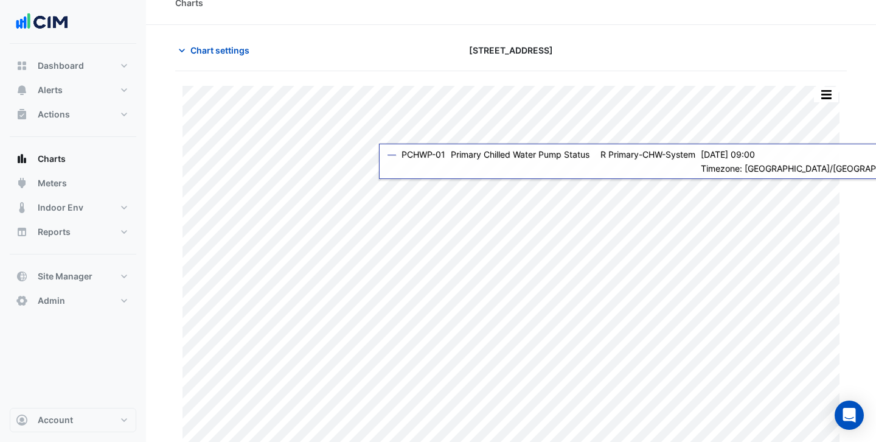
scroll to position [27, 0]
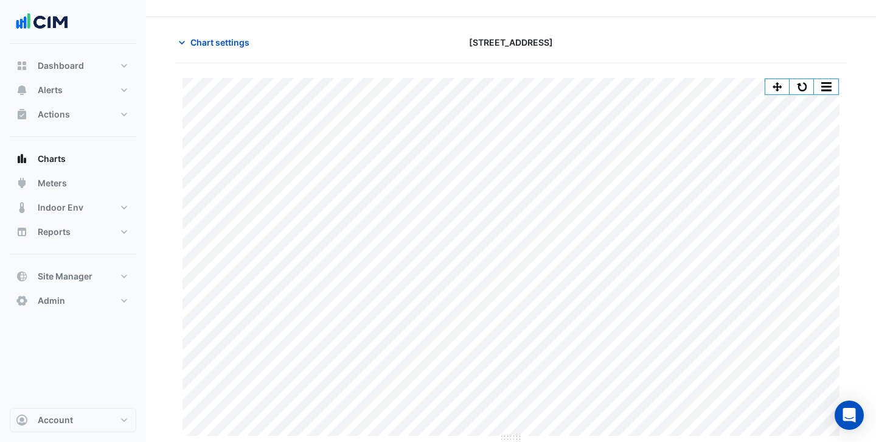
click at [807, 90] on button "button" at bounding box center [802, 86] width 24 height 15
click at [810, 85] on button "button" at bounding box center [802, 86] width 24 height 15
click at [804, 88] on button "button" at bounding box center [802, 86] width 24 height 15
click at [55, 95] on span "Alerts" at bounding box center [50, 90] width 25 height 12
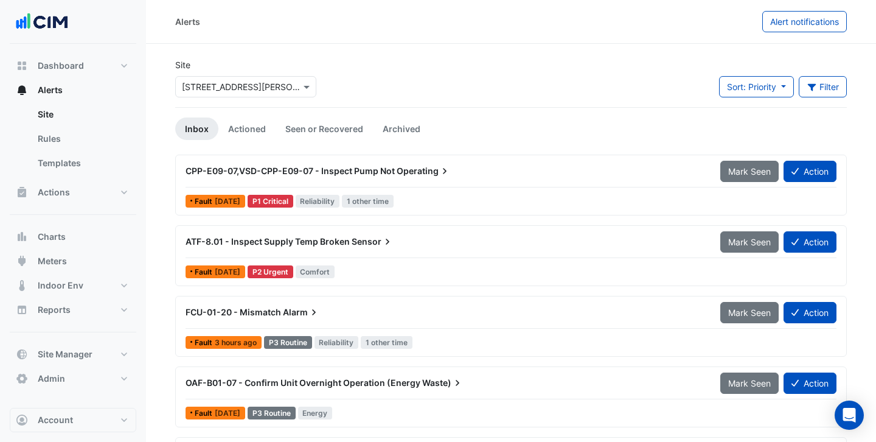
click at [281, 88] on input "text" at bounding box center [233, 87] width 103 height 13
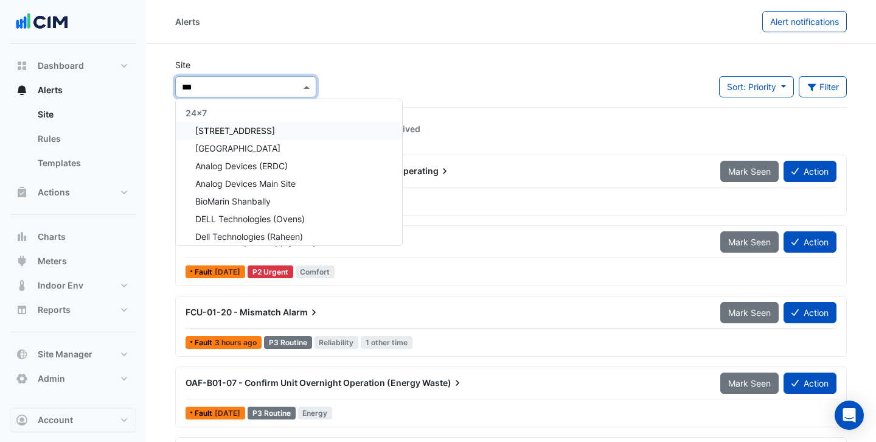
type input "***"
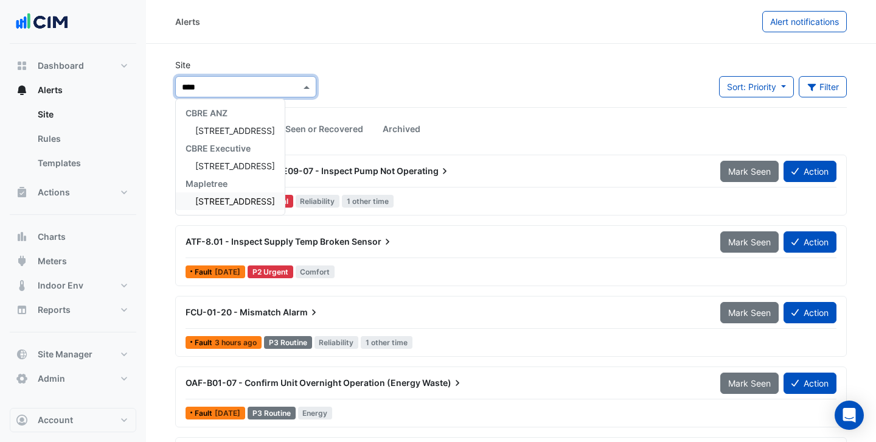
click at [230, 196] on span "[STREET_ADDRESS]" at bounding box center [235, 201] width 80 height 10
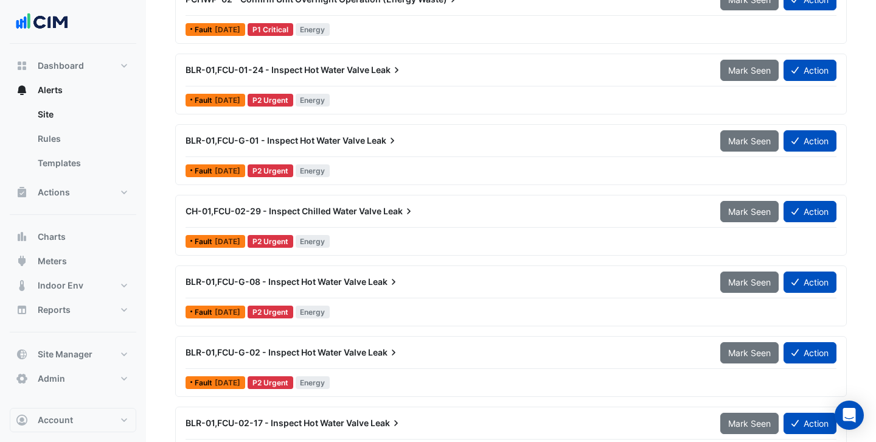
scroll to position [689, 0]
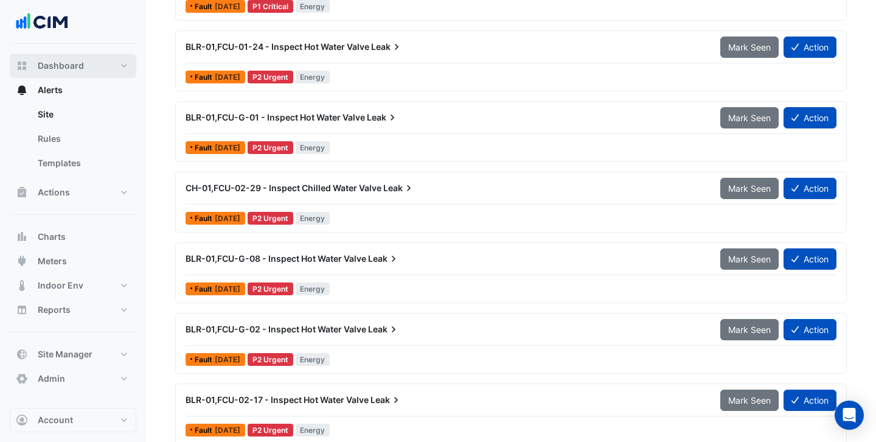
click at [62, 62] on span "Dashboard" at bounding box center [61, 66] width 46 height 12
select select "***"
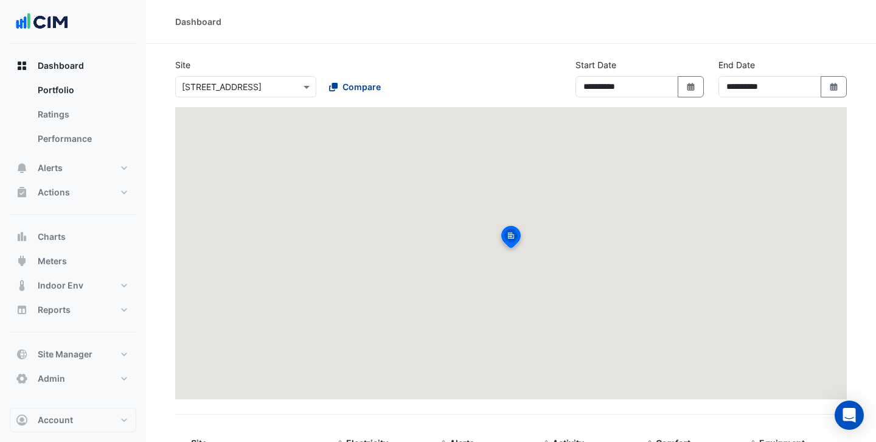
click at [351, 83] on span "Compare" at bounding box center [361, 86] width 38 height 13
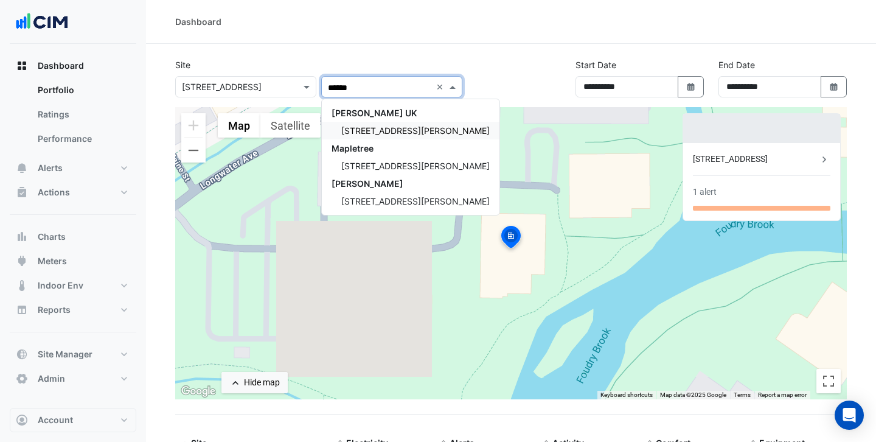
click at [361, 129] on span "[STREET_ADDRESS][PERSON_NAME]" at bounding box center [415, 130] width 148 height 10
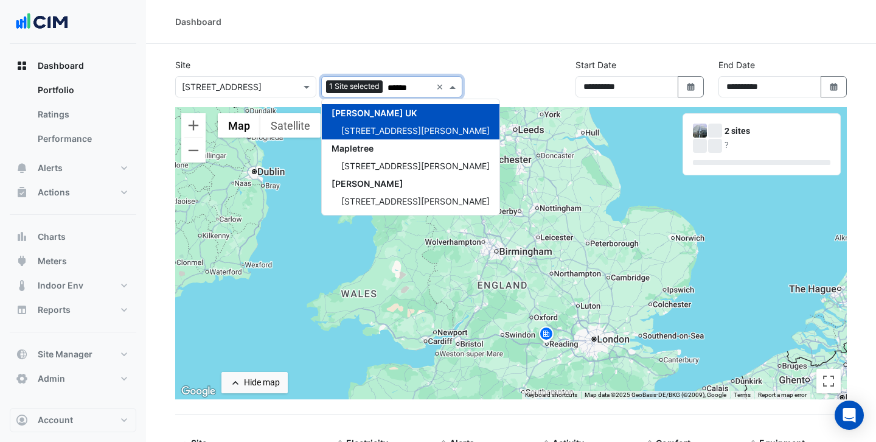
type input "******"
click at [382, 52] on section "**********" at bounding box center [511, 341] width 730 height 594
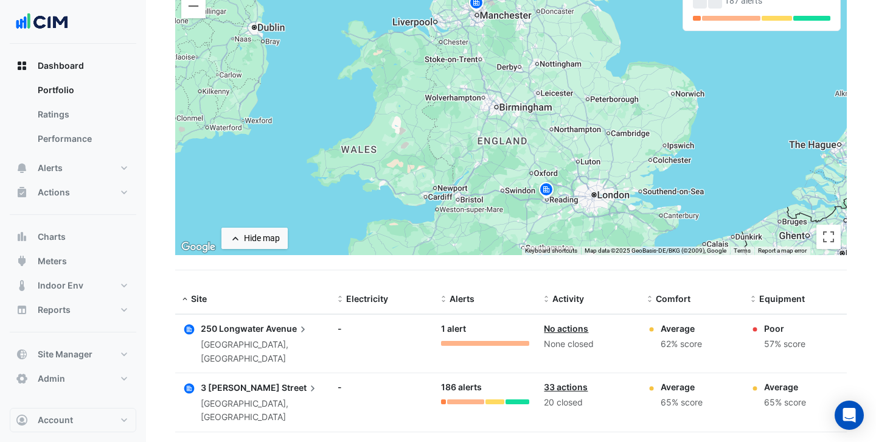
scroll to position [178, 0]
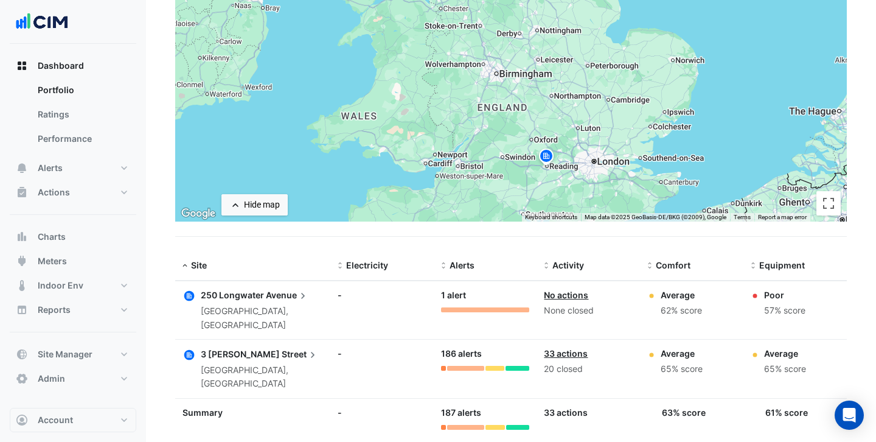
click at [239, 349] on span "3 [PERSON_NAME]" at bounding box center [240, 354] width 79 height 10
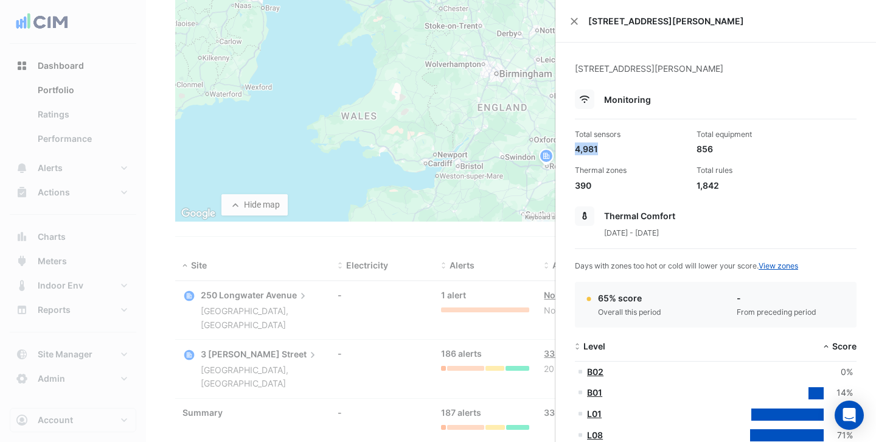
drag, startPoint x: 597, startPoint y: 148, endPoint x: 577, endPoint y: 148, distance: 20.1
click at [577, 148] on div "4,981" at bounding box center [631, 148] width 112 height 13
click at [710, 186] on div "1,842" at bounding box center [752, 185] width 112 height 13
drag, startPoint x: 721, startPoint y: 186, endPoint x: 701, endPoint y: 186, distance: 19.5
click at [701, 186] on div "1,842" at bounding box center [752, 185] width 112 height 13
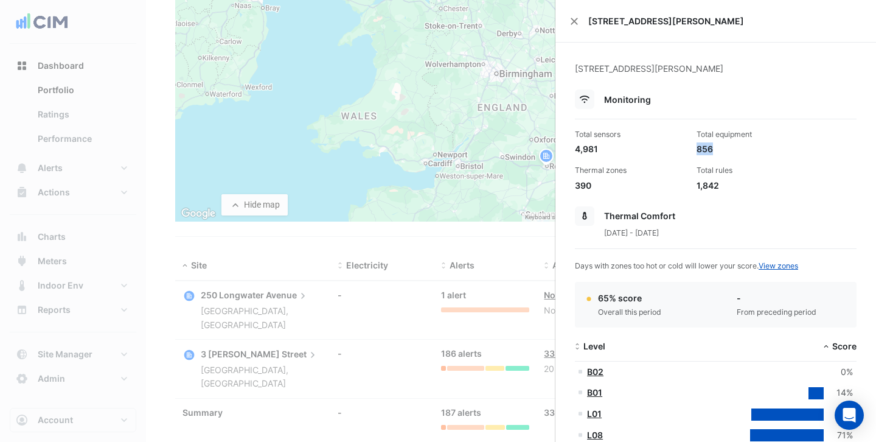
drag, startPoint x: 712, startPoint y: 147, endPoint x: 698, endPoint y: 151, distance: 14.0
click at [698, 151] on div "856" at bounding box center [752, 148] width 112 height 13
click at [730, 167] on div "Total rules" at bounding box center [752, 170] width 112 height 11
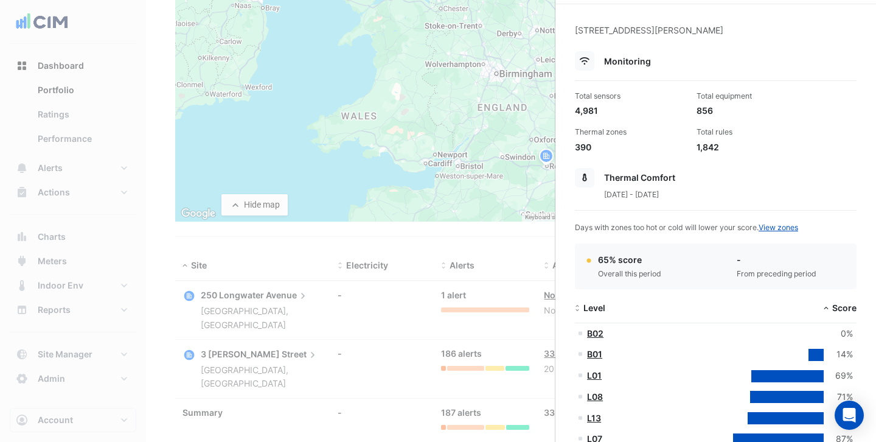
scroll to position [39, 0]
drag, startPoint x: 592, startPoint y: 147, endPoint x: 576, endPoint y: 147, distance: 16.4
click at [576, 147] on div "390" at bounding box center [631, 146] width 112 height 13
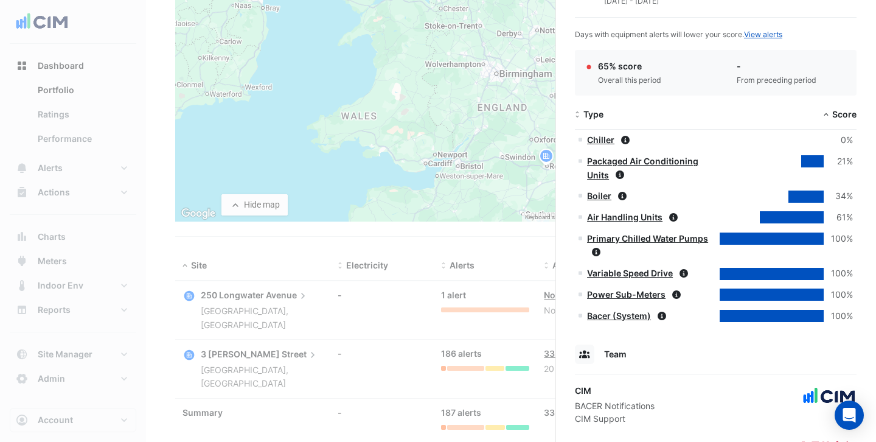
scroll to position [538, 0]
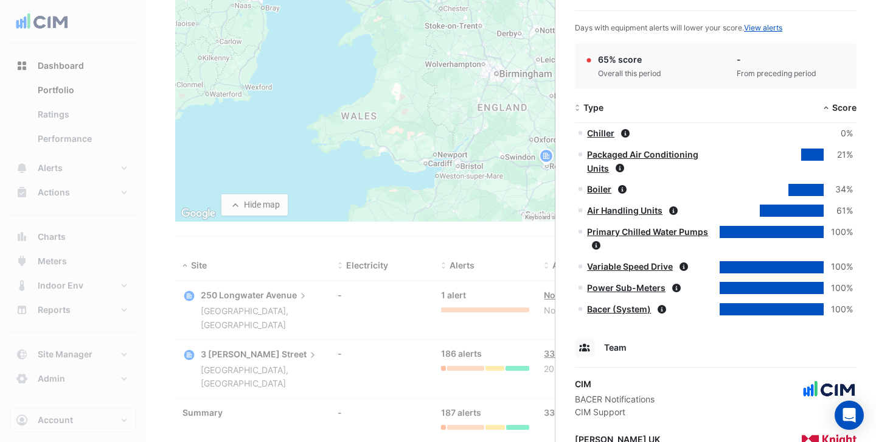
click at [599, 187] on link "Boiler" at bounding box center [599, 189] width 24 height 10
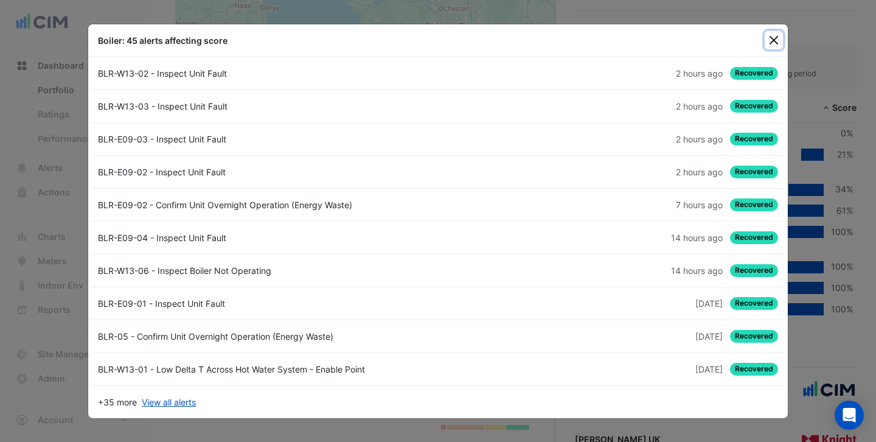
click at [773, 41] on button "Close" at bounding box center [774, 40] width 18 height 18
